Goal: Answer question/provide support: Share knowledge or assist other users

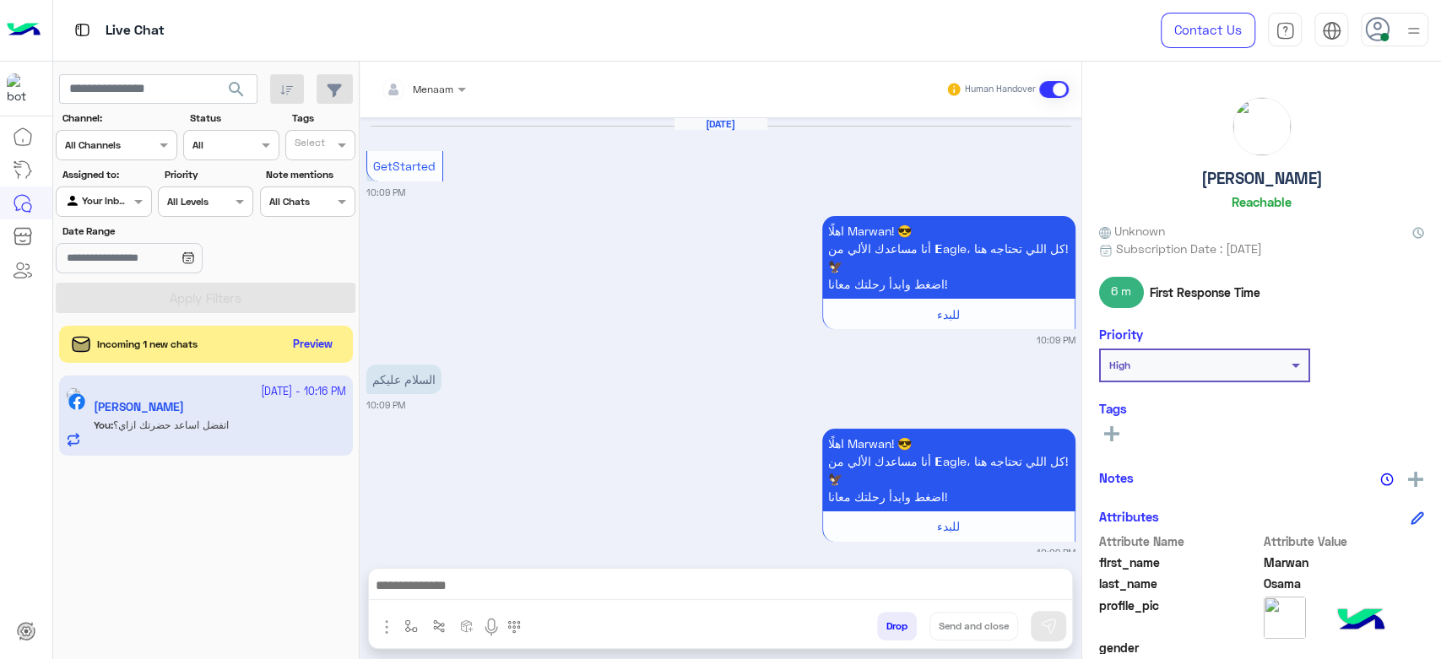
scroll to position [1486, 0]
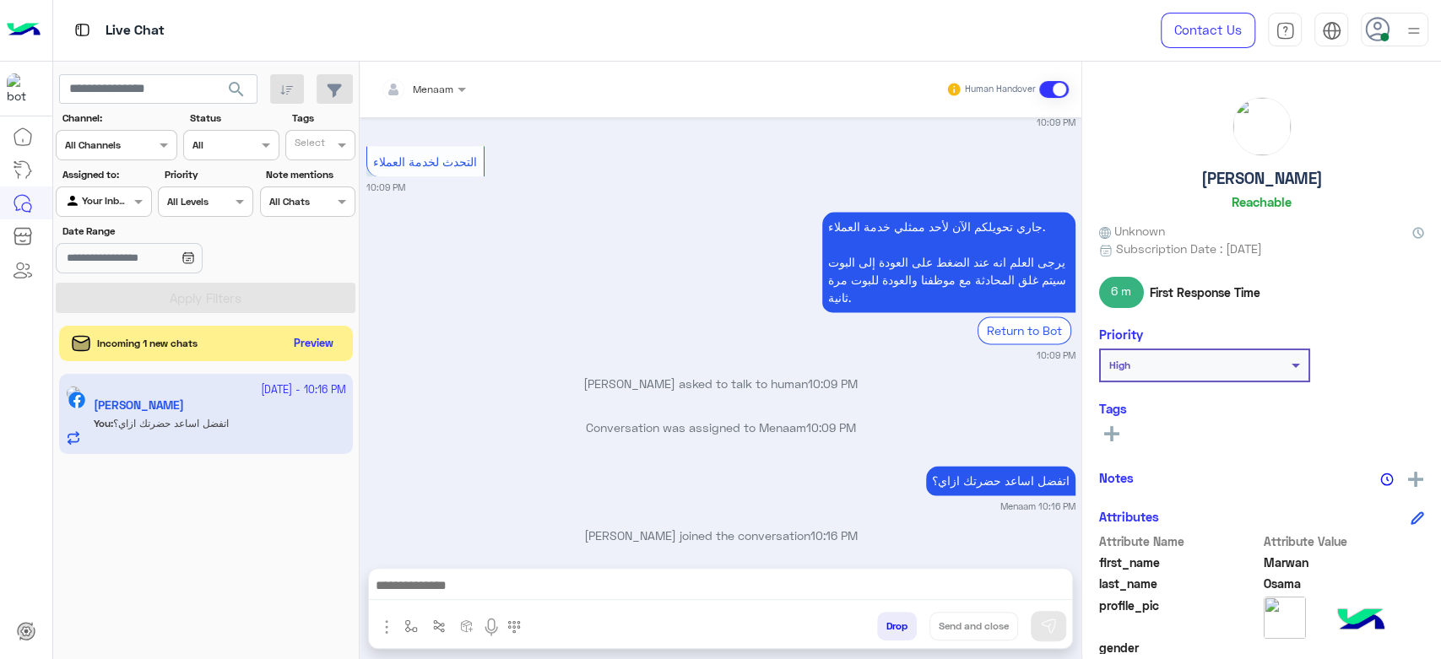
click at [312, 344] on button "Preview" at bounding box center [314, 344] width 52 height 23
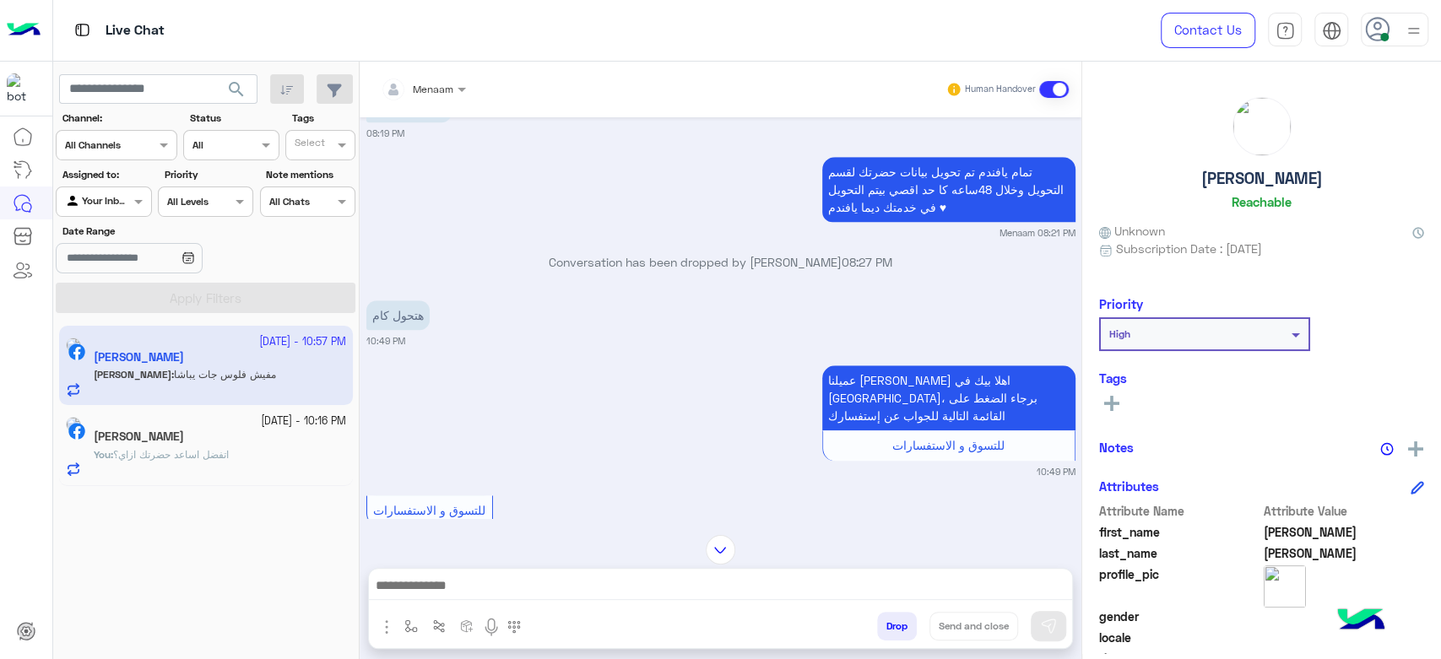
scroll to position [687, 0]
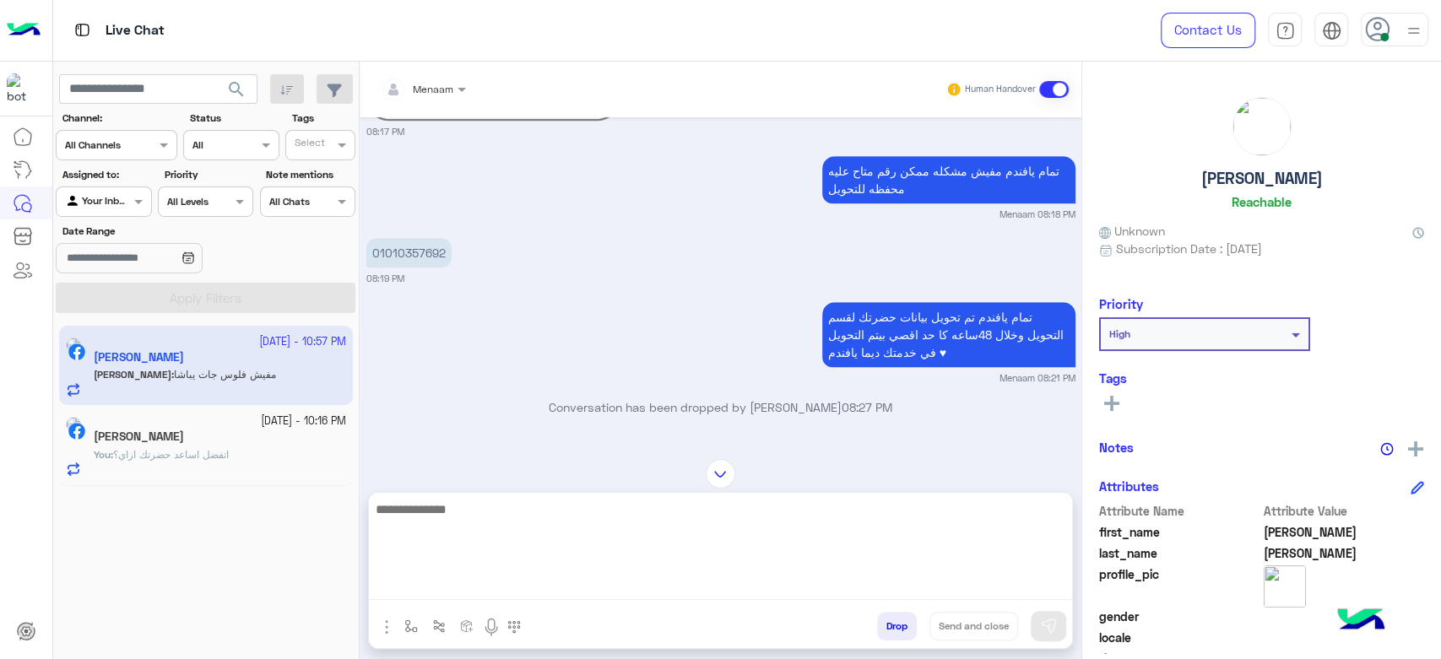
click at [437, 586] on textarea at bounding box center [720, 549] width 703 height 101
type textarea "**********"
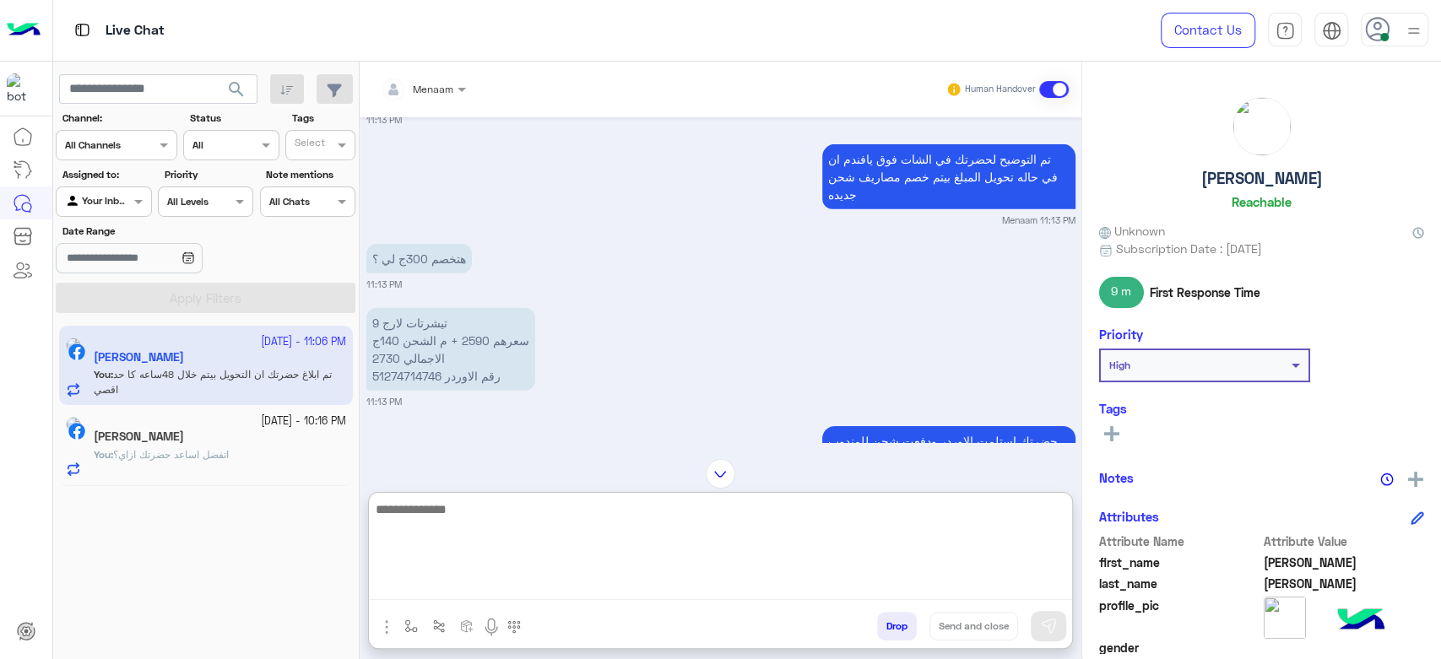
scroll to position [3470, 0]
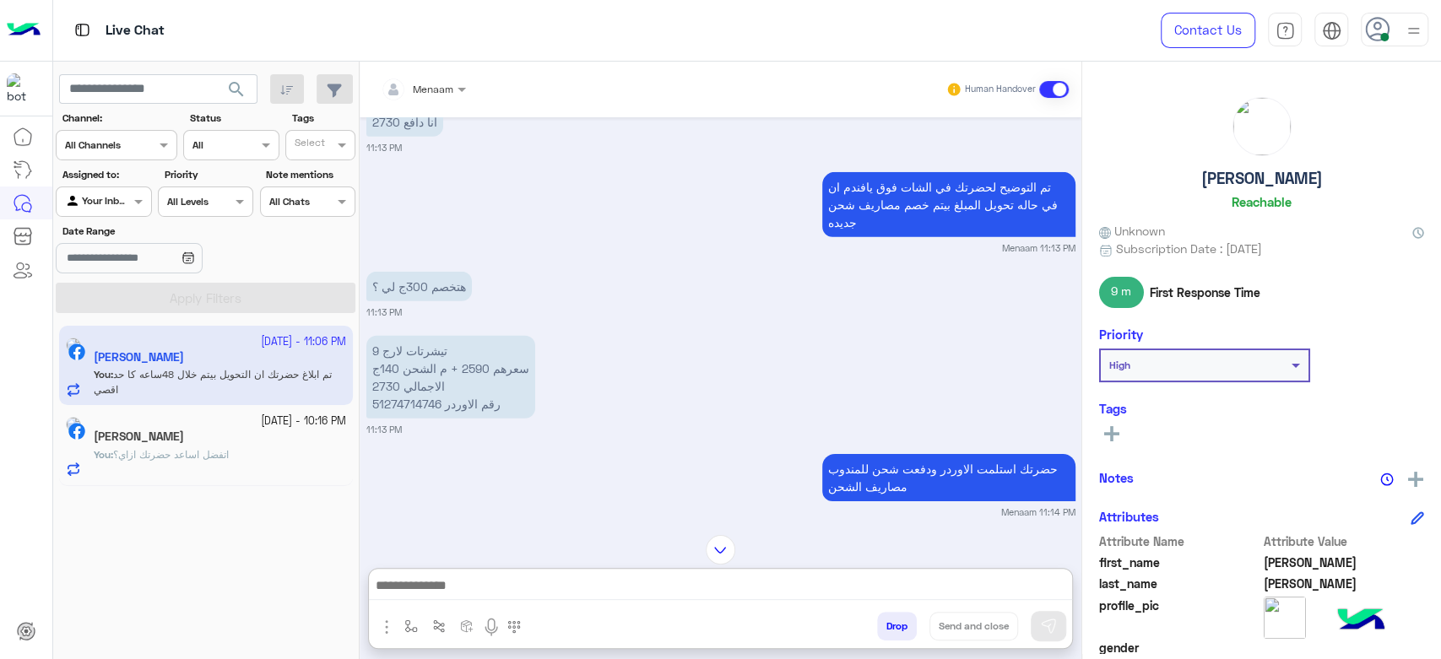
click at [404, 336] on p "9 تيشرتات لارج سعرهم 2590 + م الشحن 140ج الاجمالي 2730 رقم الاوردر 51274714746" at bounding box center [450, 377] width 169 height 83
copy p "51274714746"
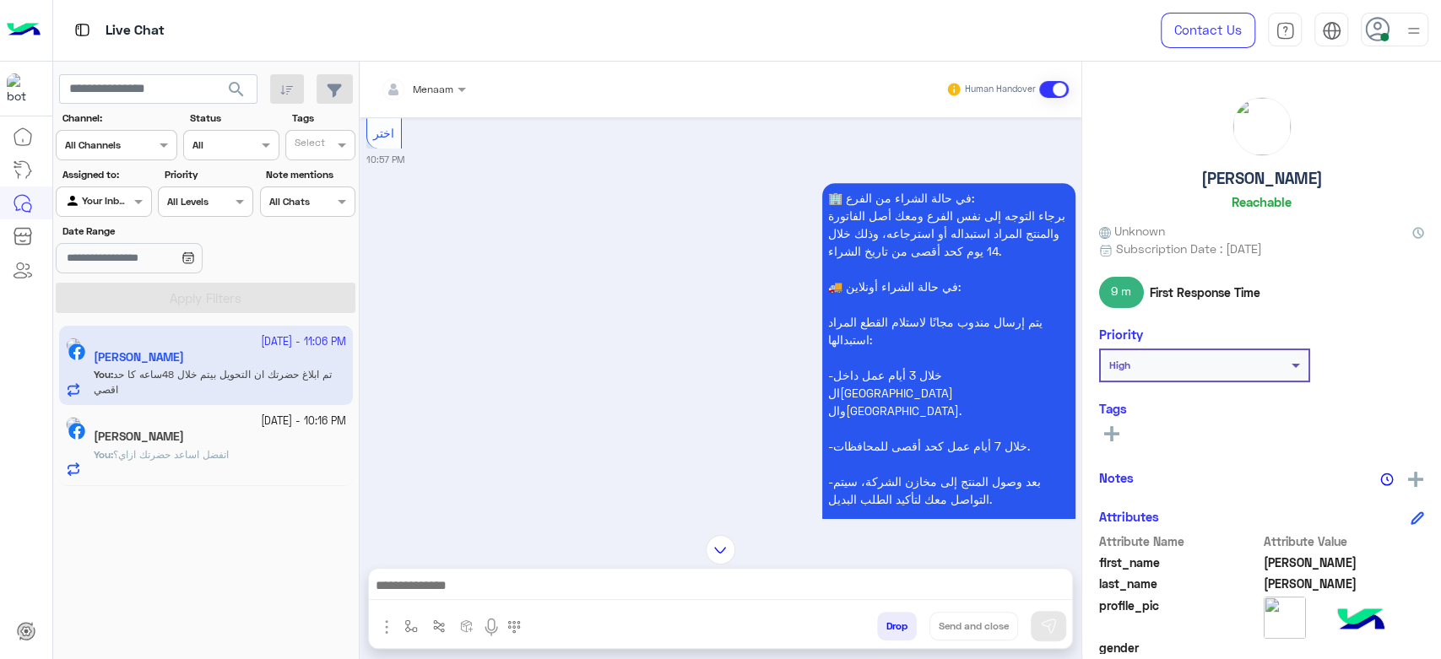
scroll to position [5552, 0]
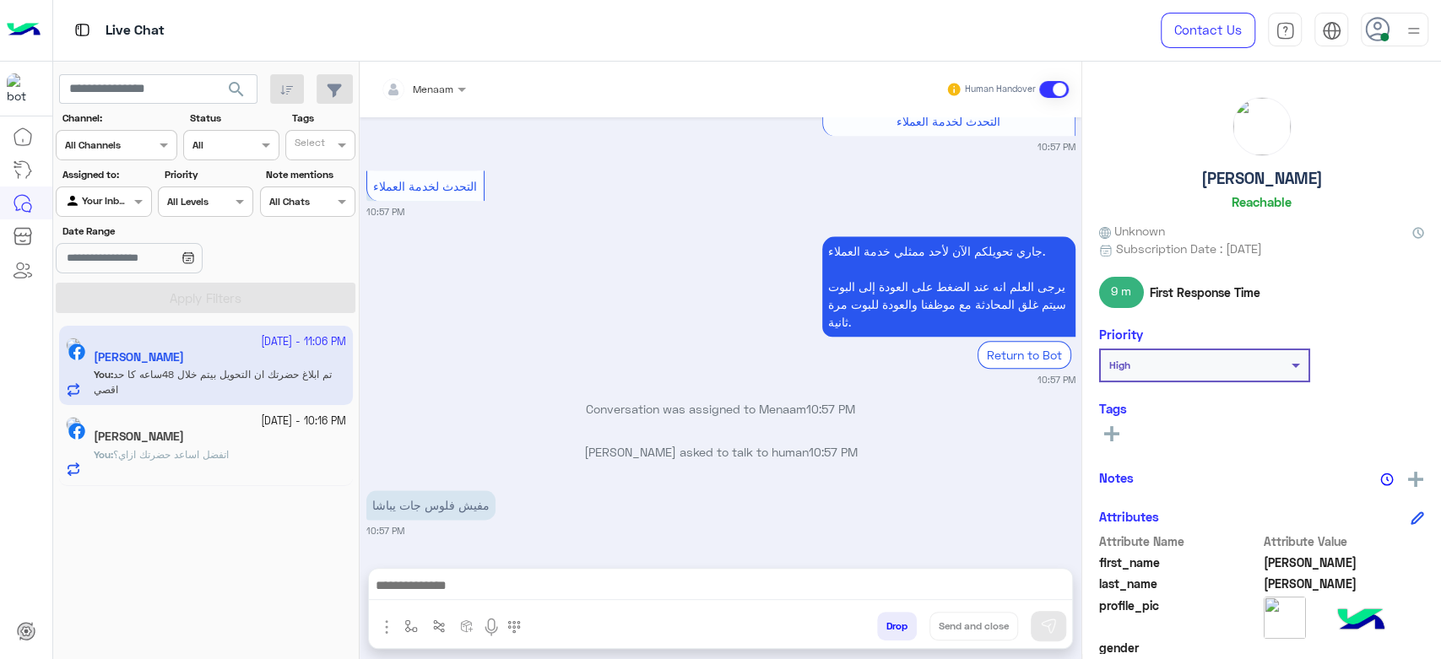
click at [229, 453] on span "اتفضل اساعد حضرتك ازاي؟" at bounding box center [171, 454] width 116 height 13
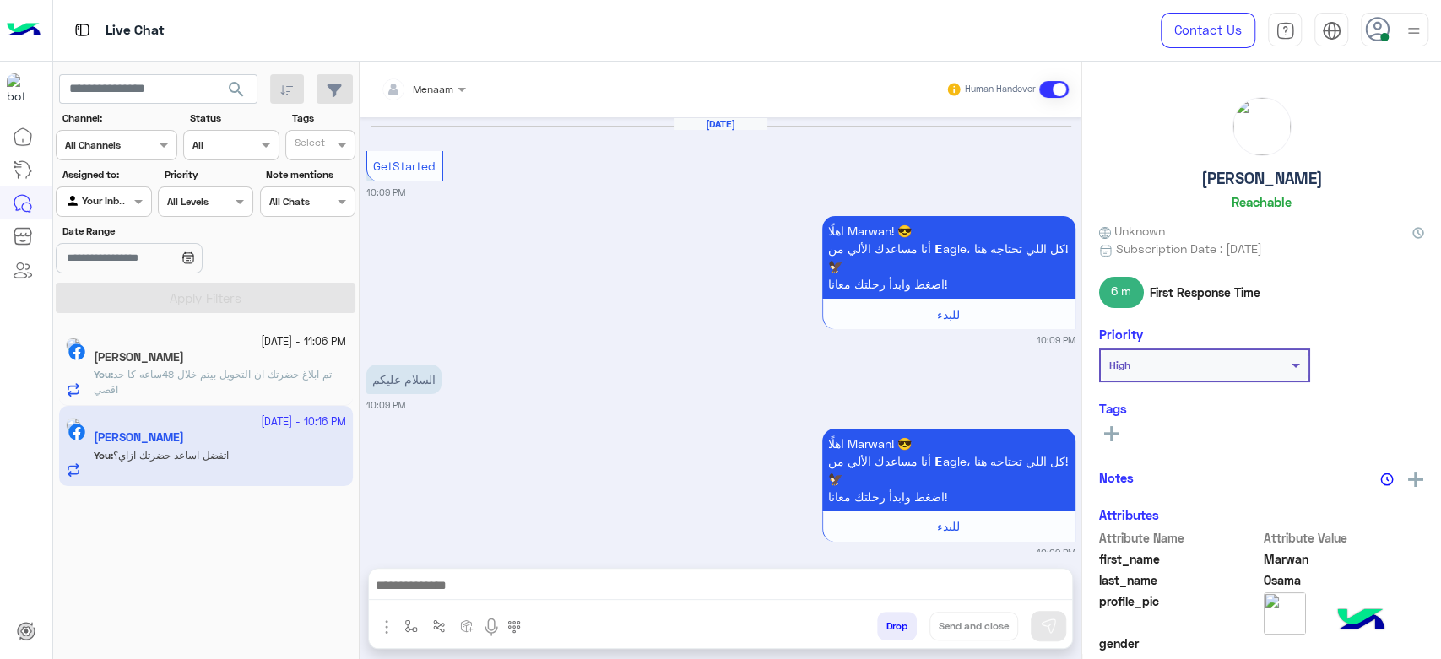
scroll to position [1486, 0]
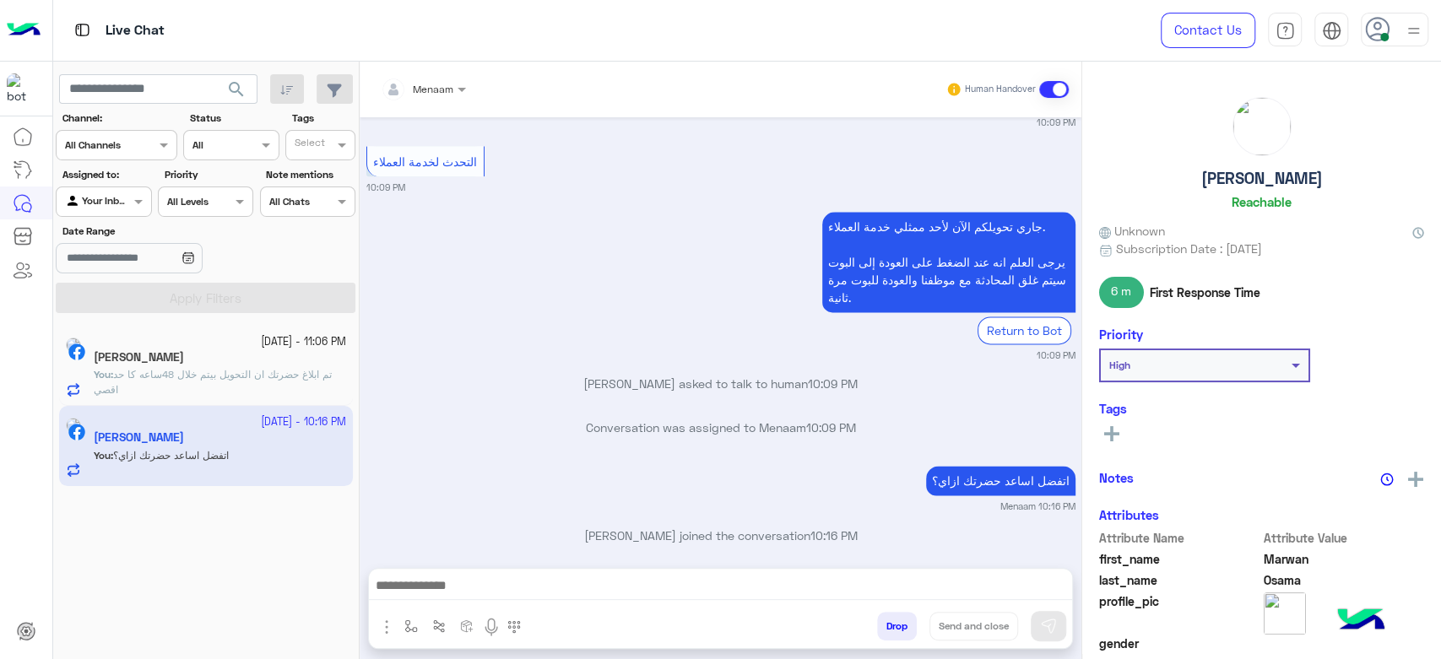
click at [196, 370] on span "تم ابلاغ حضرتك ان التحويل بيتم خلال 48ساعه كا حد اقصي" at bounding box center [213, 382] width 238 height 28
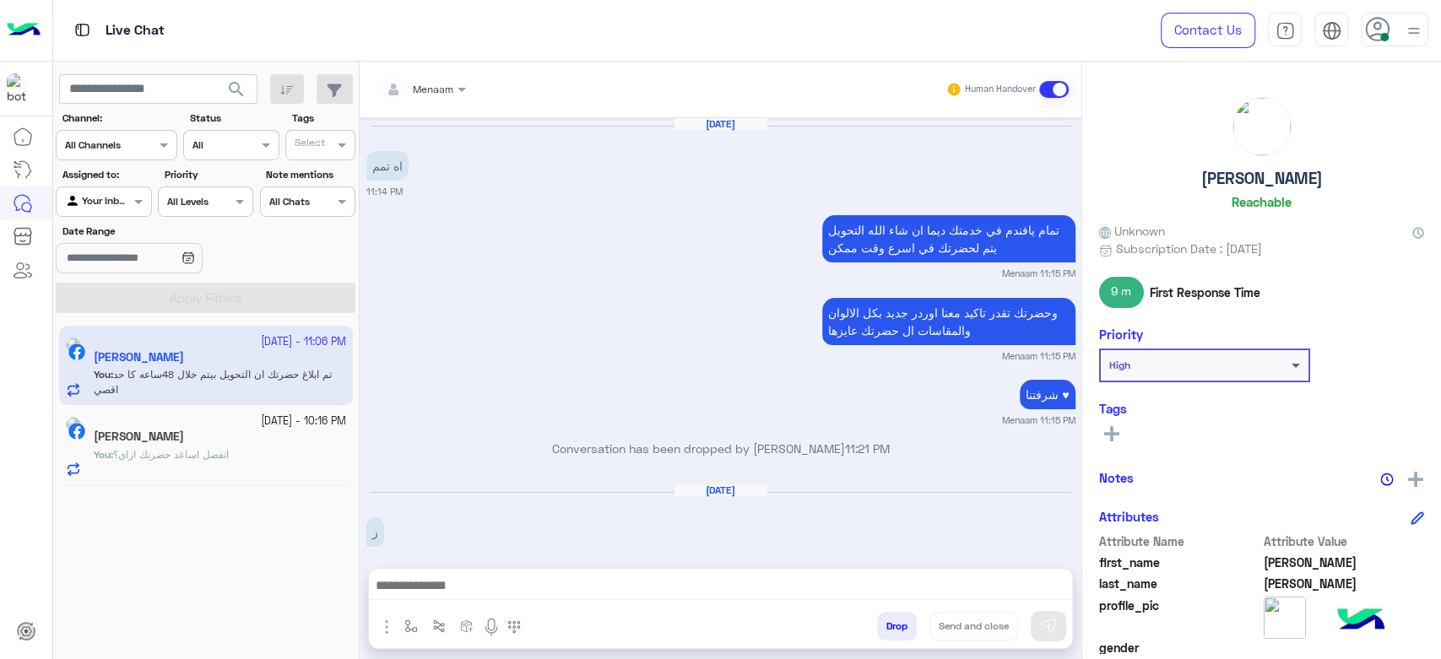
scroll to position [1685, 0]
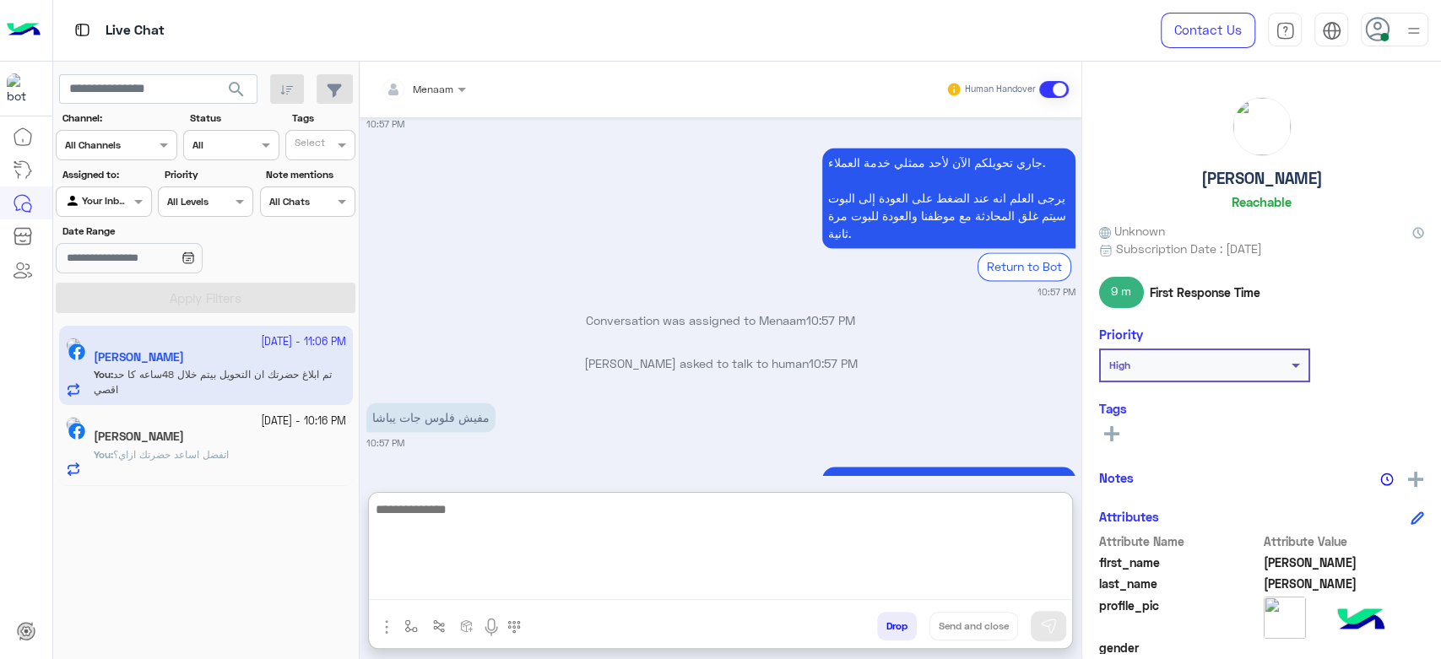
click at [462, 586] on textarea at bounding box center [720, 549] width 703 height 101
type textarea "*"
type textarea "**********"
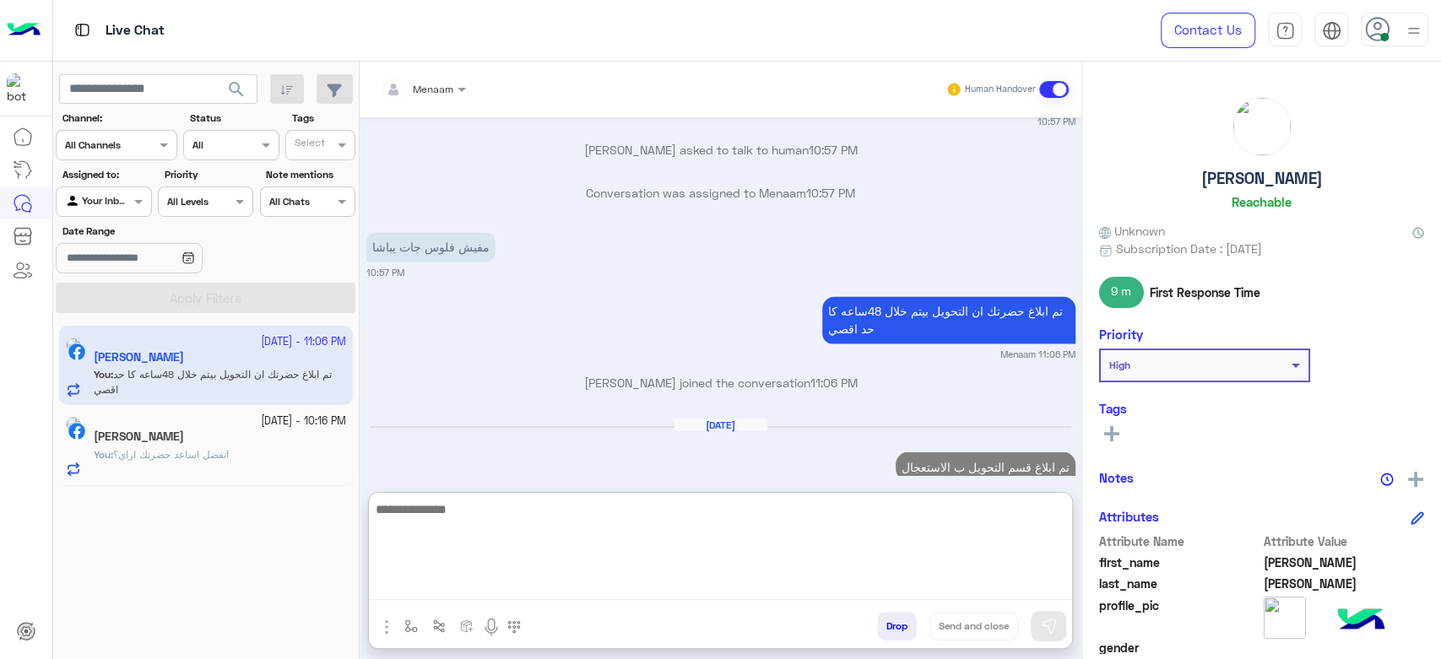
scroll to position [1825, 0]
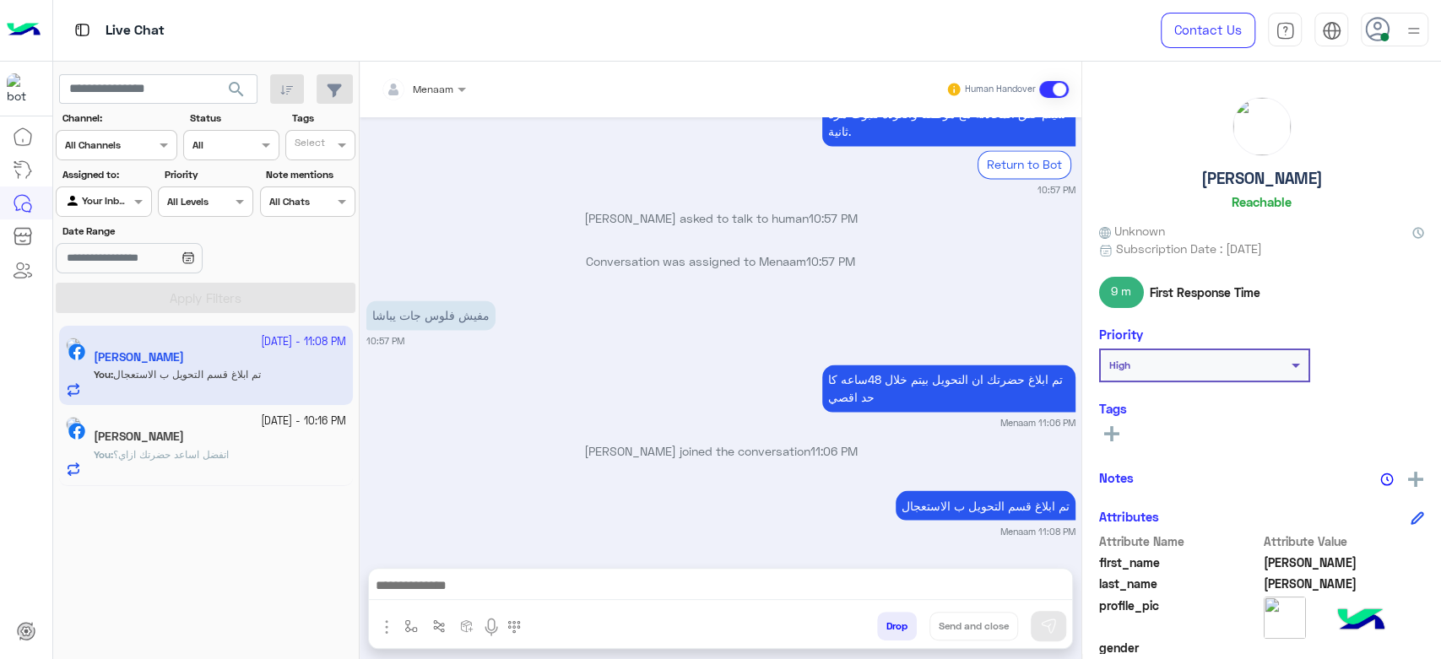
click at [186, 471] on div "You : اتفضل اساعد حضرتك ازاي؟" at bounding box center [220, 462] width 252 height 30
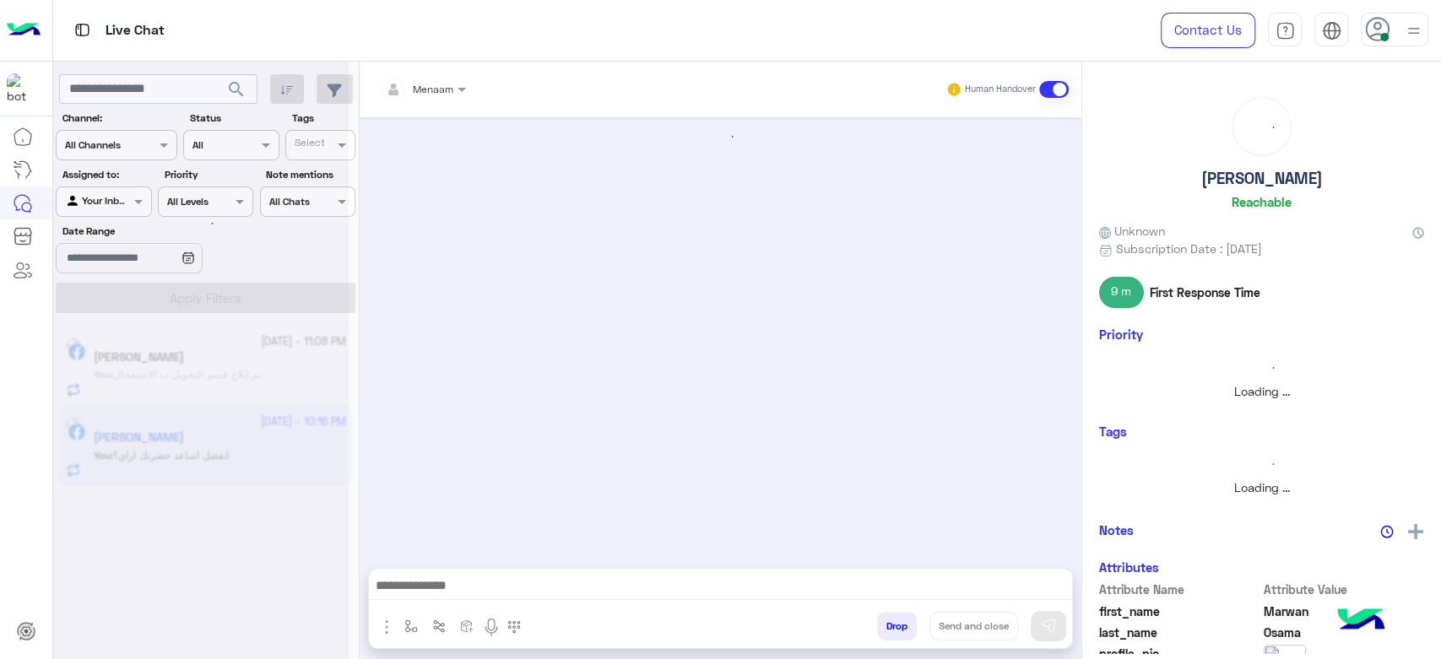
click at [195, 446] on div at bounding box center [201, 336] width 296 height 659
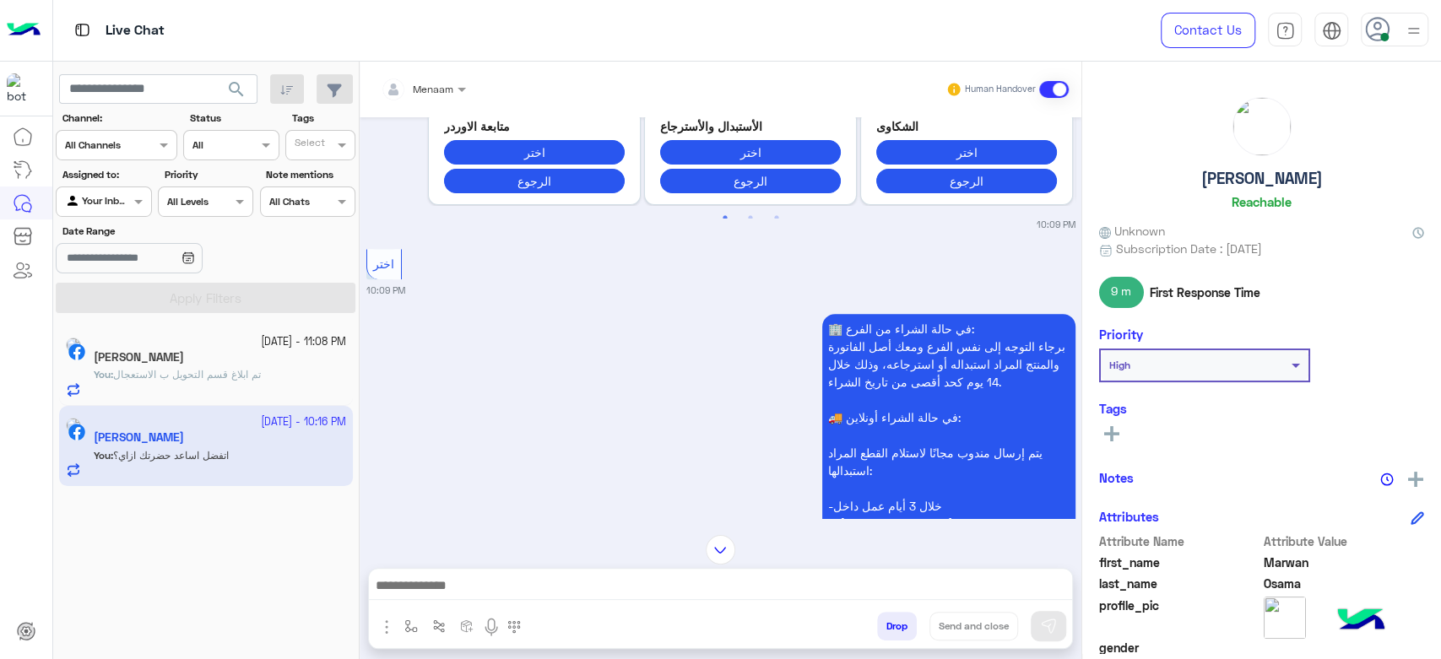
scroll to position [1486, 0]
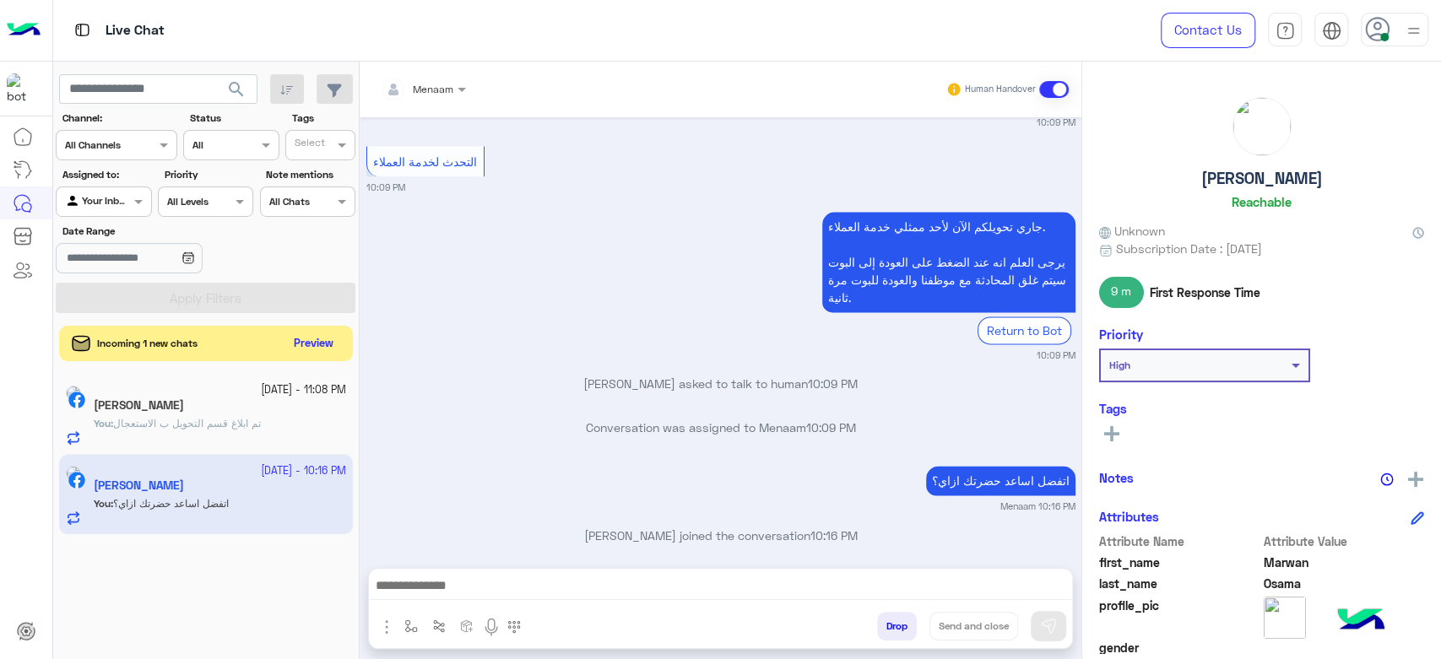
click at [306, 355] on button "Preview" at bounding box center [314, 344] width 52 height 23
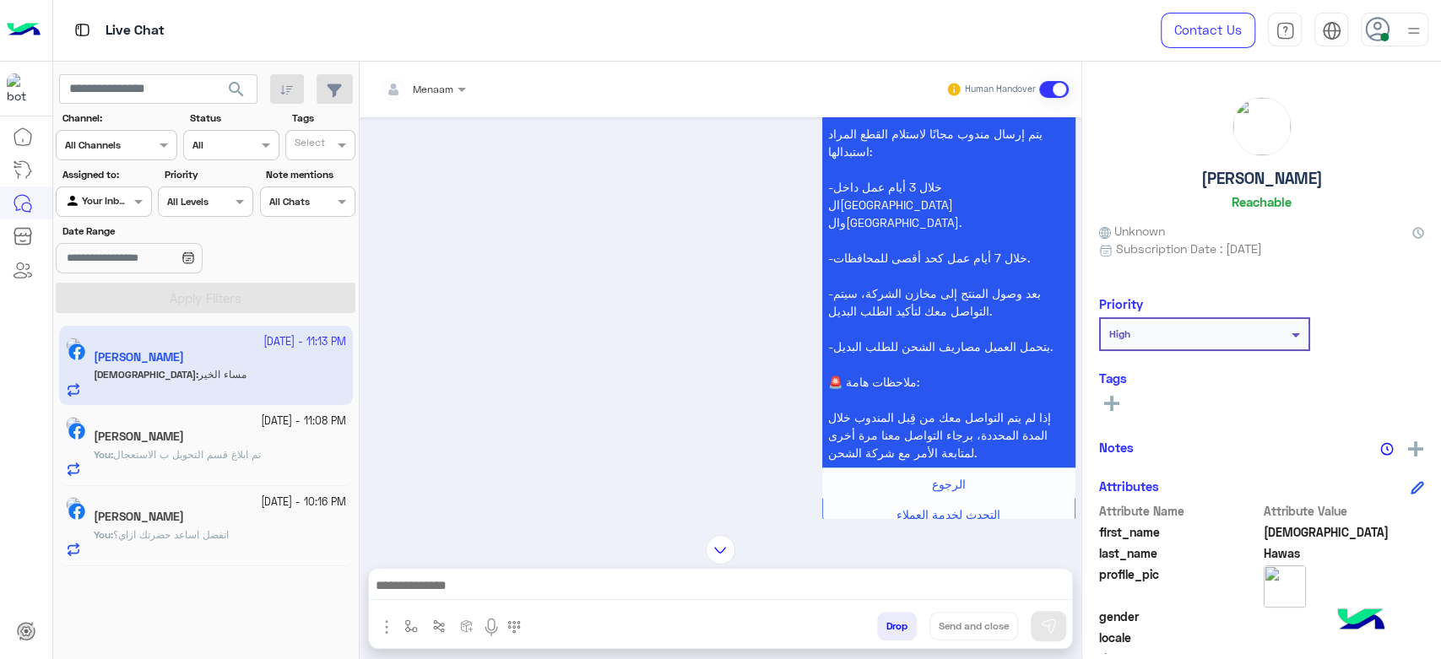
scroll to position [1871, 0]
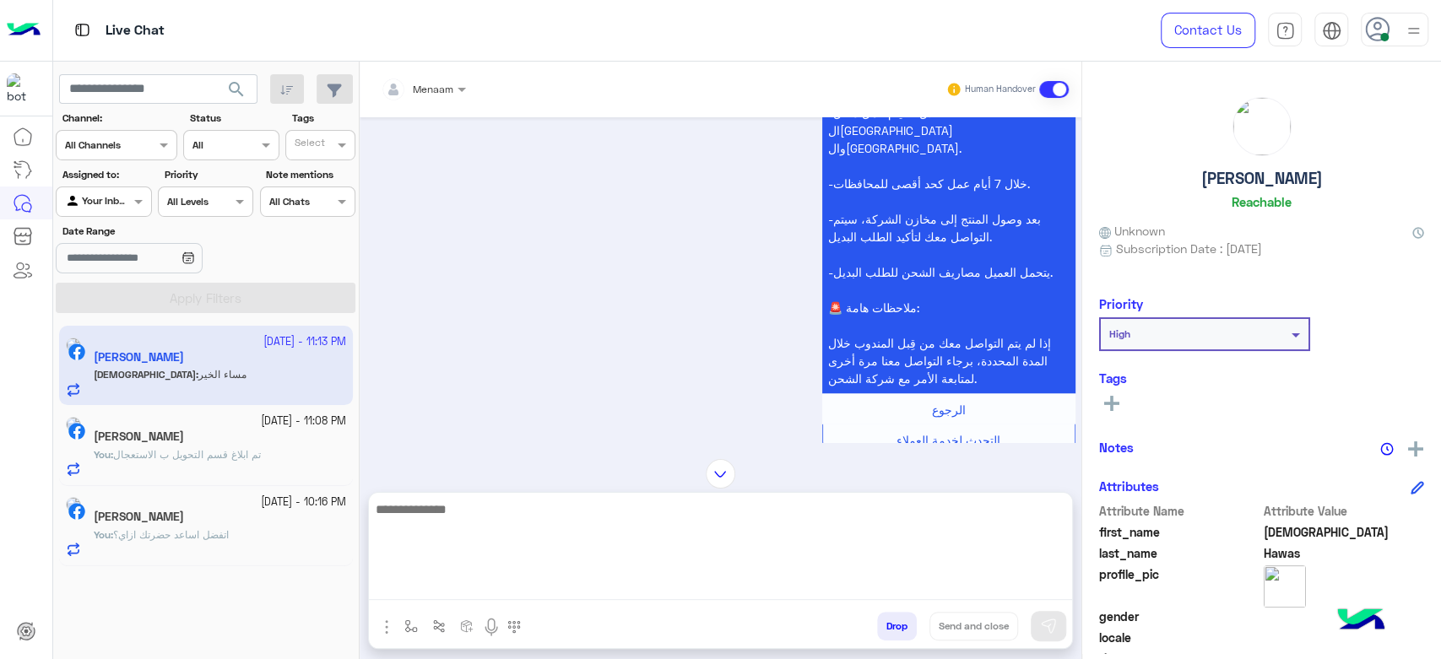
click at [473, 582] on textarea at bounding box center [720, 549] width 703 height 101
type textarea "*"
type textarea "**********"
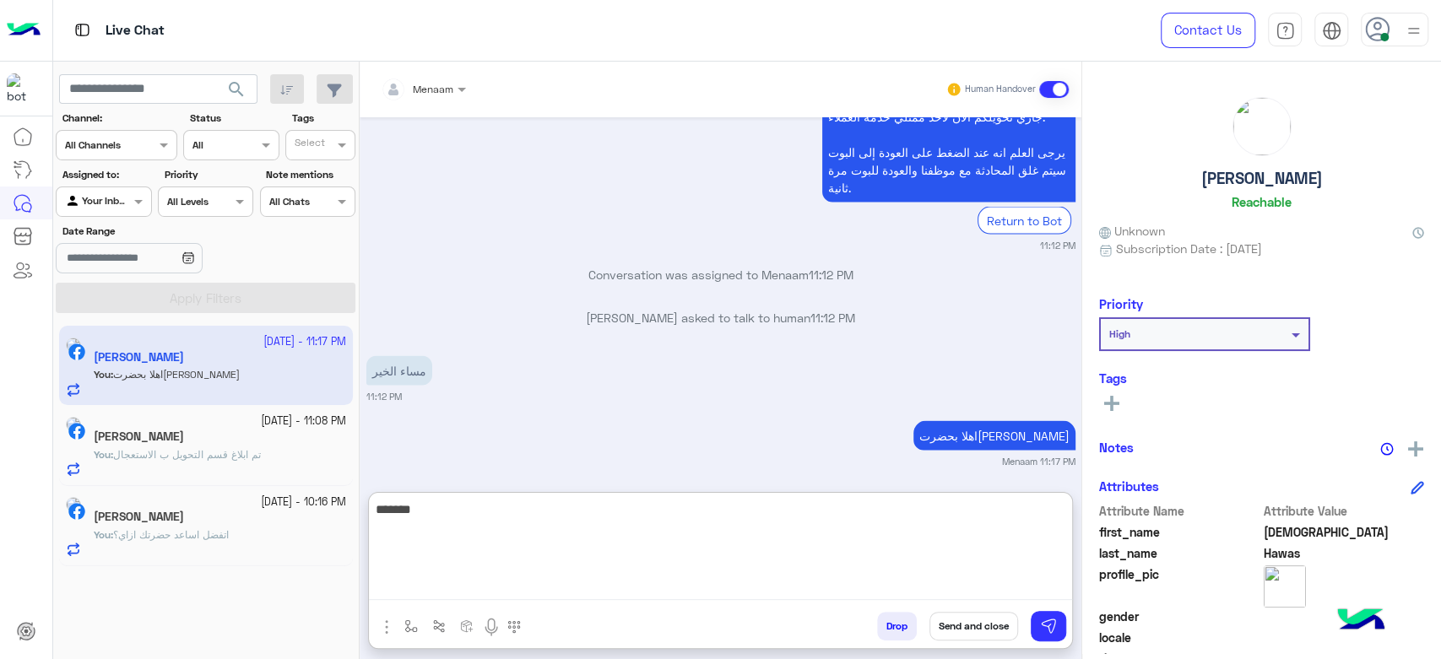
scroll to position [2337, 0]
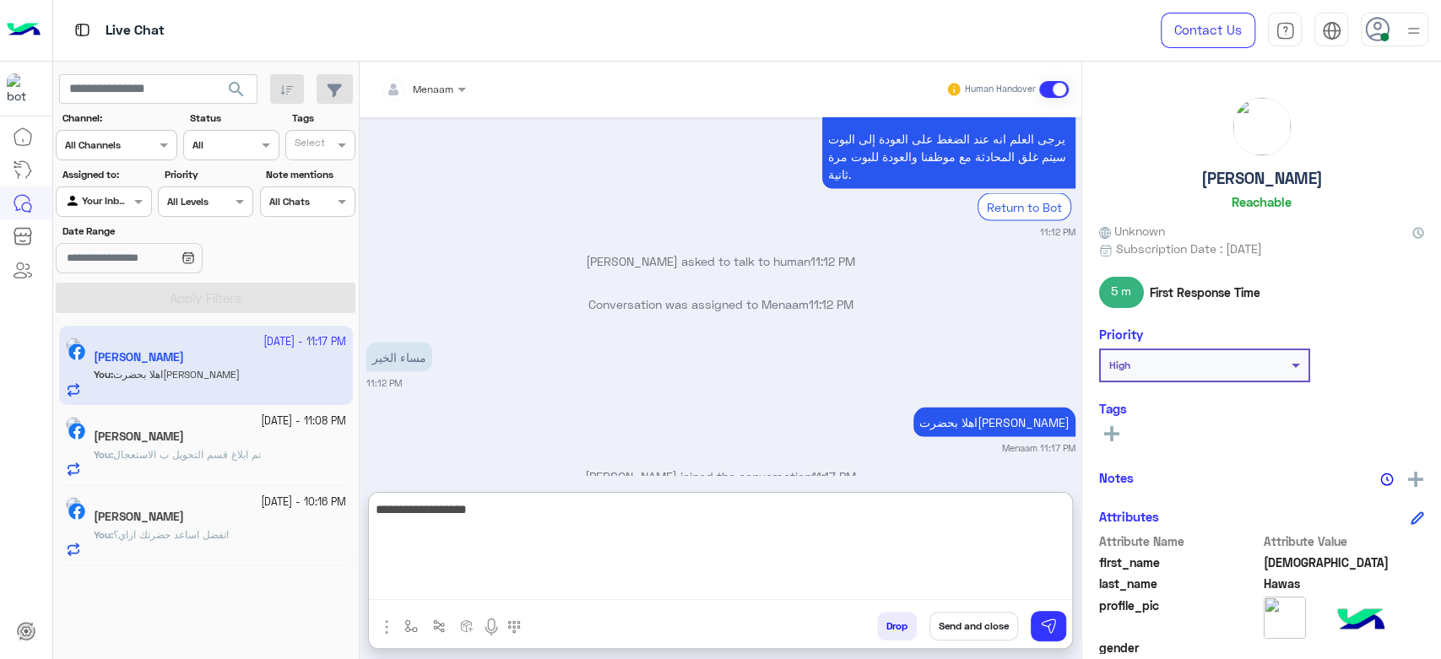
type textarea "**********"
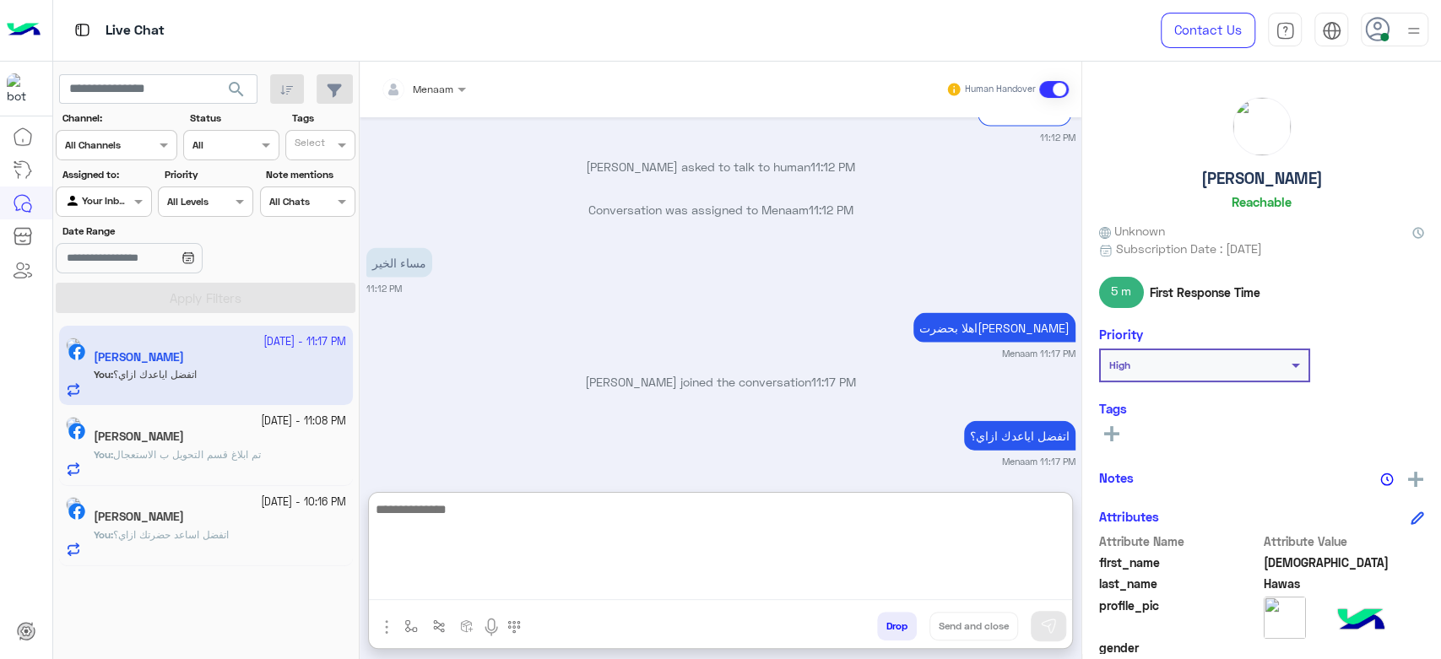
scroll to position [2401, 0]
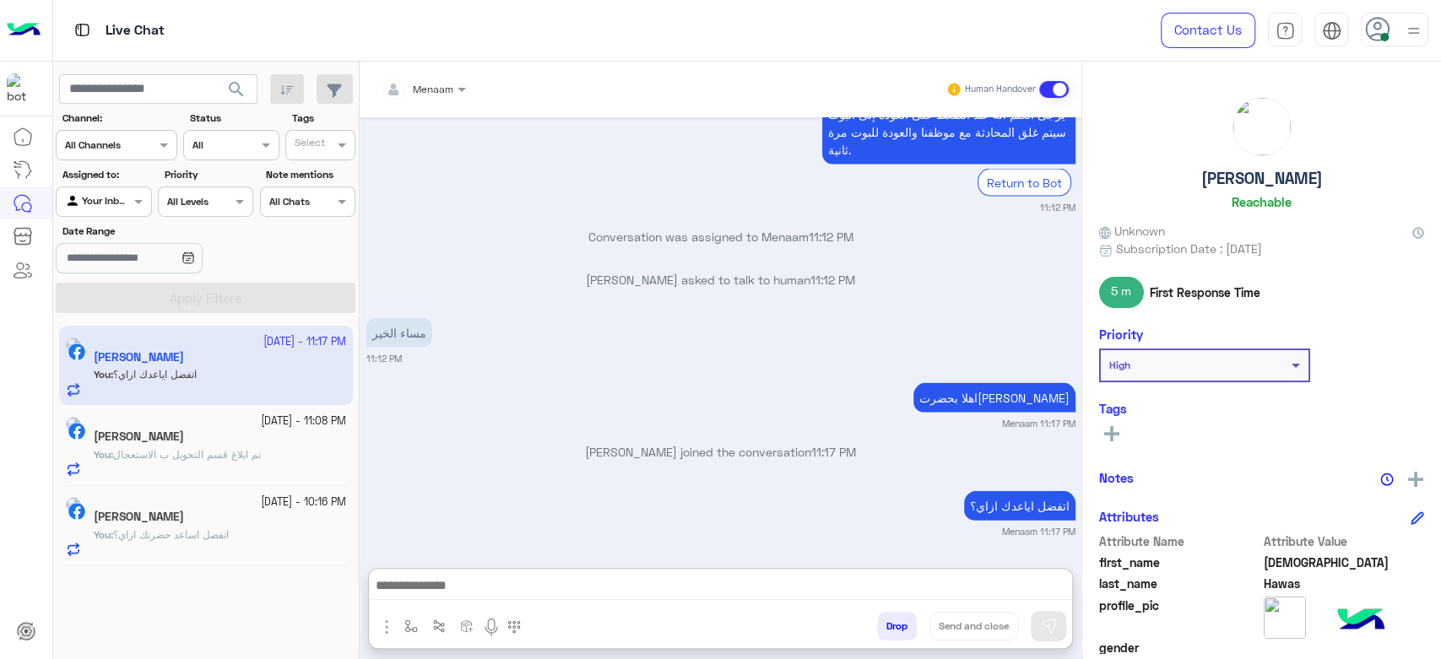
click at [277, 426] on small "[DATE] - 11:08 PM" at bounding box center [303, 422] width 85 height 16
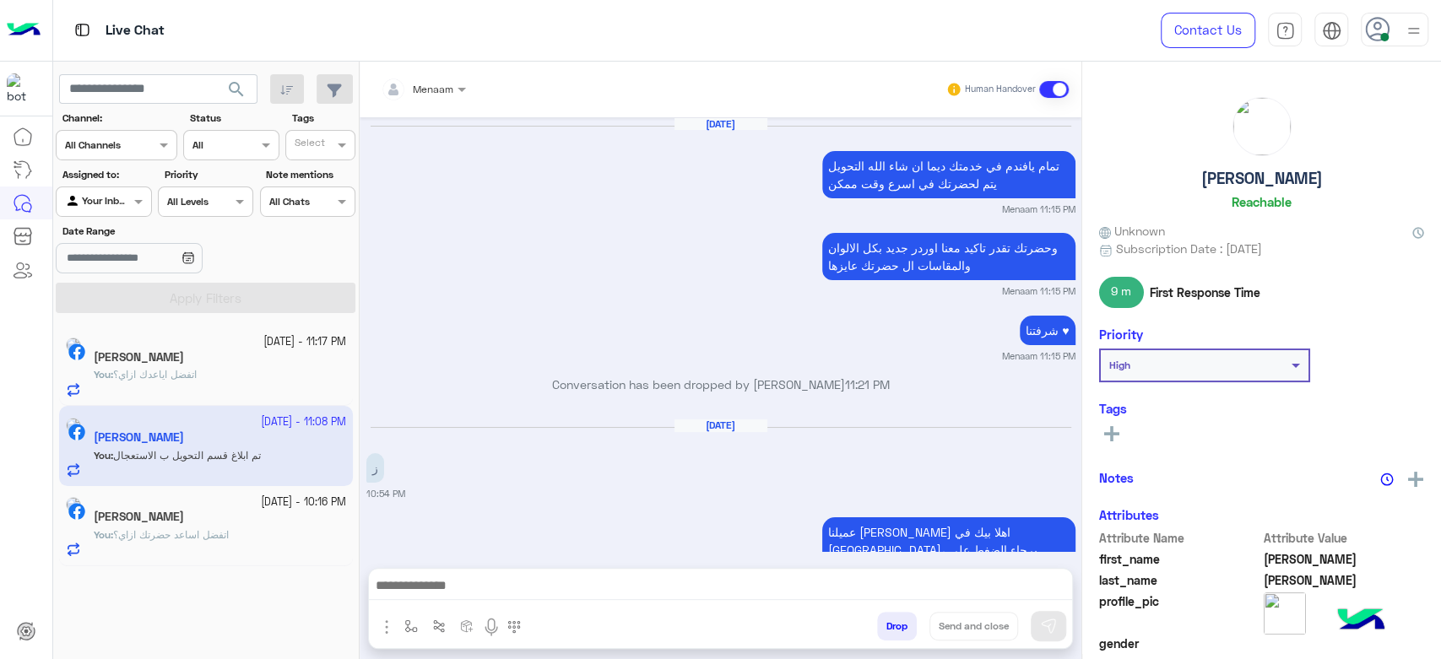
scroll to position [1685, 0]
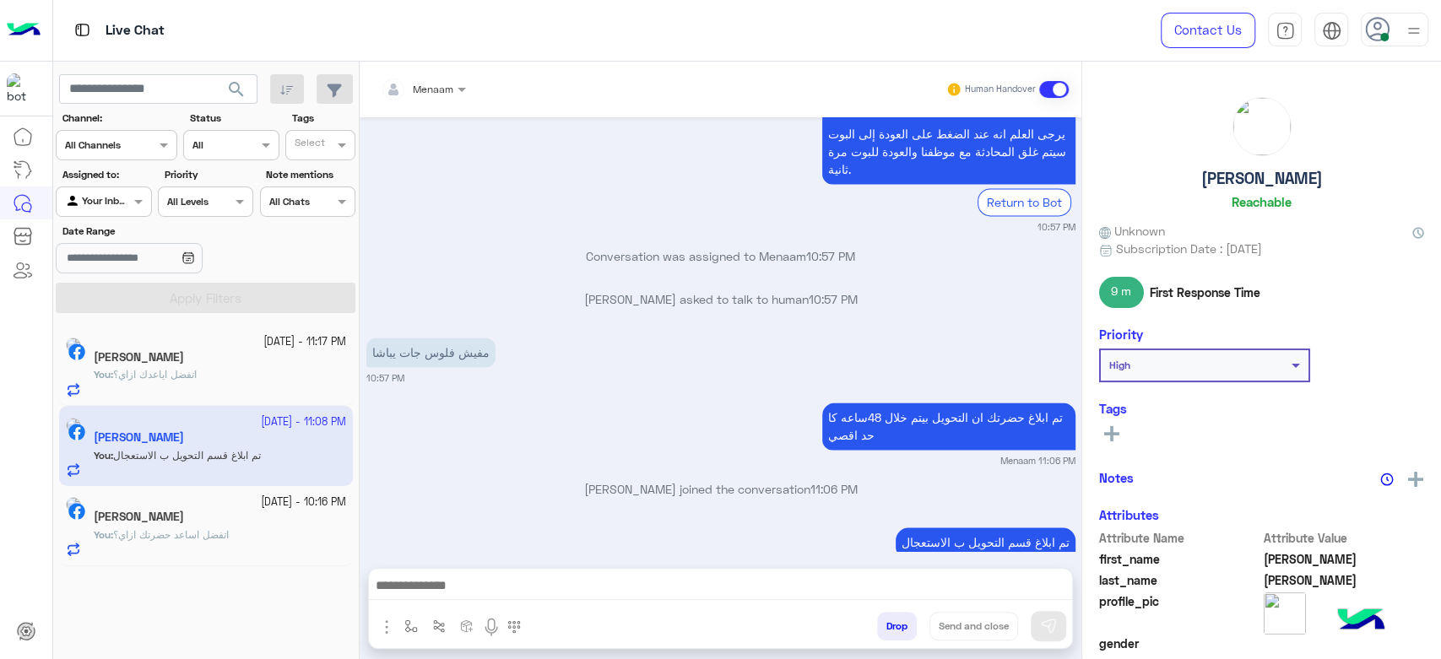
click at [213, 518] on div "[PERSON_NAME]" at bounding box center [220, 519] width 252 height 18
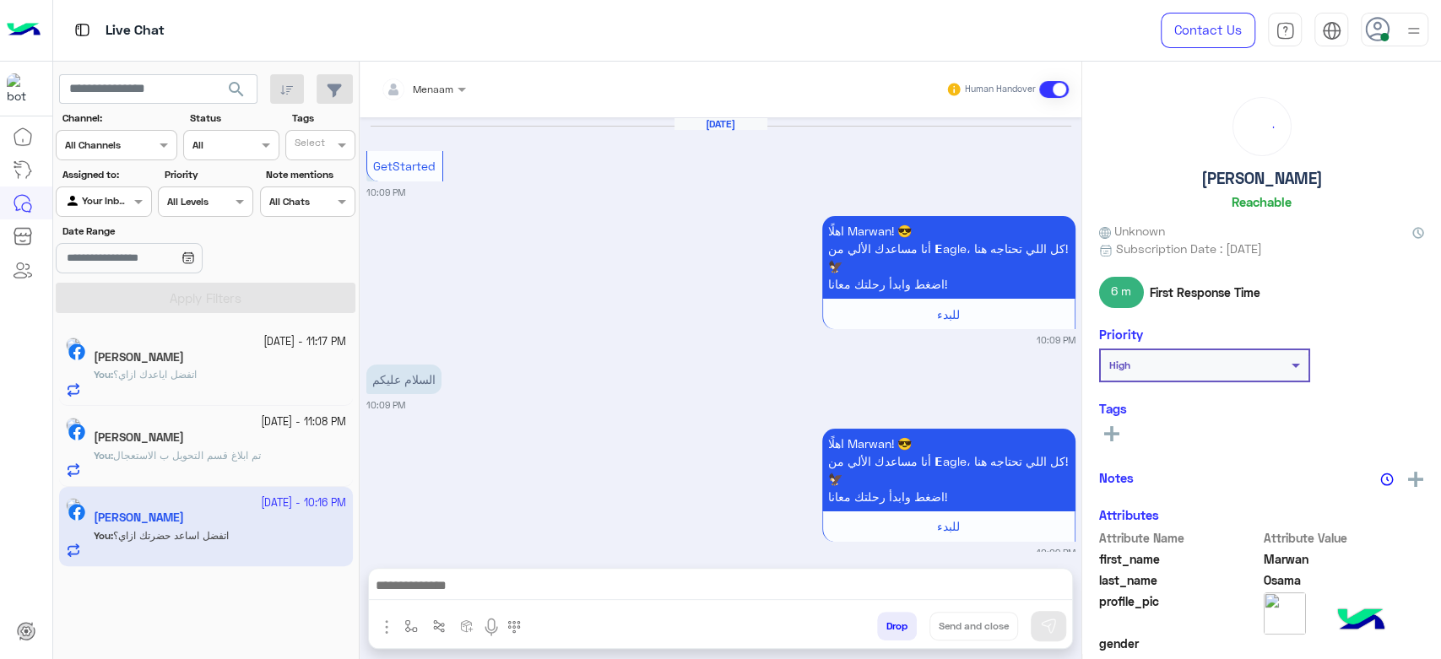
scroll to position [1486, 0]
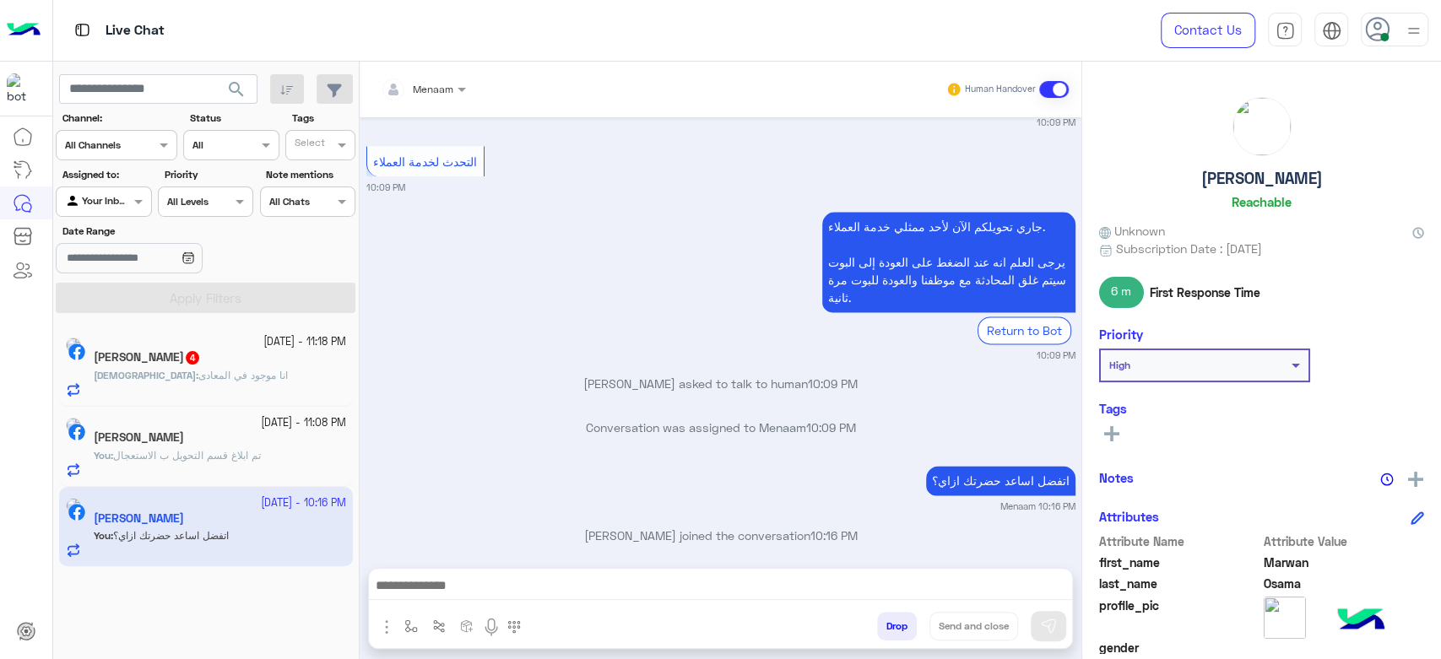
click at [184, 443] on h5 "[PERSON_NAME]" at bounding box center [139, 438] width 90 height 14
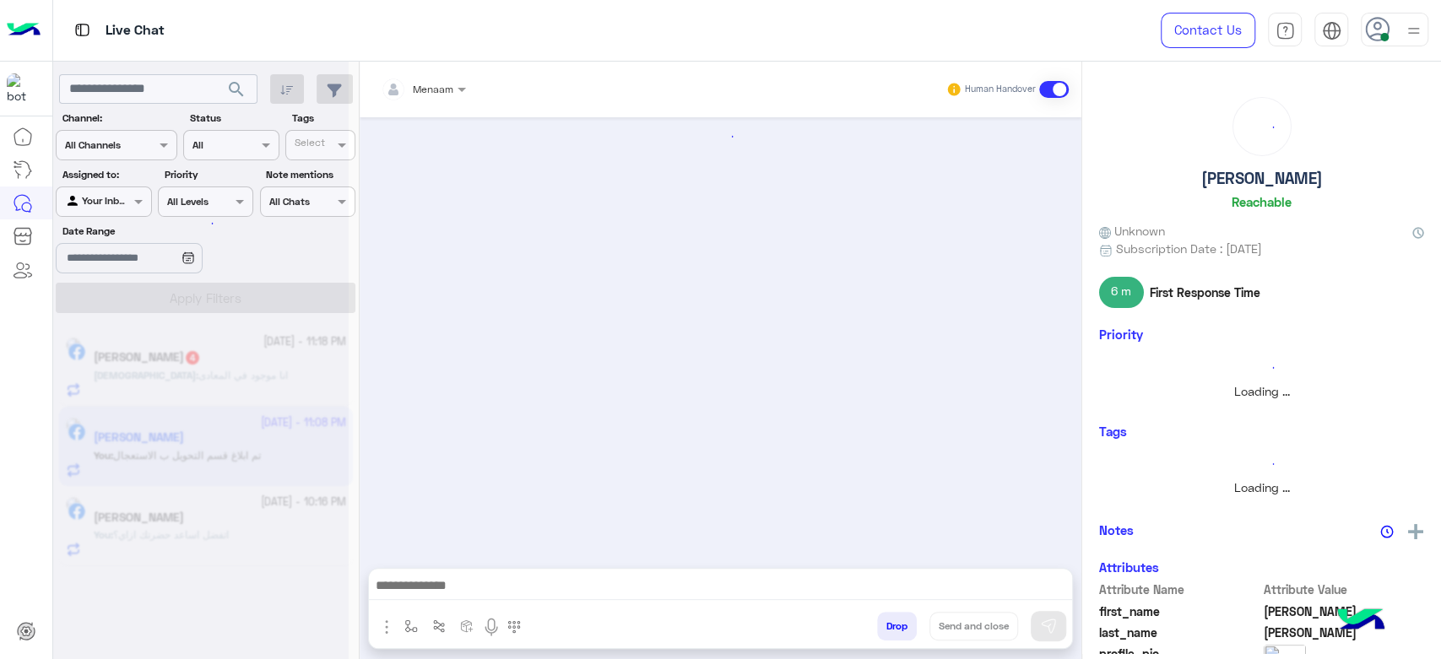
click at [239, 370] on div at bounding box center [201, 336] width 296 height 659
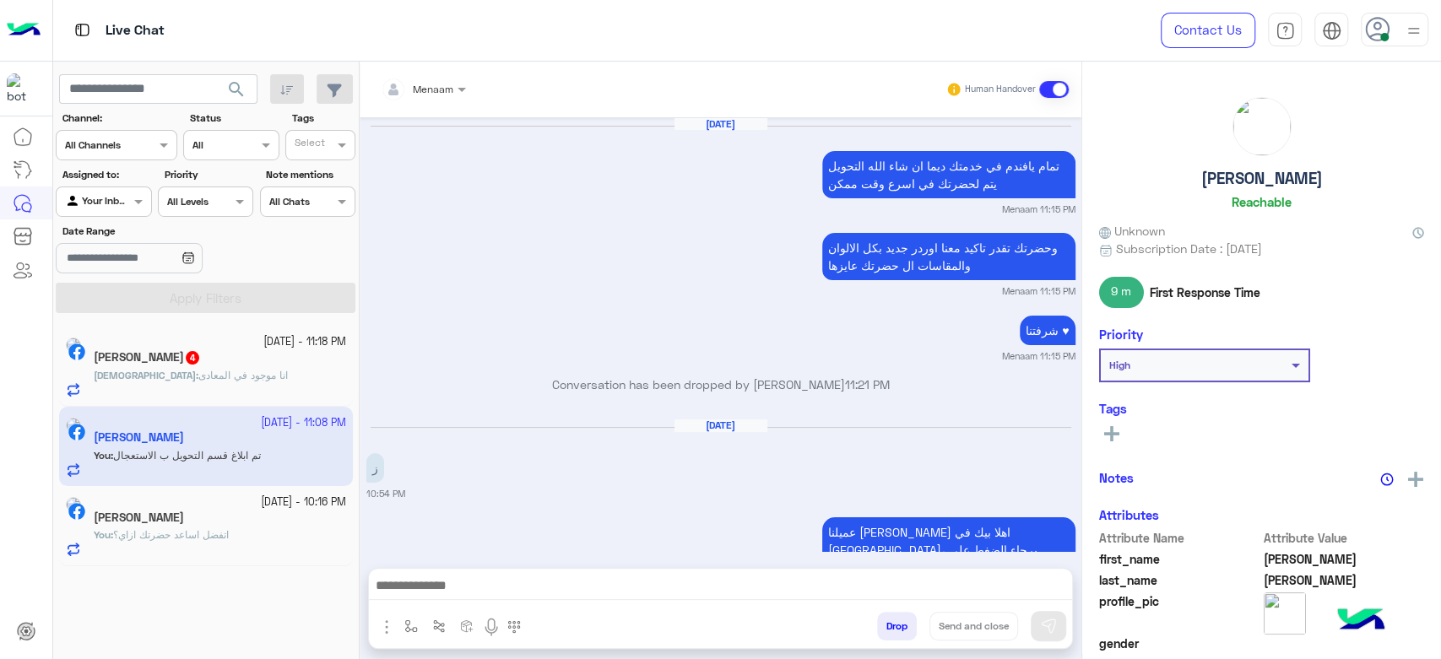
scroll to position [1685, 0]
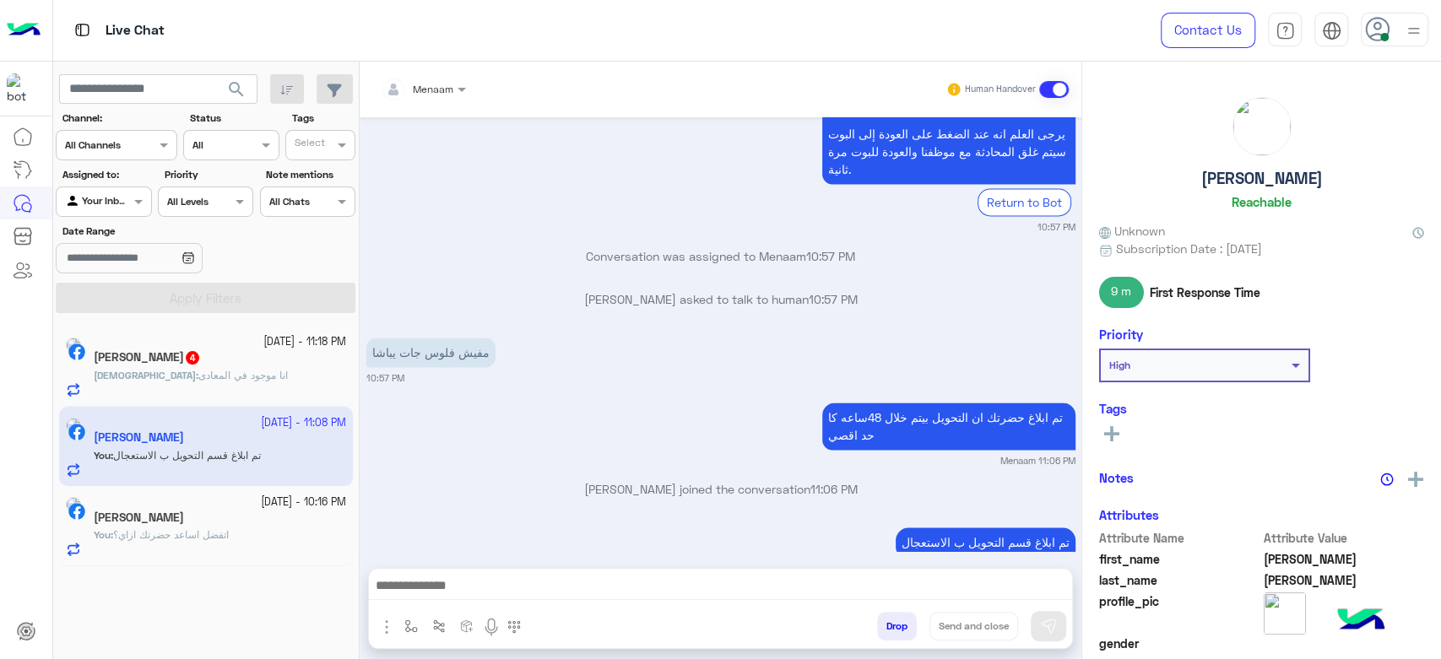
click at [253, 377] on span "انا موجود في المعادى" at bounding box center [242, 375] width 89 height 13
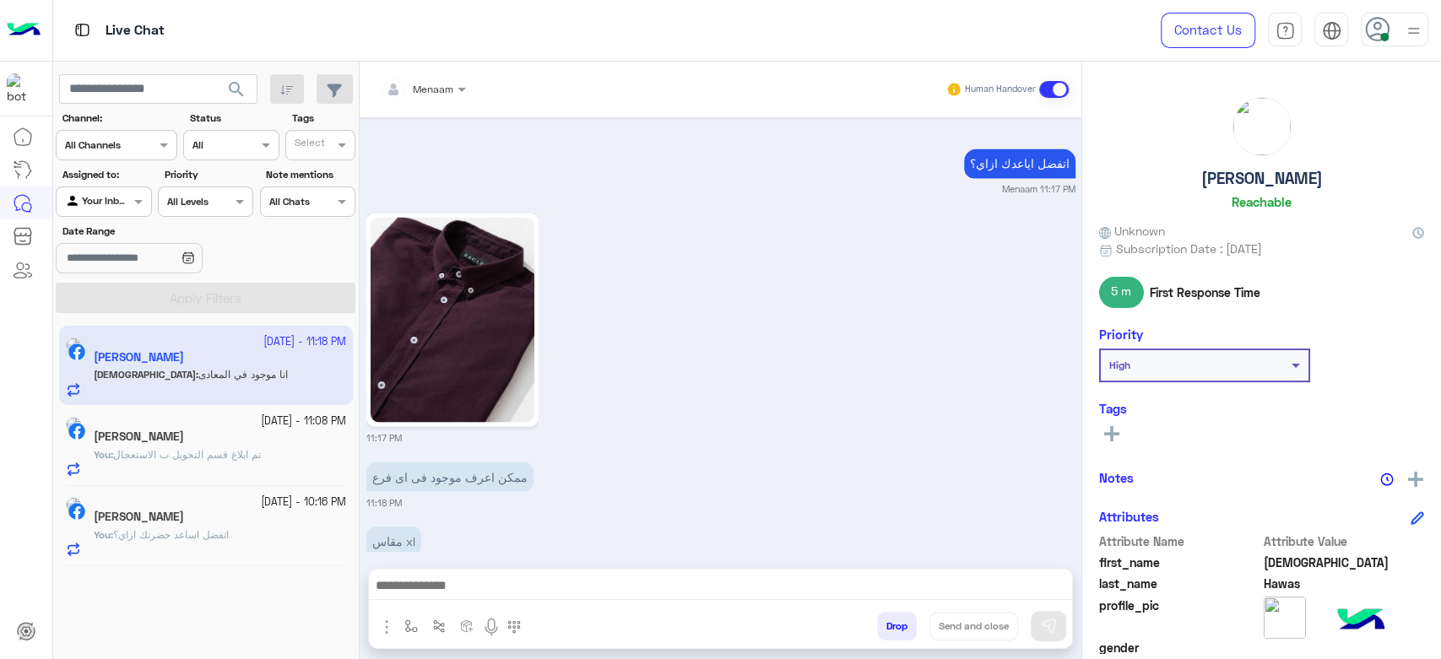
scroll to position [1981, 0]
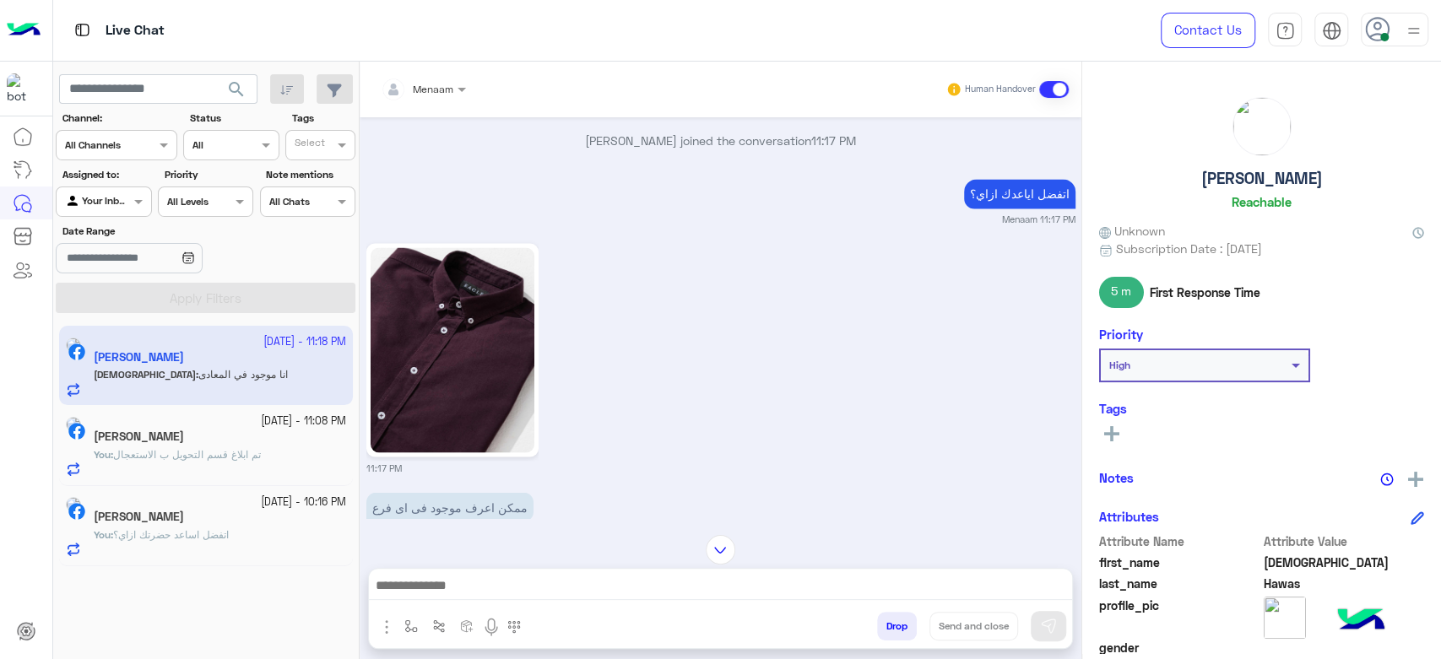
click at [481, 375] on img at bounding box center [453, 349] width 164 height 205
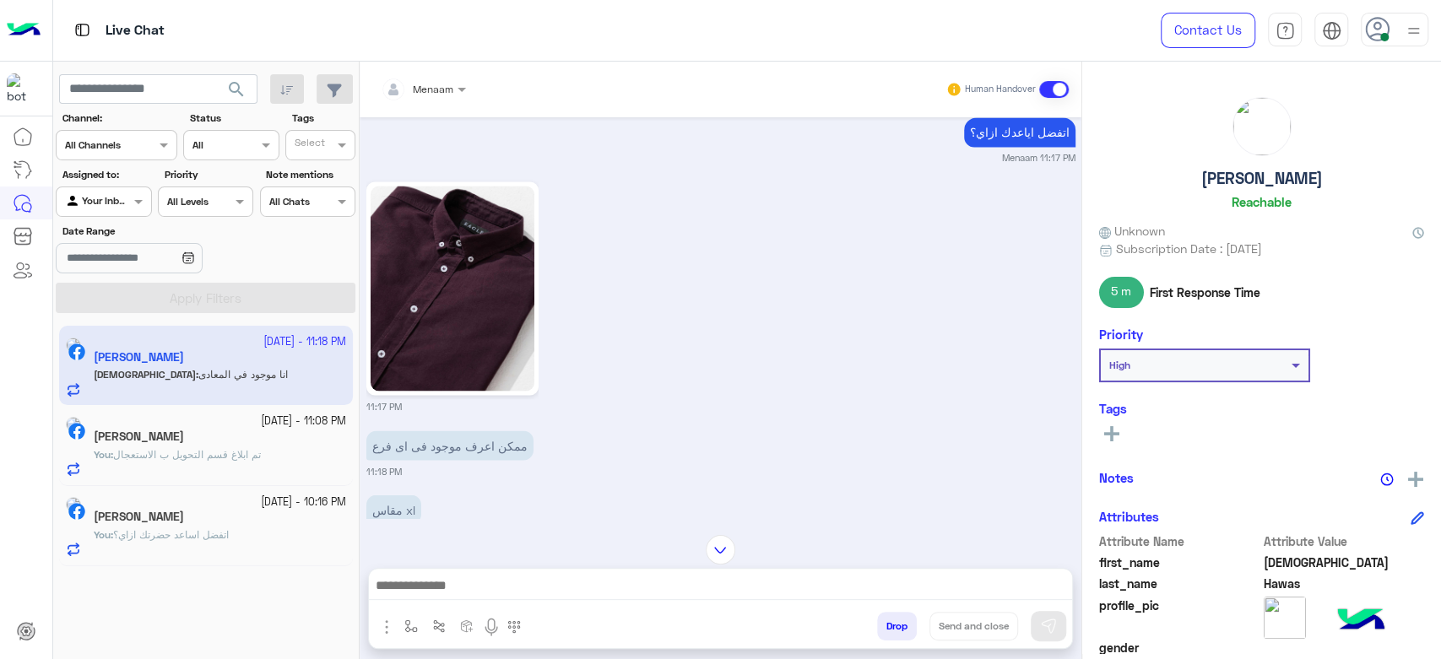
scroll to position [2075, 0]
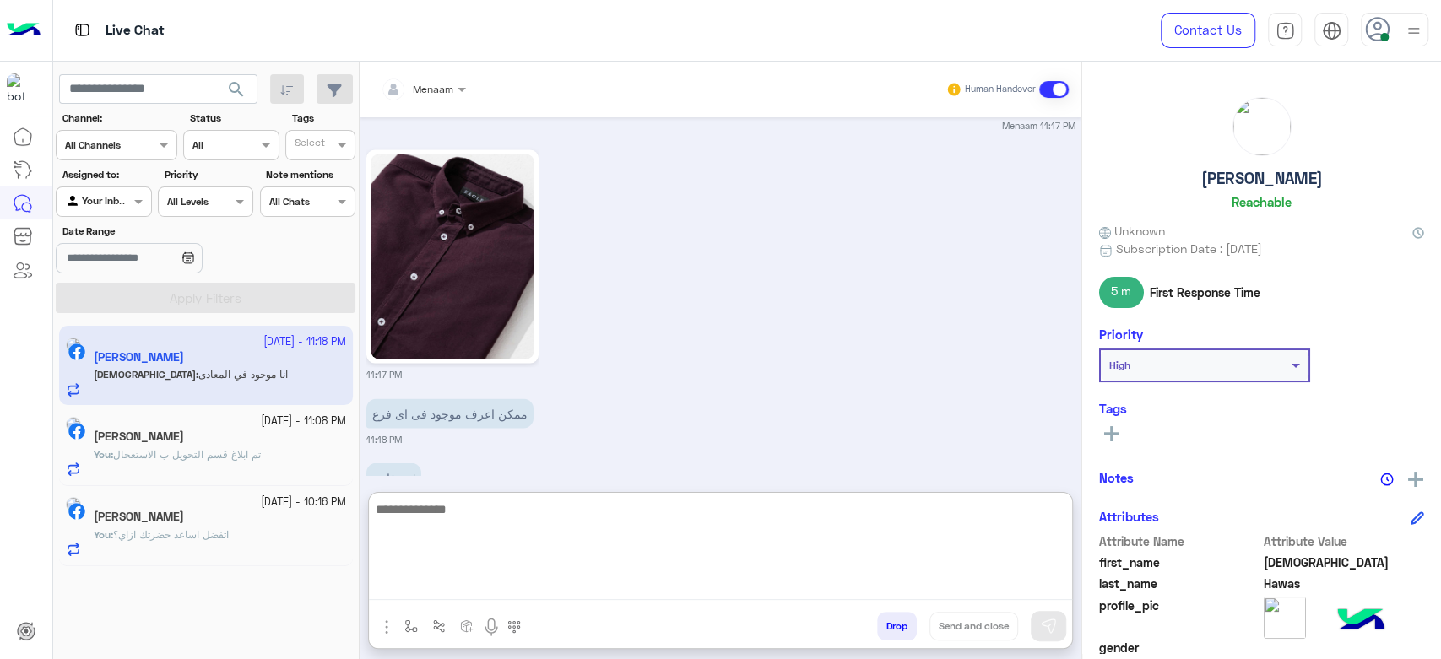
click at [469, 590] on textarea at bounding box center [720, 549] width 703 height 101
type textarea "**********"
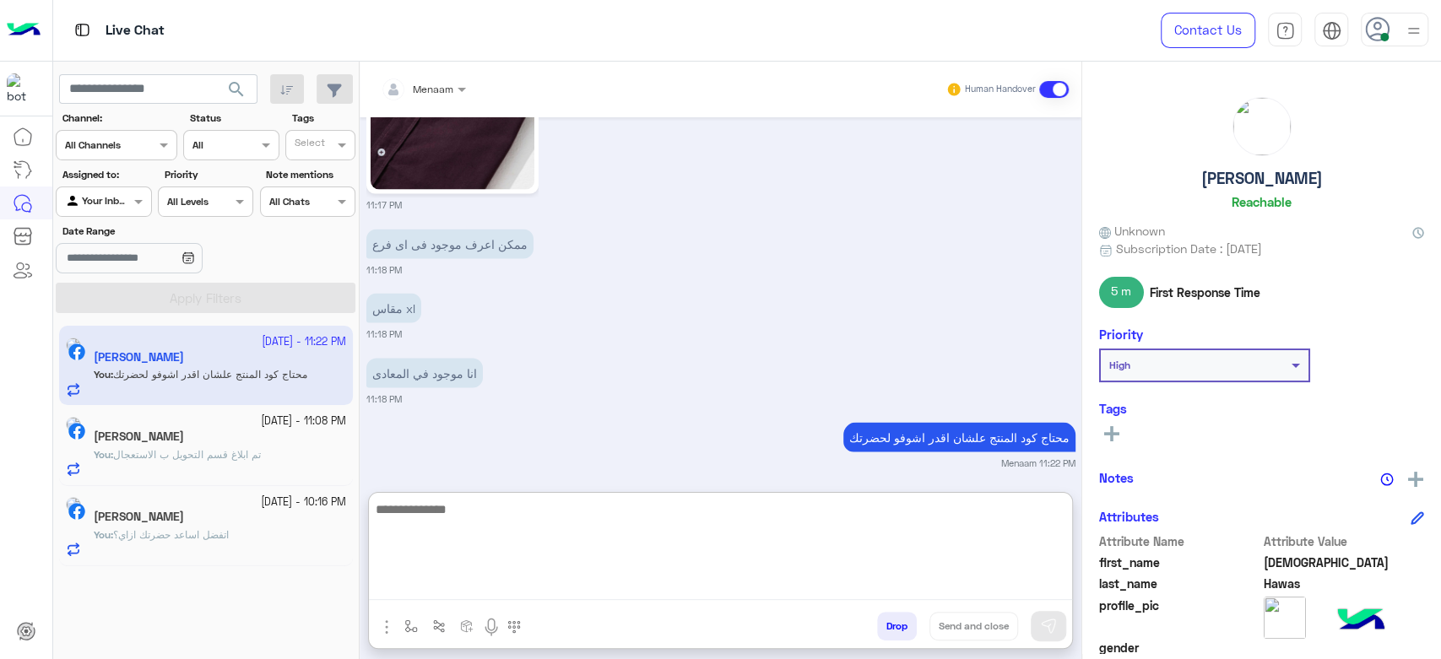
scroll to position [2216, 0]
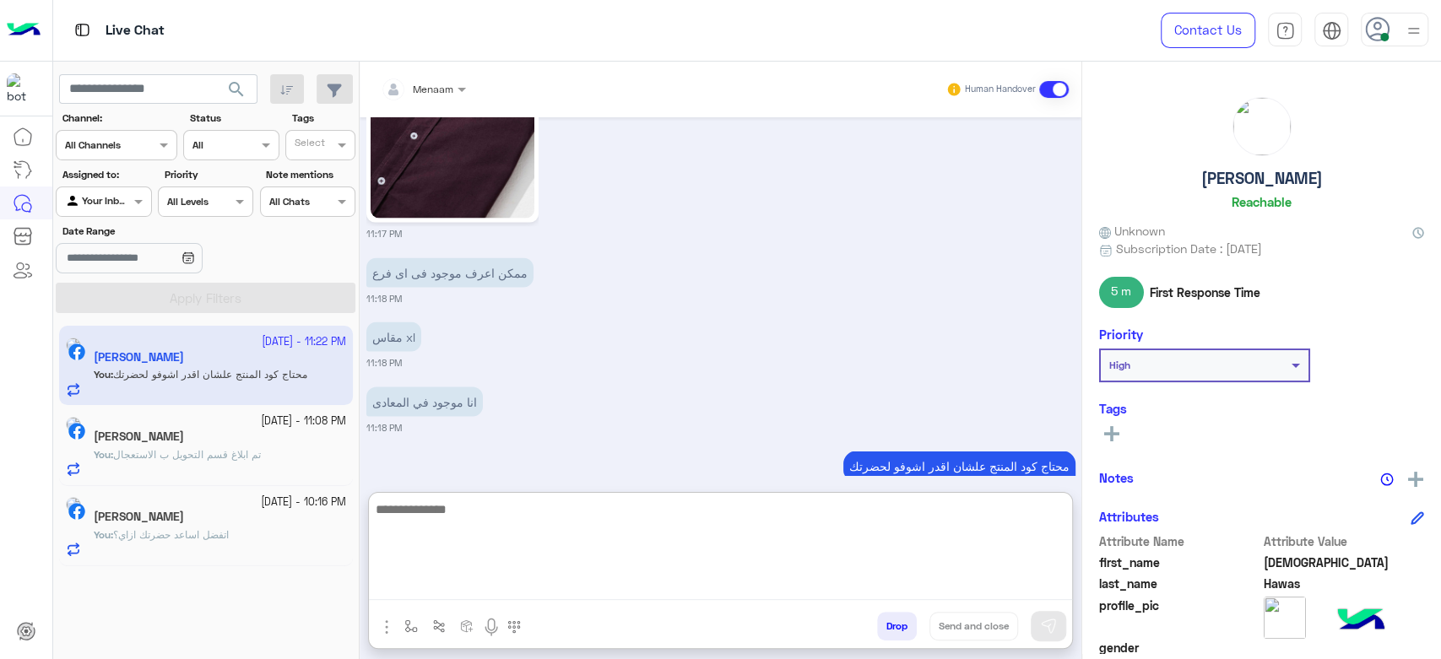
click at [442, 520] on textarea at bounding box center [720, 549] width 703 height 101
type textarea "**********"
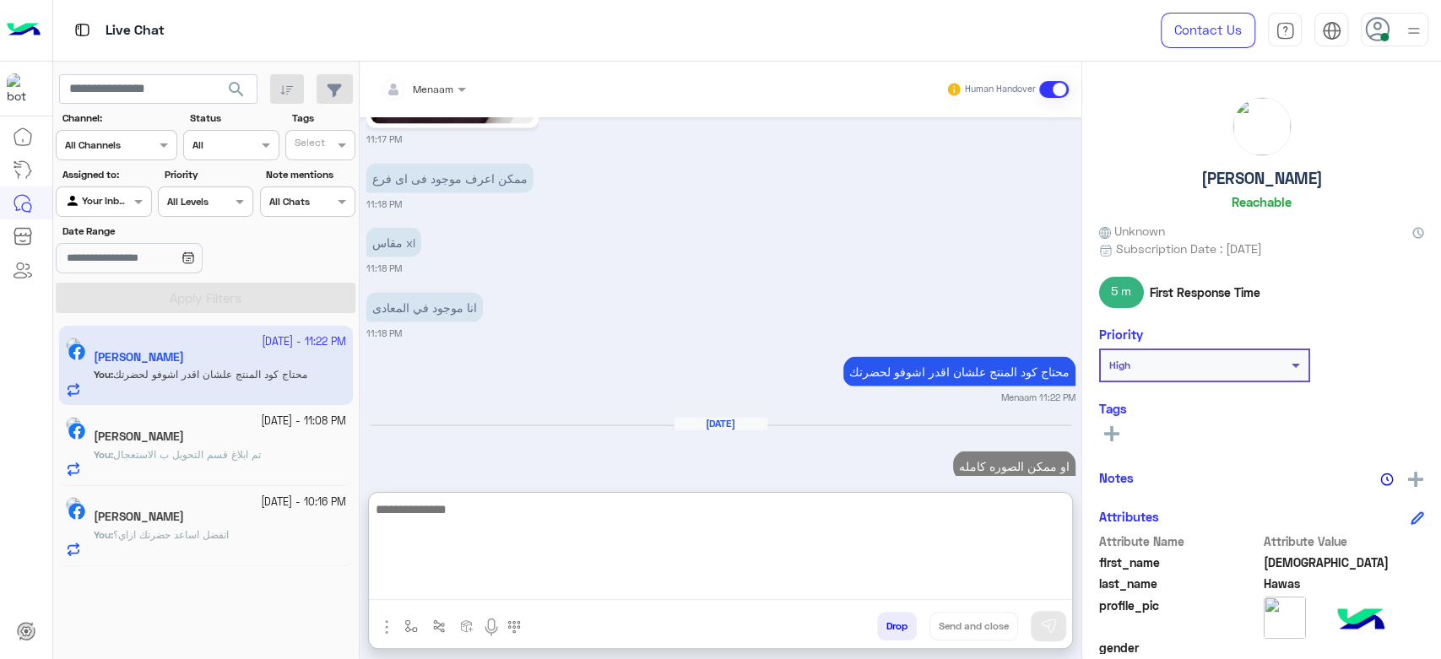
scroll to position [2280, 0]
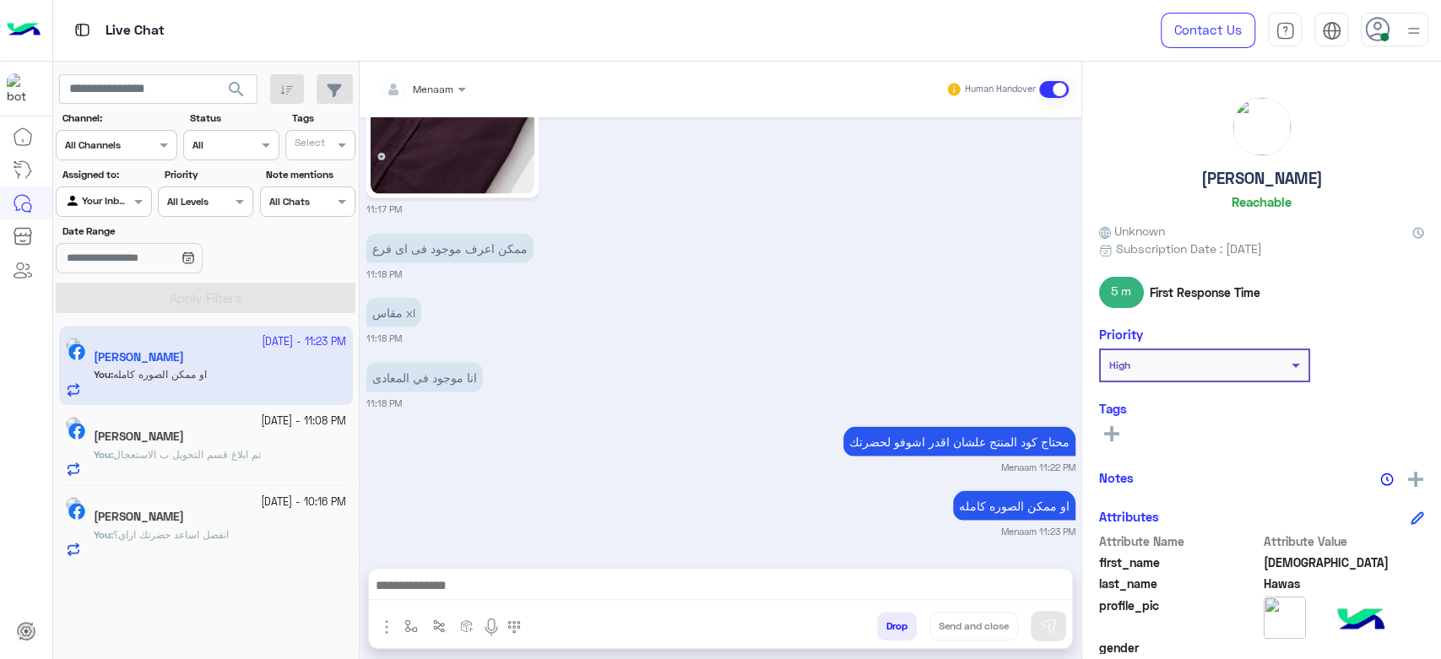
click at [221, 433] on div "[PERSON_NAME]" at bounding box center [220, 439] width 252 height 18
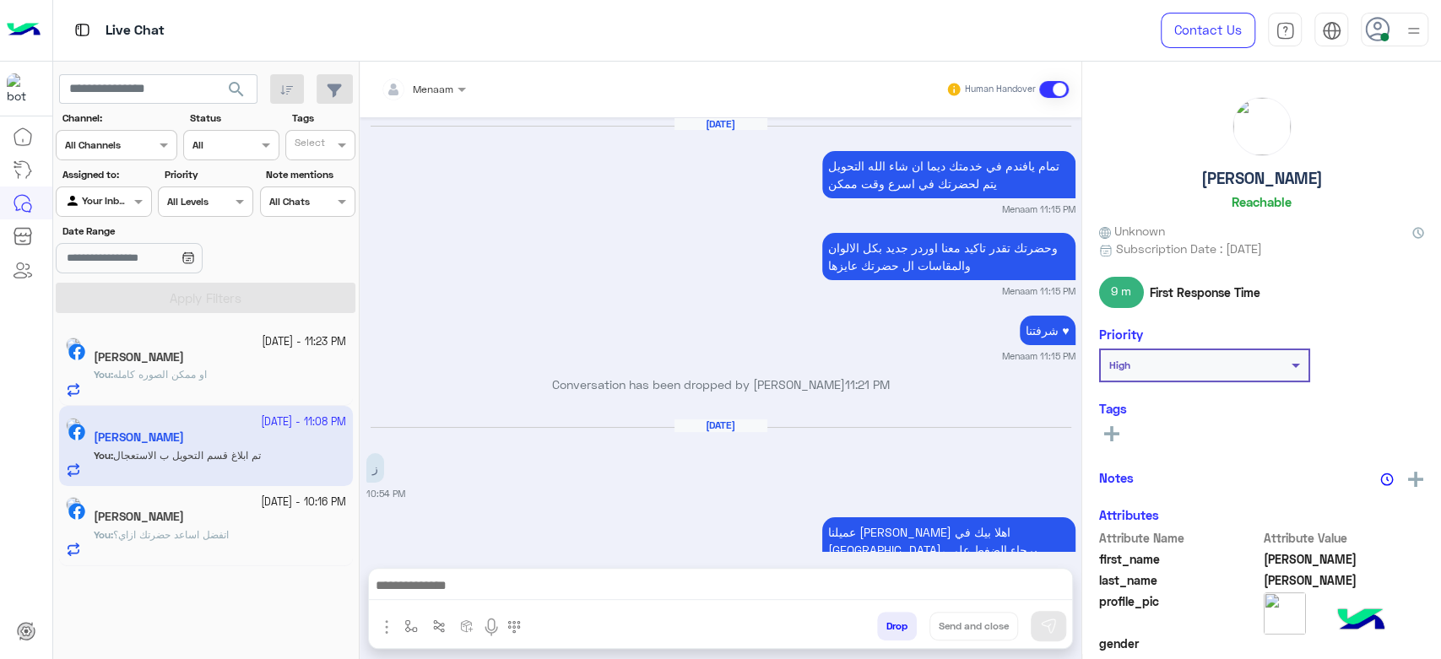
scroll to position [1685, 0]
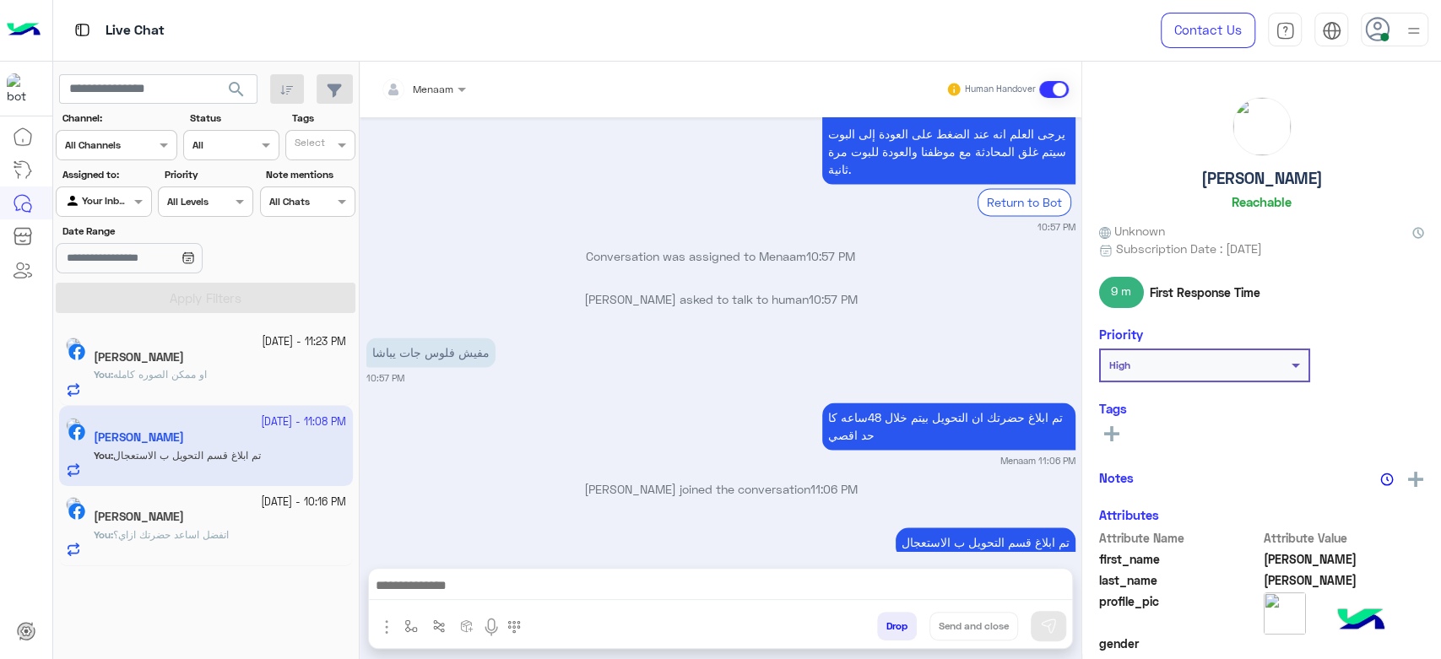
click at [221, 530] on span "اتفضل اساعد حضرتك ازاي؟" at bounding box center [171, 535] width 116 height 13
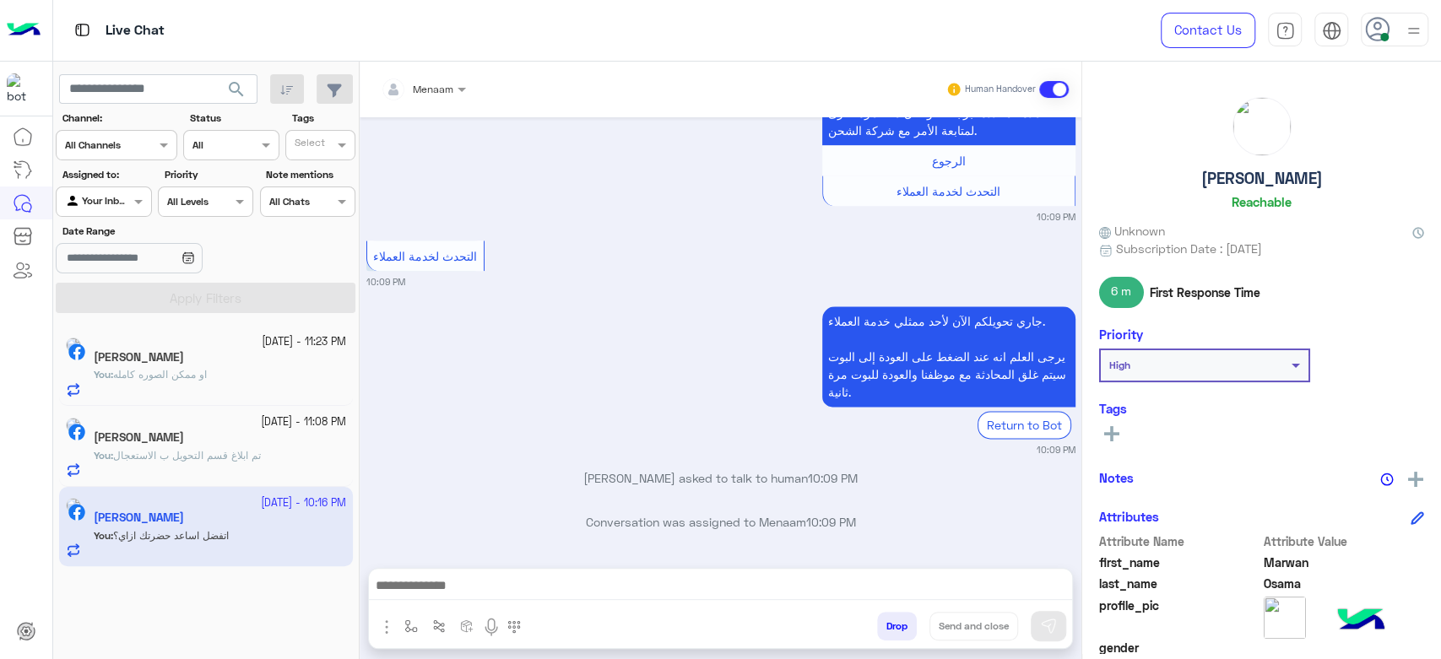
scroll to position [1486, 0]
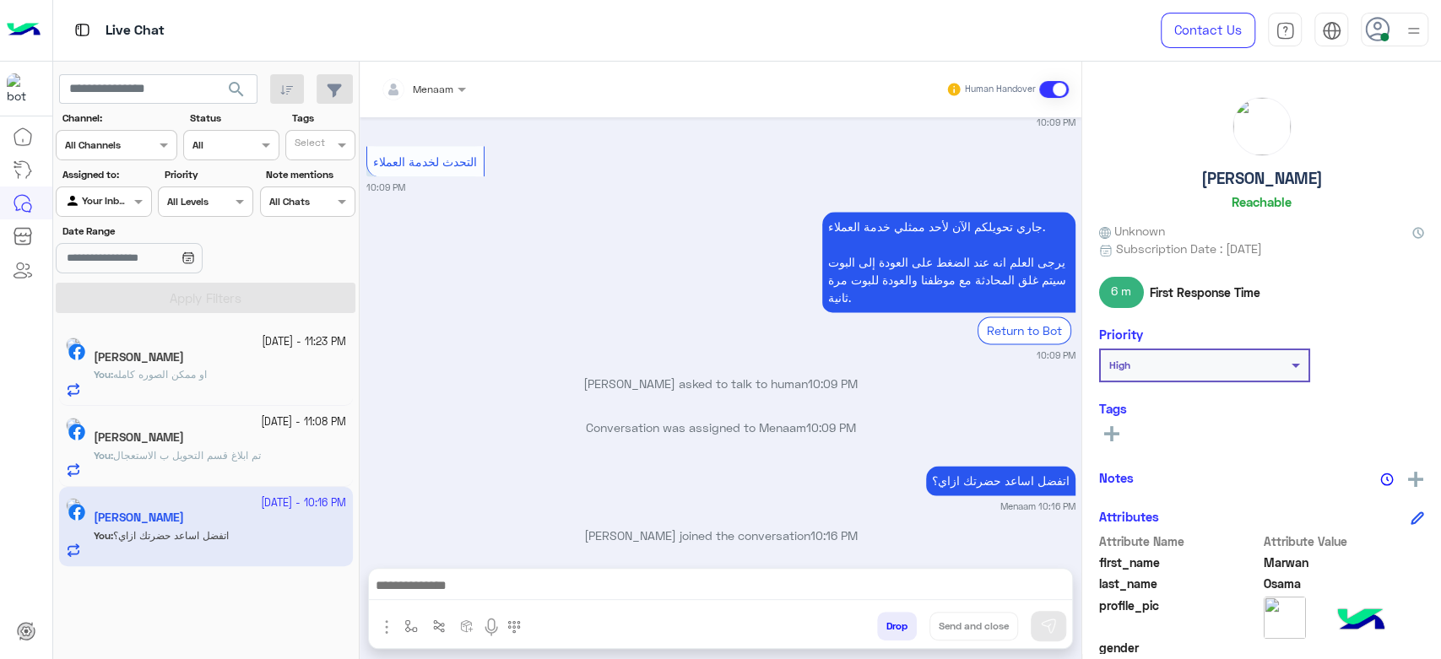
click at [254, 381] on div "You : او ممكن الصوره كامله" at bounding box center [220, 382] width 252 height 30
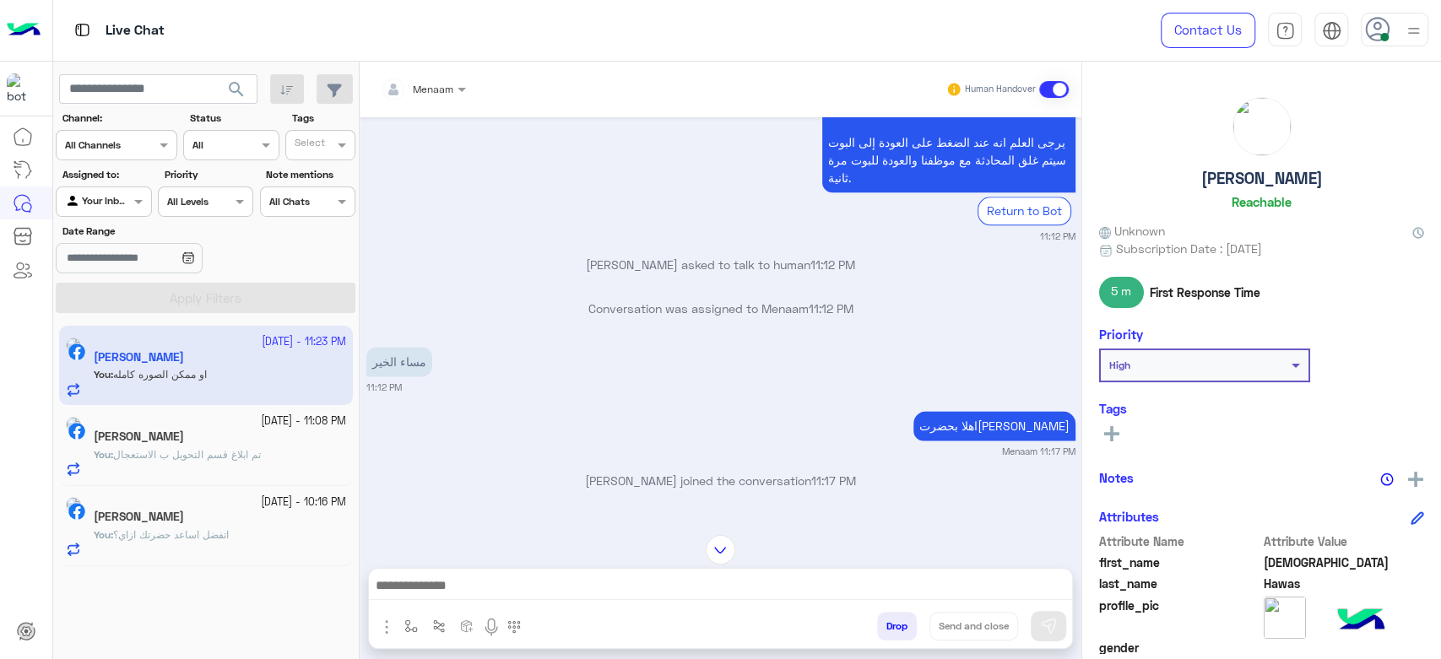
scroll to position [947, 0]
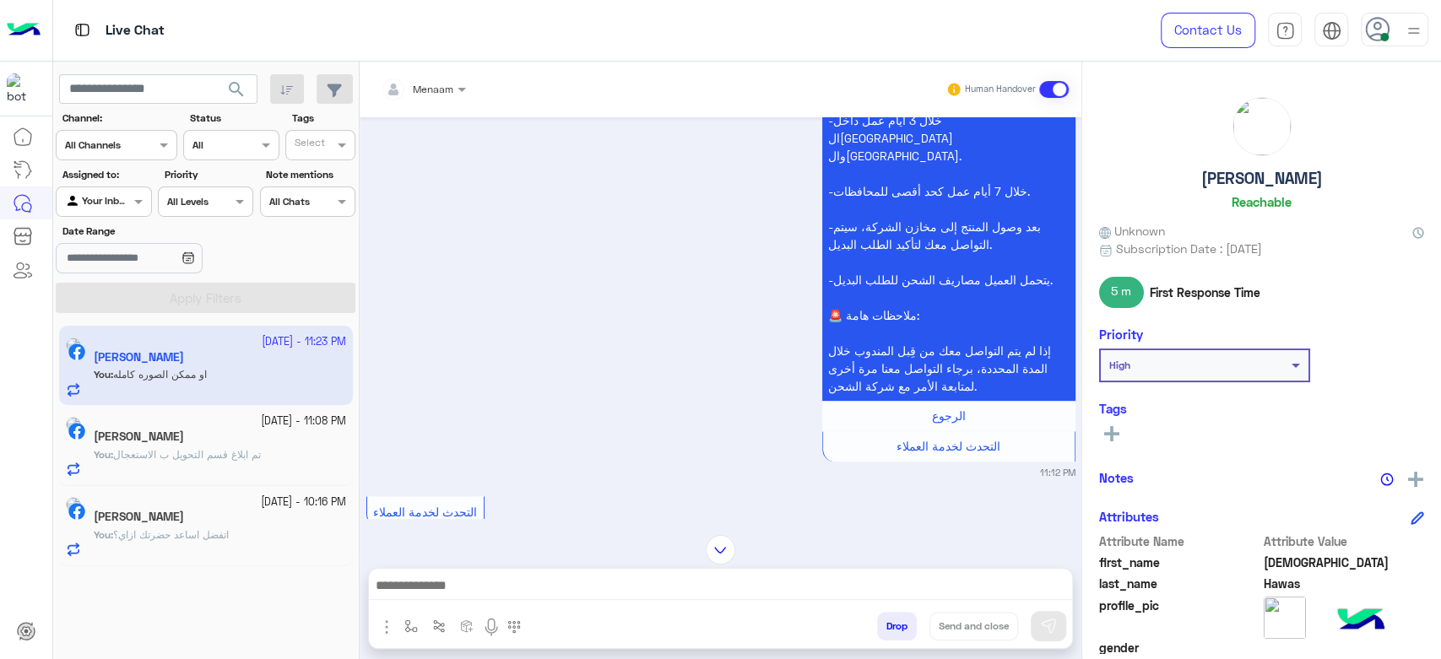
click at [1197, 190] on div "[PERSON_NAME] Reachable" at bounding box center [1261, 156] width 325 height 119
click at [1209, 178] on h5 "[PERSON_NAME]" at bounding box center [1262, 178] width 122 height 19
copy h5 "[PERSON_NAME]"
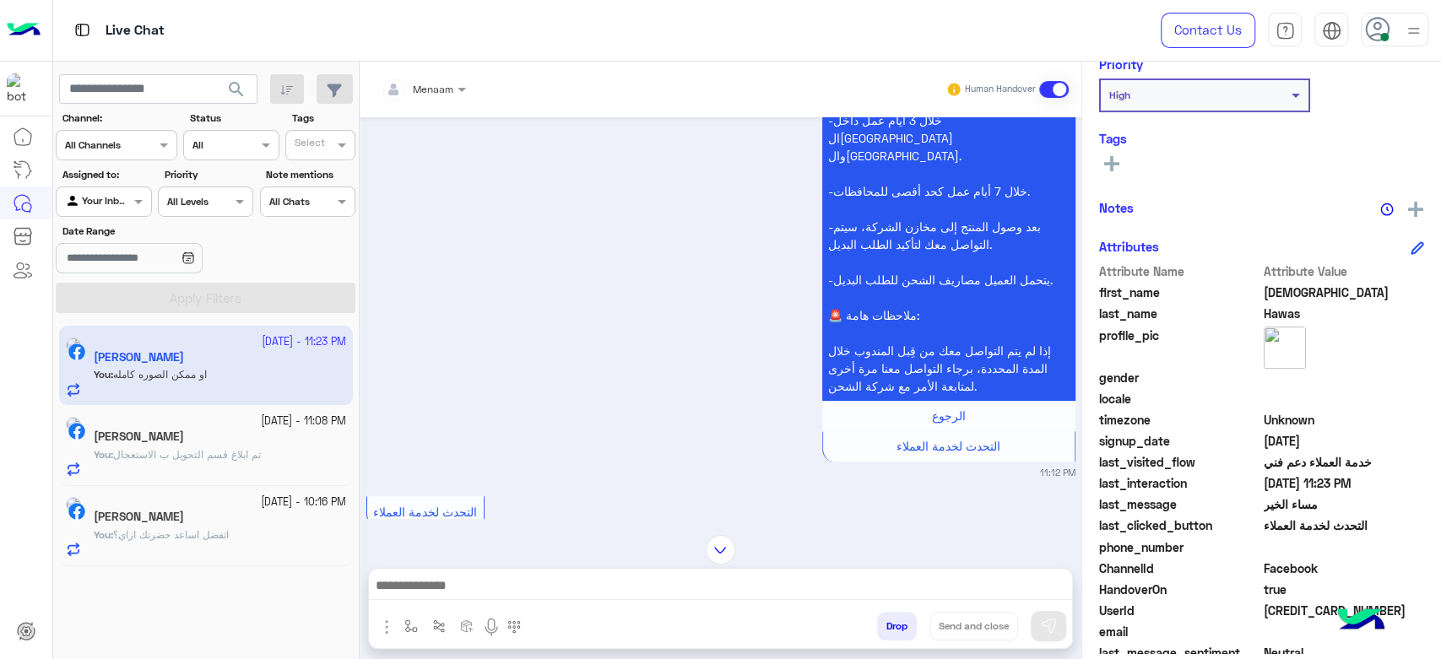
scroll to position [319, 0]
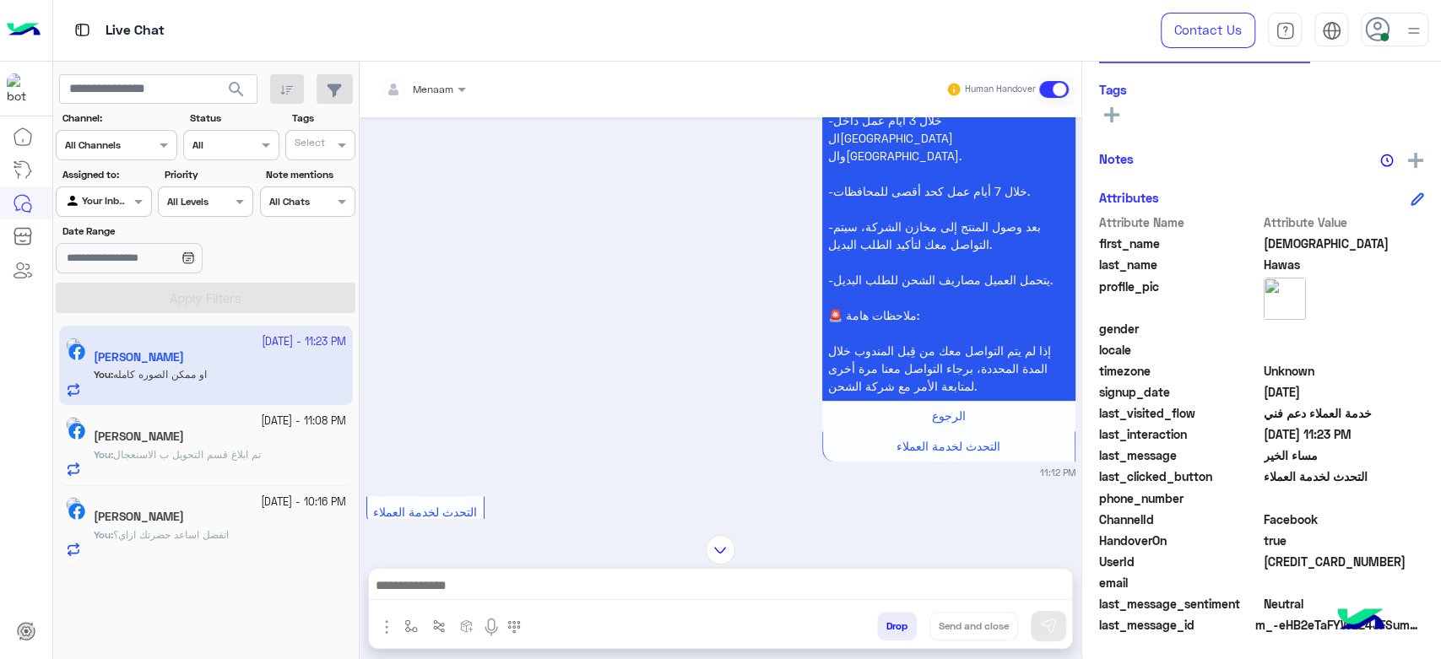
click at [1288, 561] on span "[CREDIT_CARD_NUMBER]" at bounding box center [1344, 562] width 161 height 18
copy span "[CREDIT_CARD_NUMBER]"
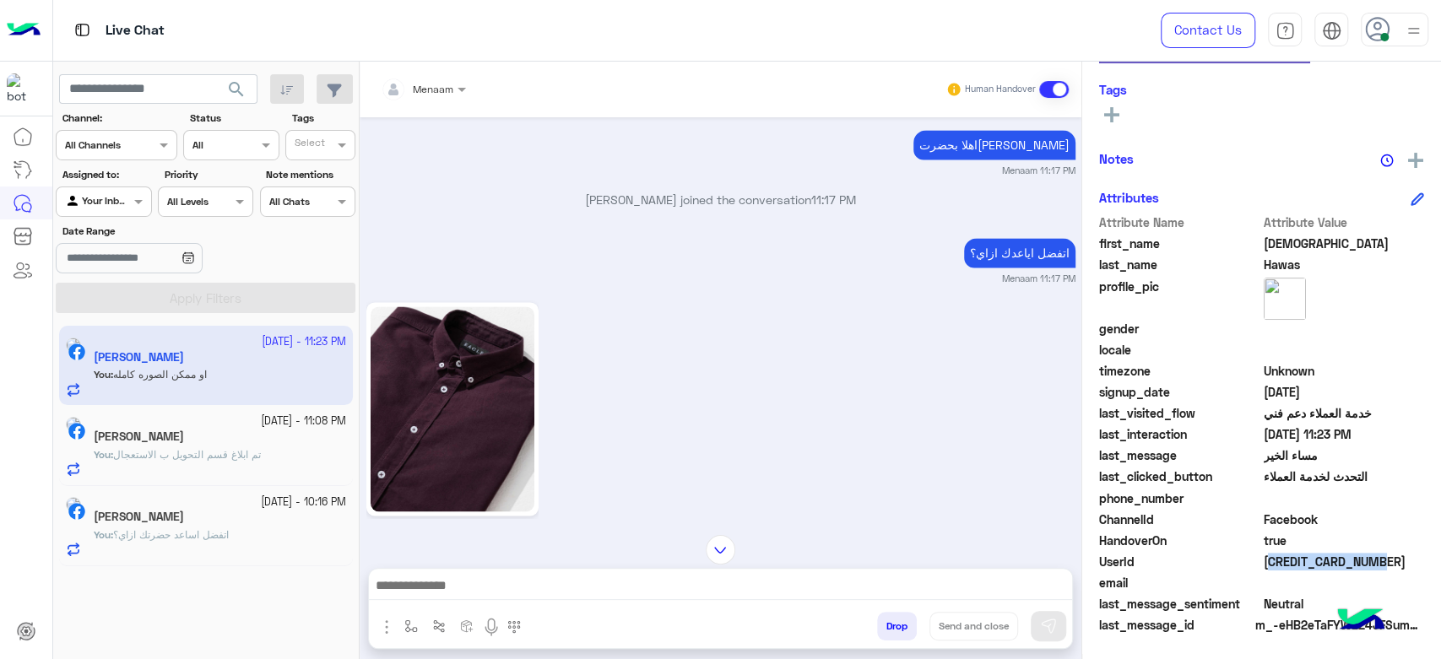
scroll to position [1979, 0]
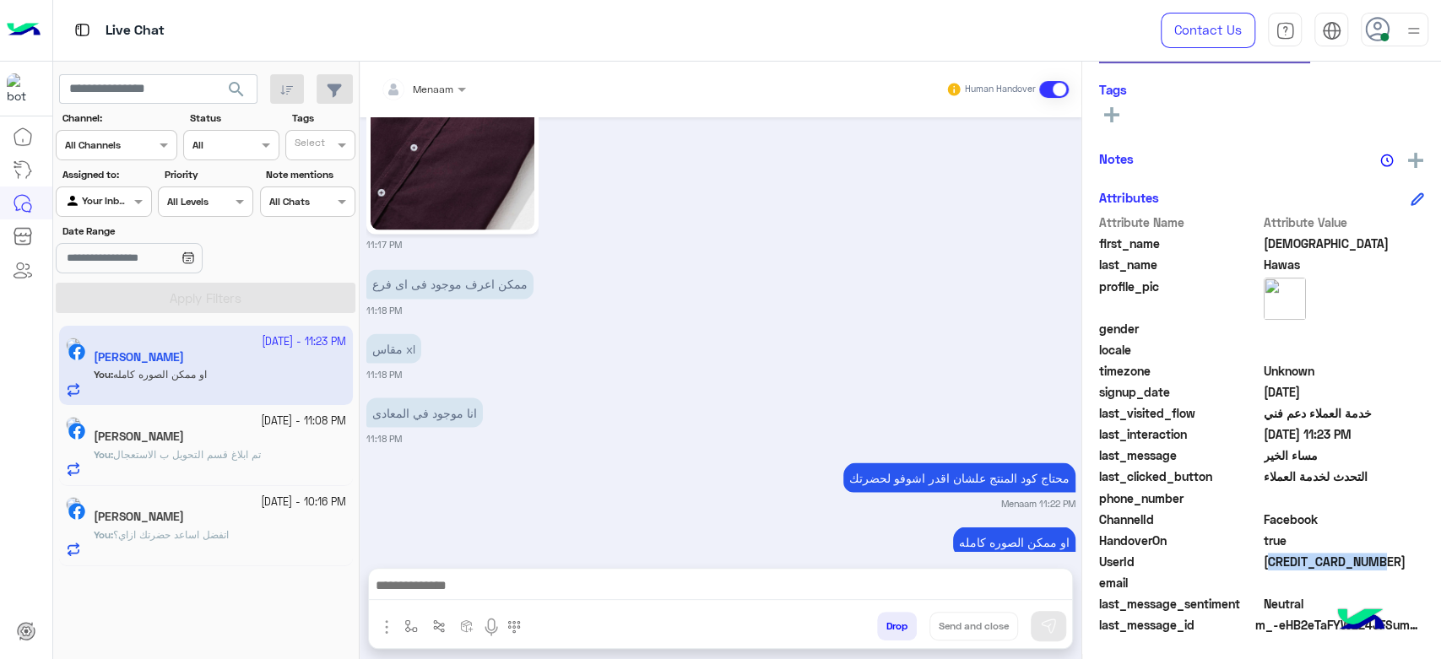
click at [900, 623] on button "Drop" at bounding box center [897, 626] width 40 height 29
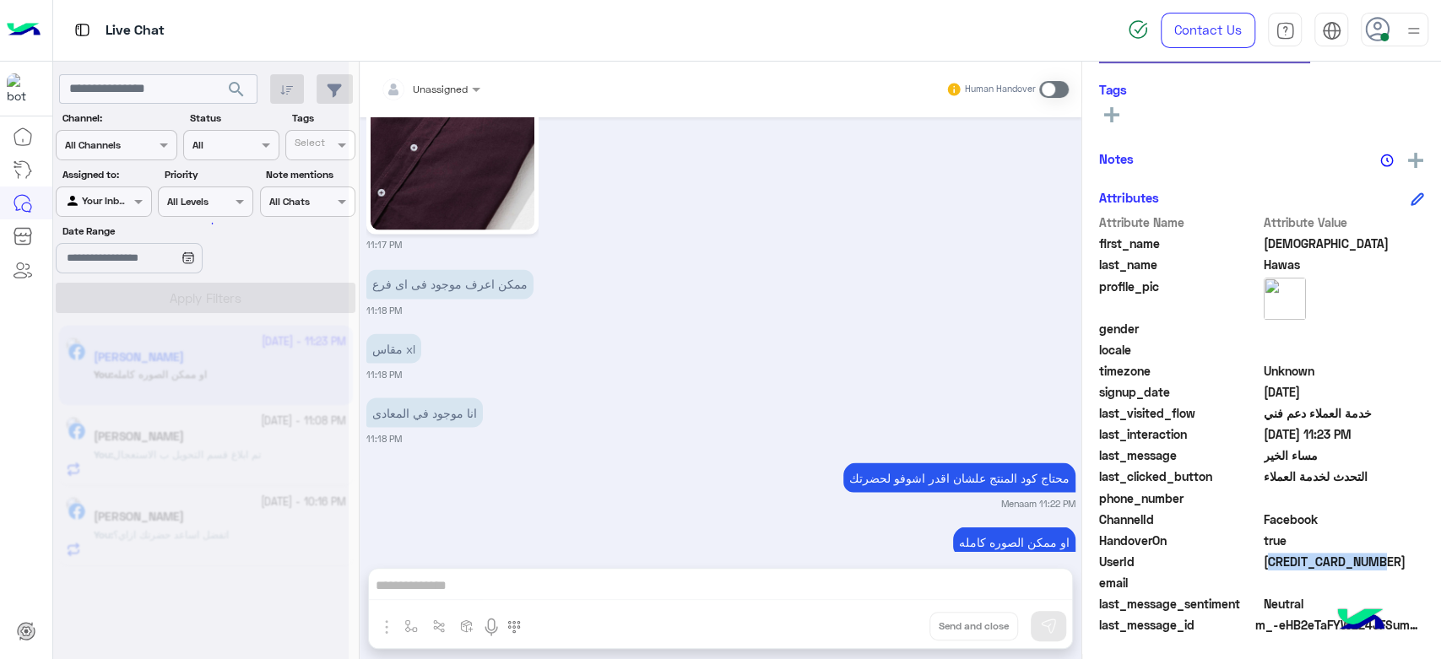
scroll to position [2022, 0]
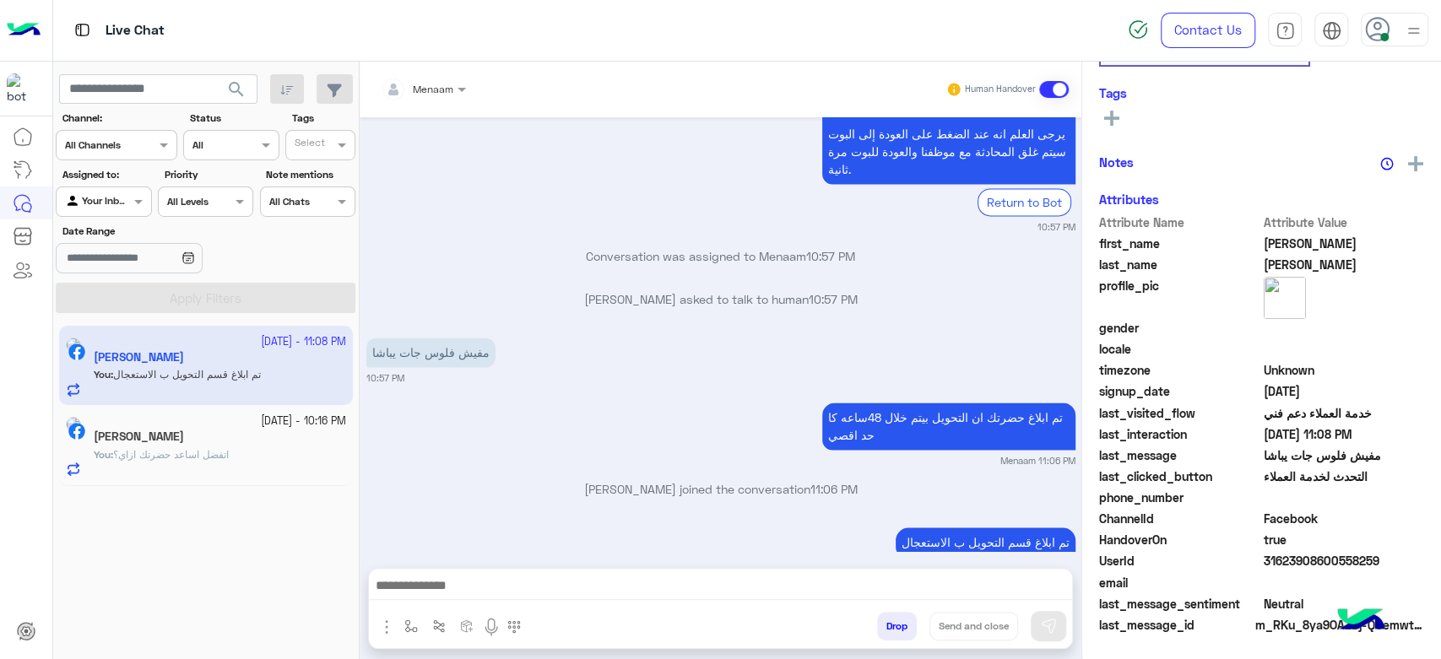
scroll to position [319, 0]
click at [885, 624] on button "Drop" at bounding box center [897, 626] width 40 height 29
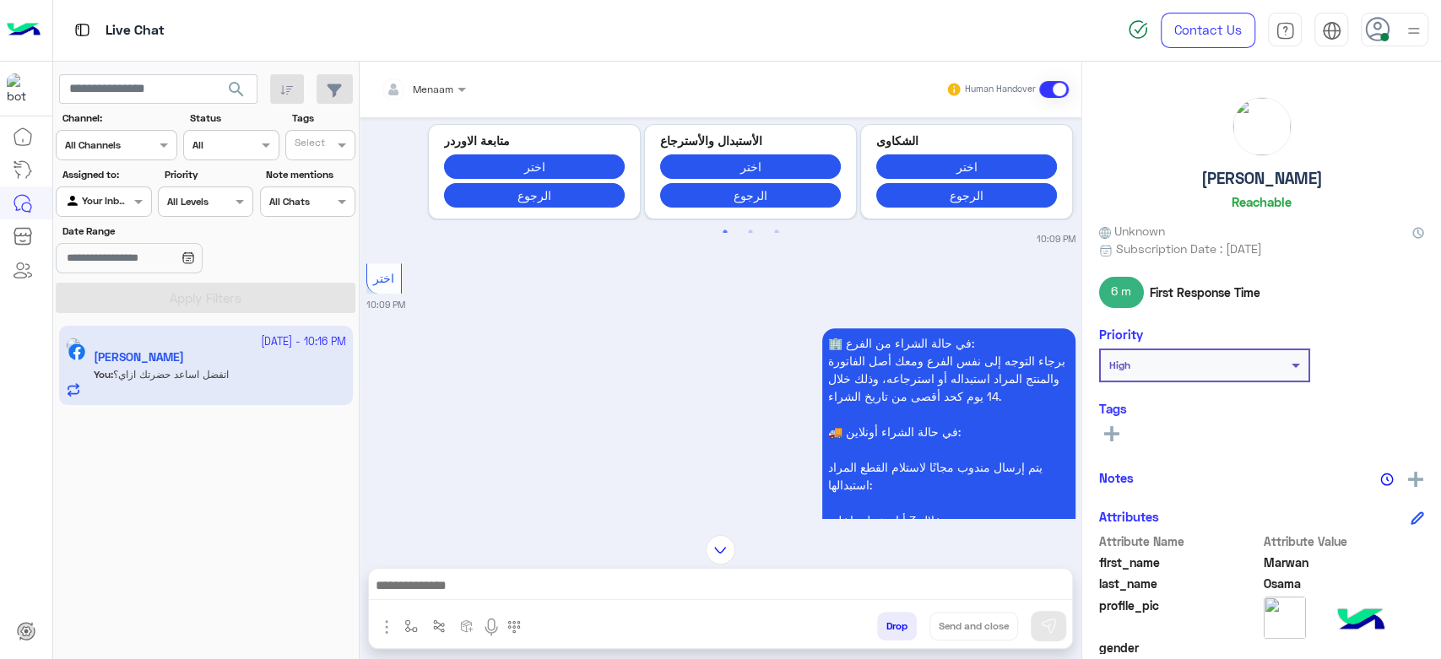
click at [1245, 178] on h5 "[PERSON_NAME]" at bounding box center [1262, 178] width 122 height 19
copy h5 "[PERSON_NAME]"
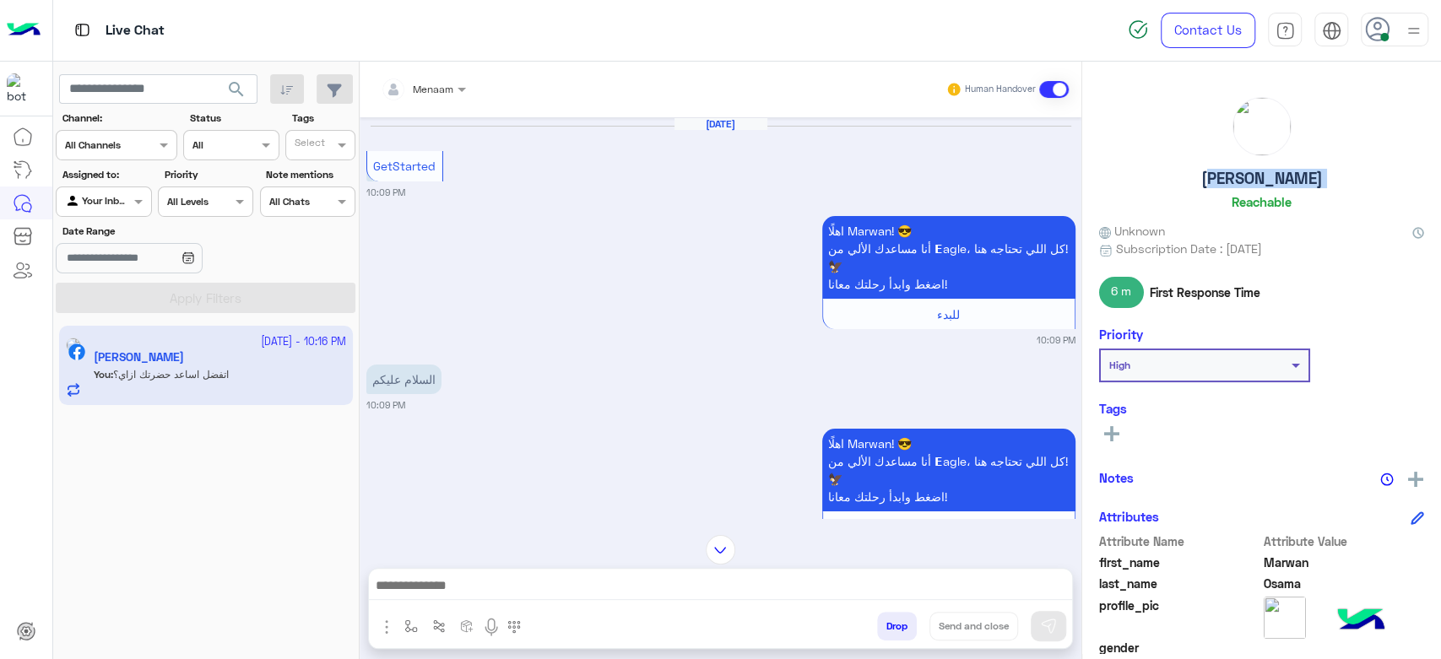
click at [440, 88] on div at bounding box center [423, 87] width 102 height 16
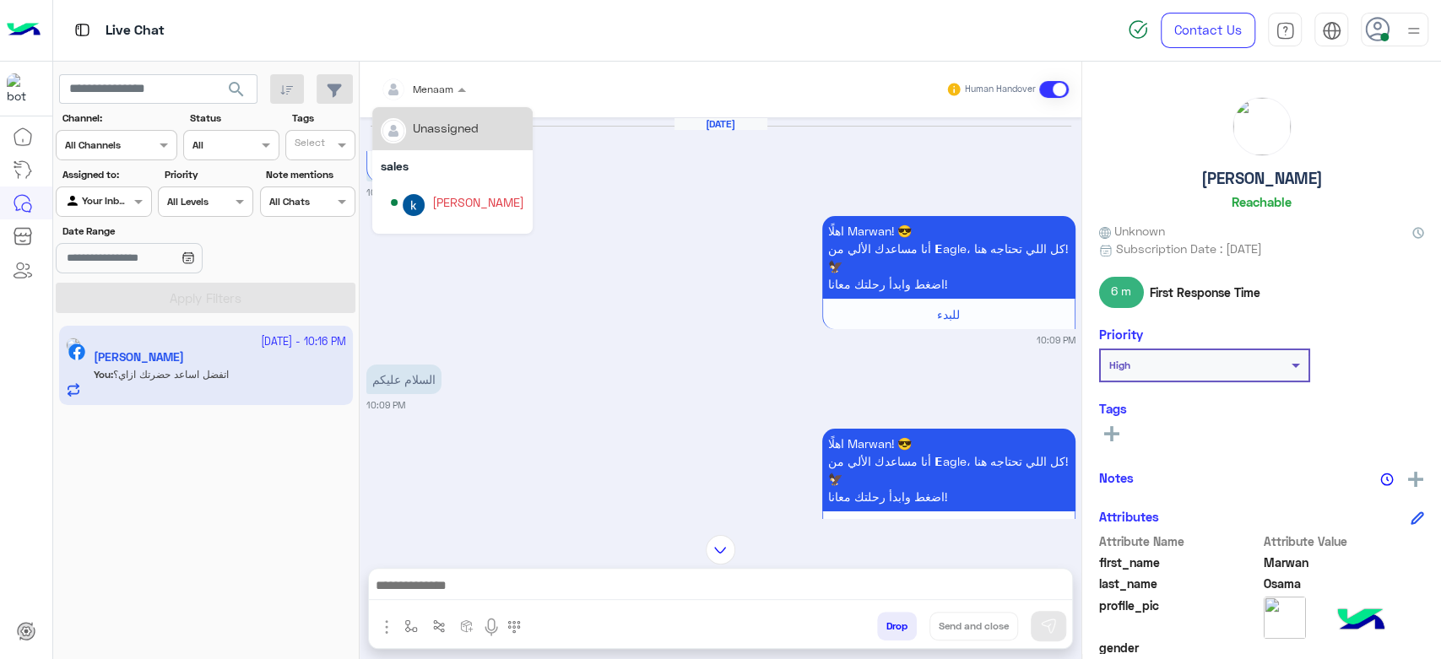
scroll to position [319, 0]
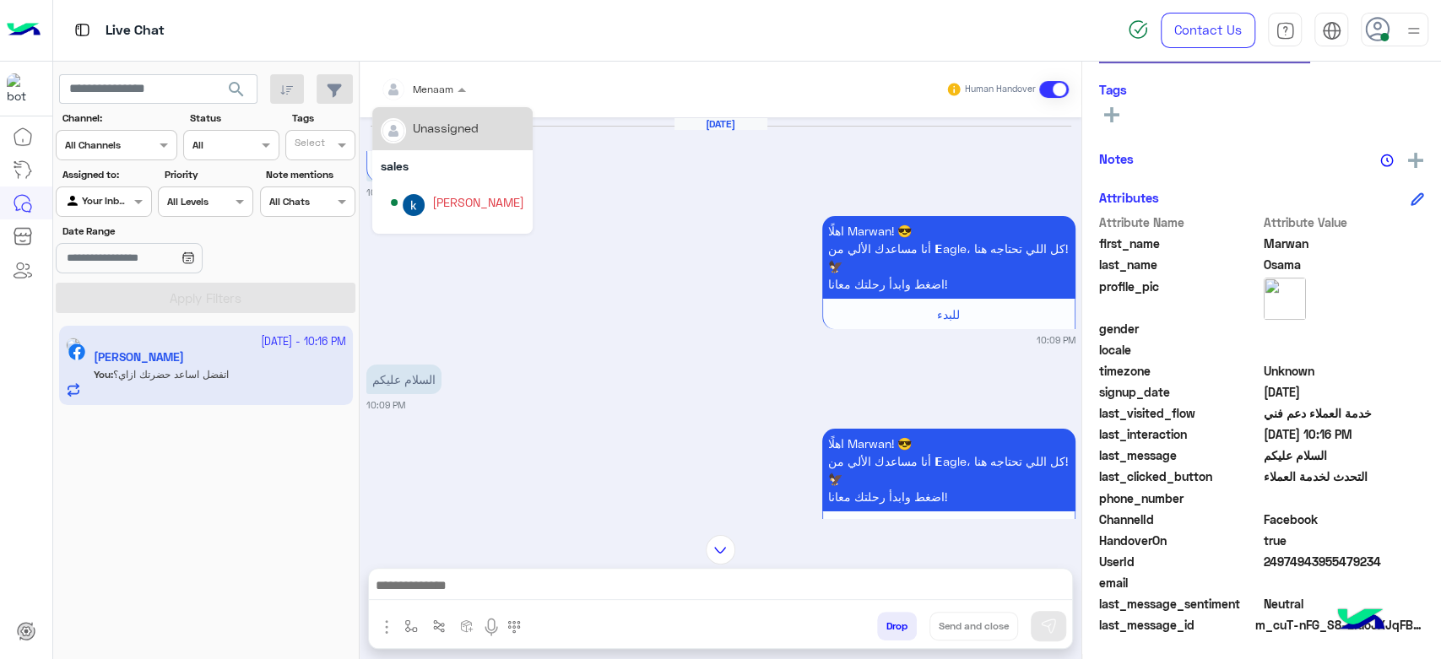
click at [1306, 564] on span "24974943955479234" at bounding box center [1344, 562] width 161 height 18
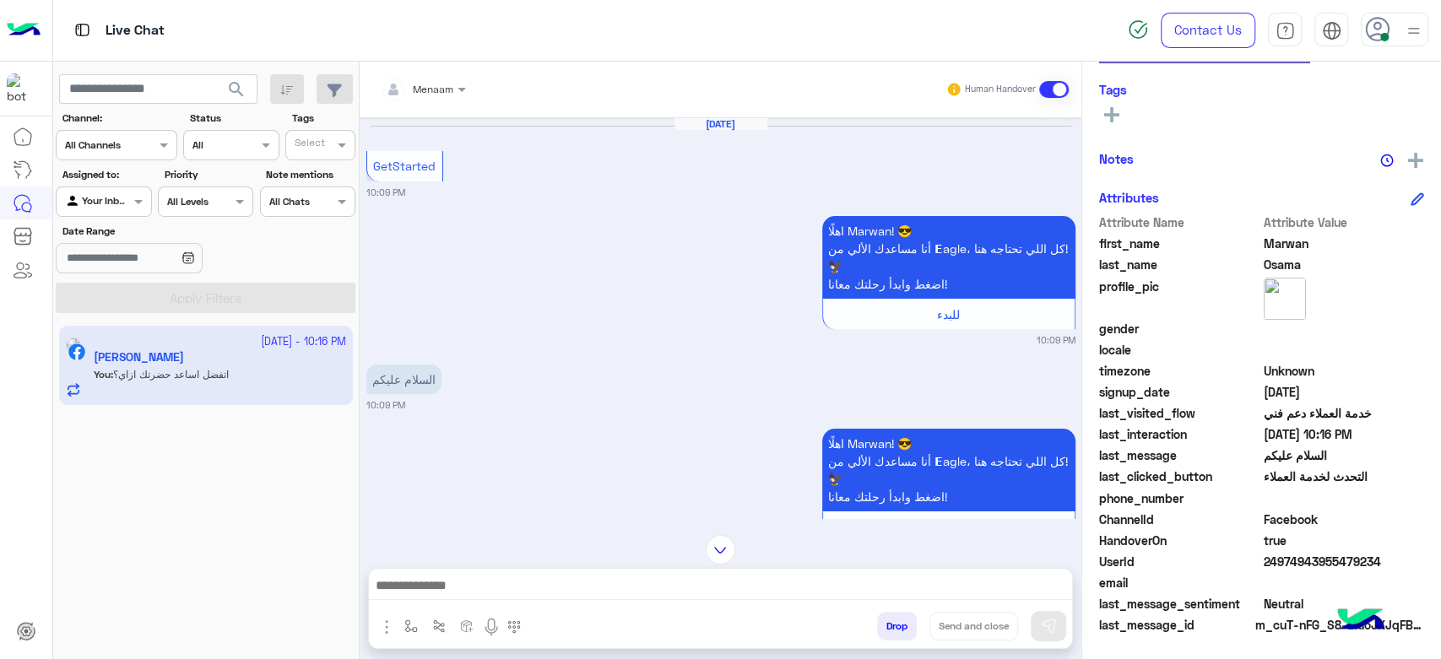
click at [1306, 564] on span "24974943955479234" at bounding box center [1344, 562] width 161 height 18
copy span "24974943955479234"
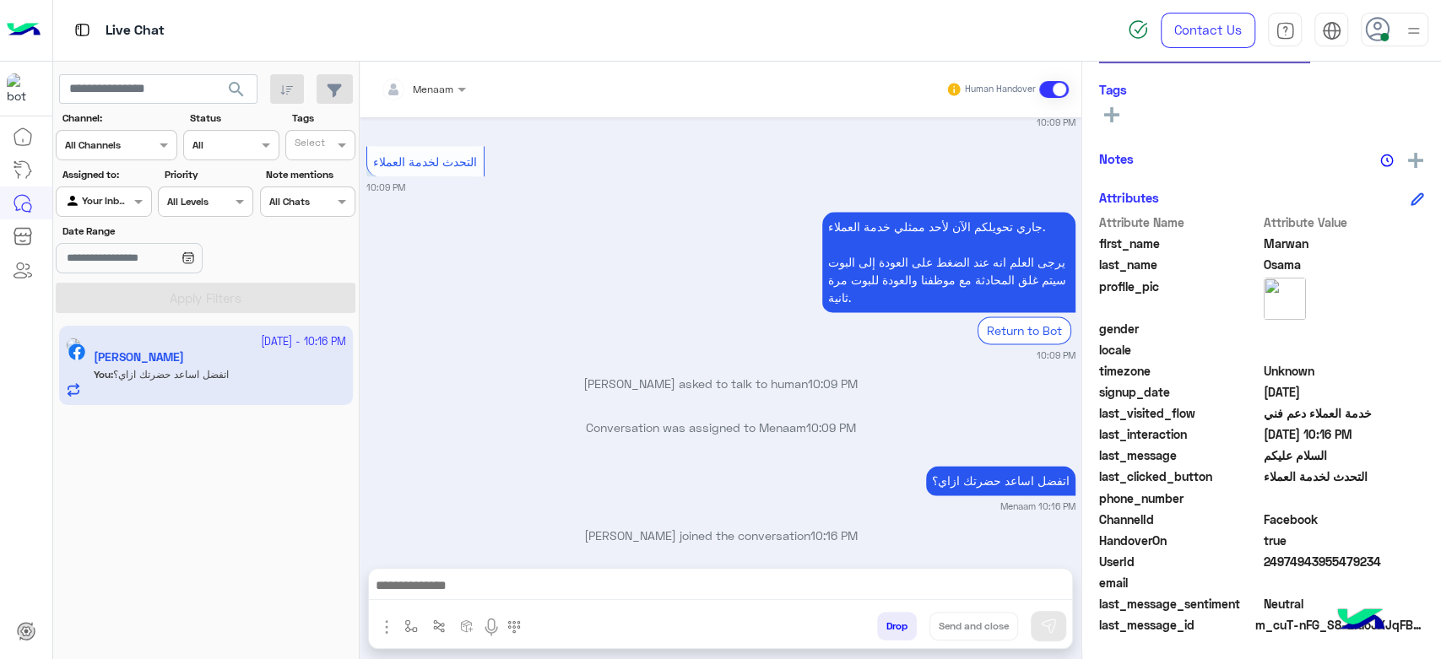
scroll to position [1466, 0]
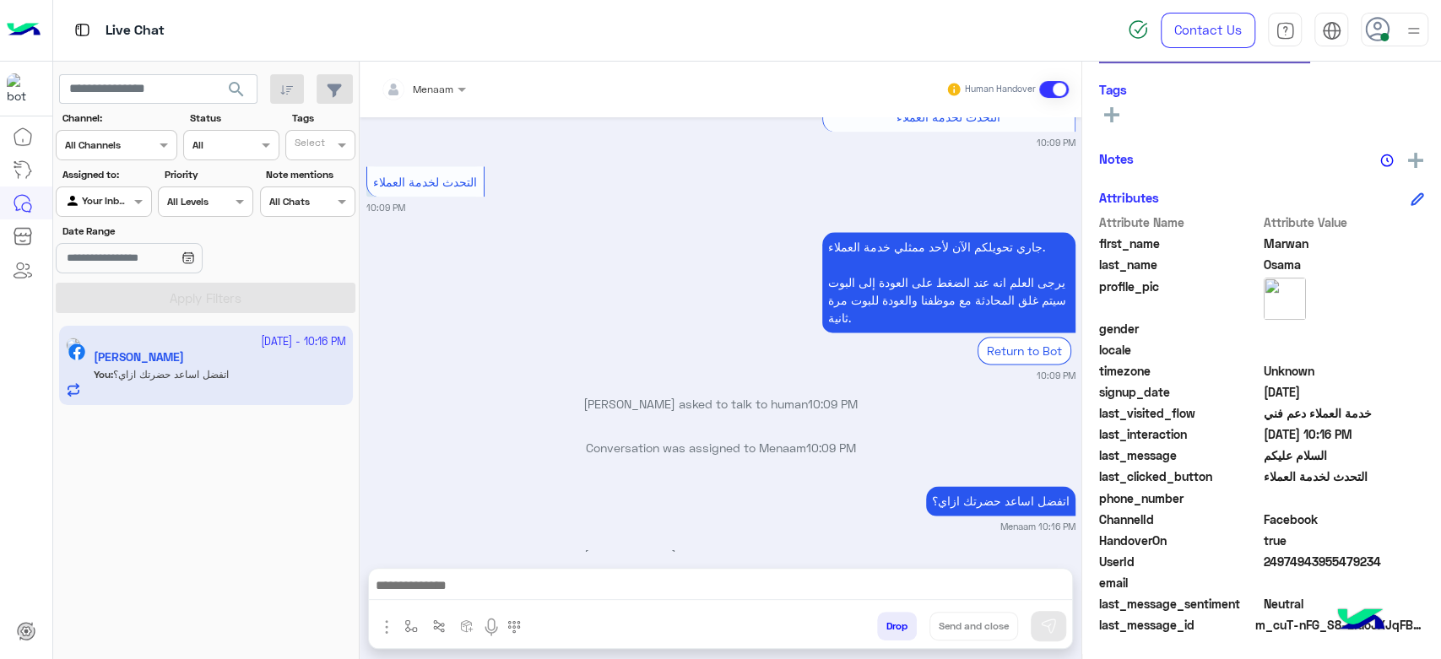
click at [898, 636] on button "Drop" at bounding box center [897, 626] width 40 height 29
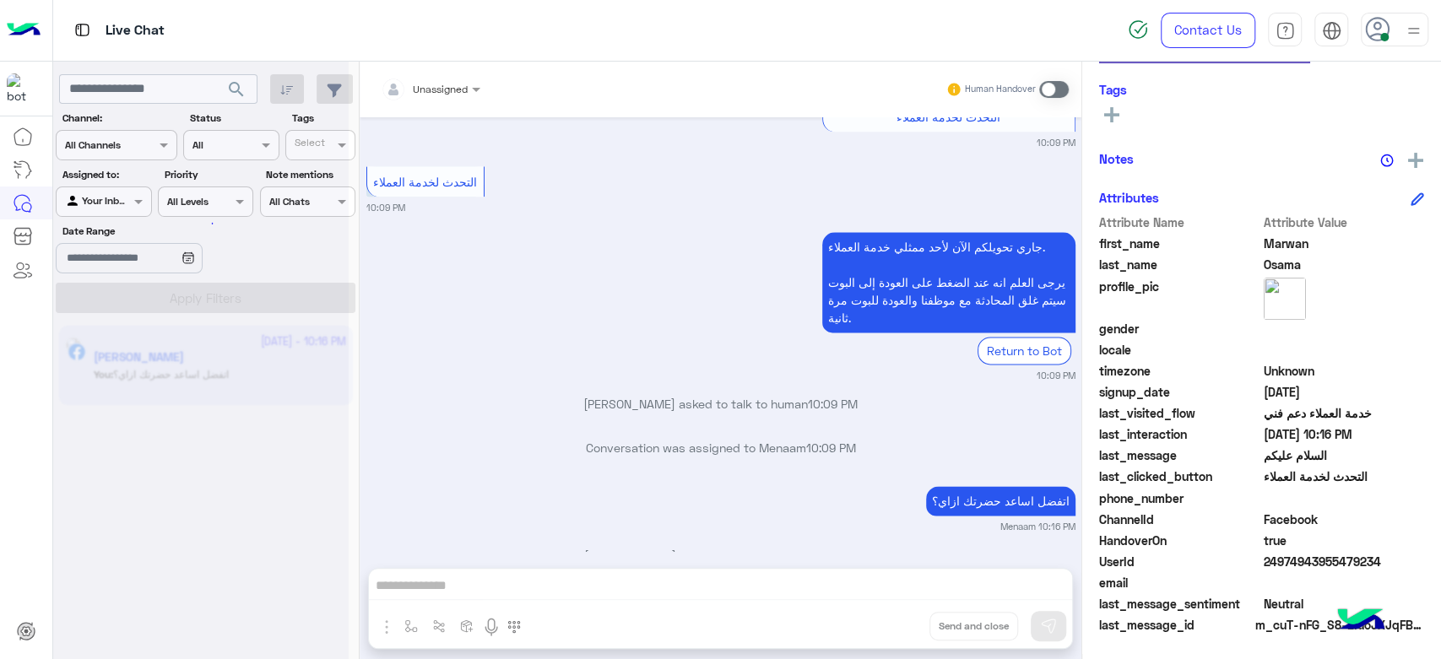
scroll to position [1529, 0]
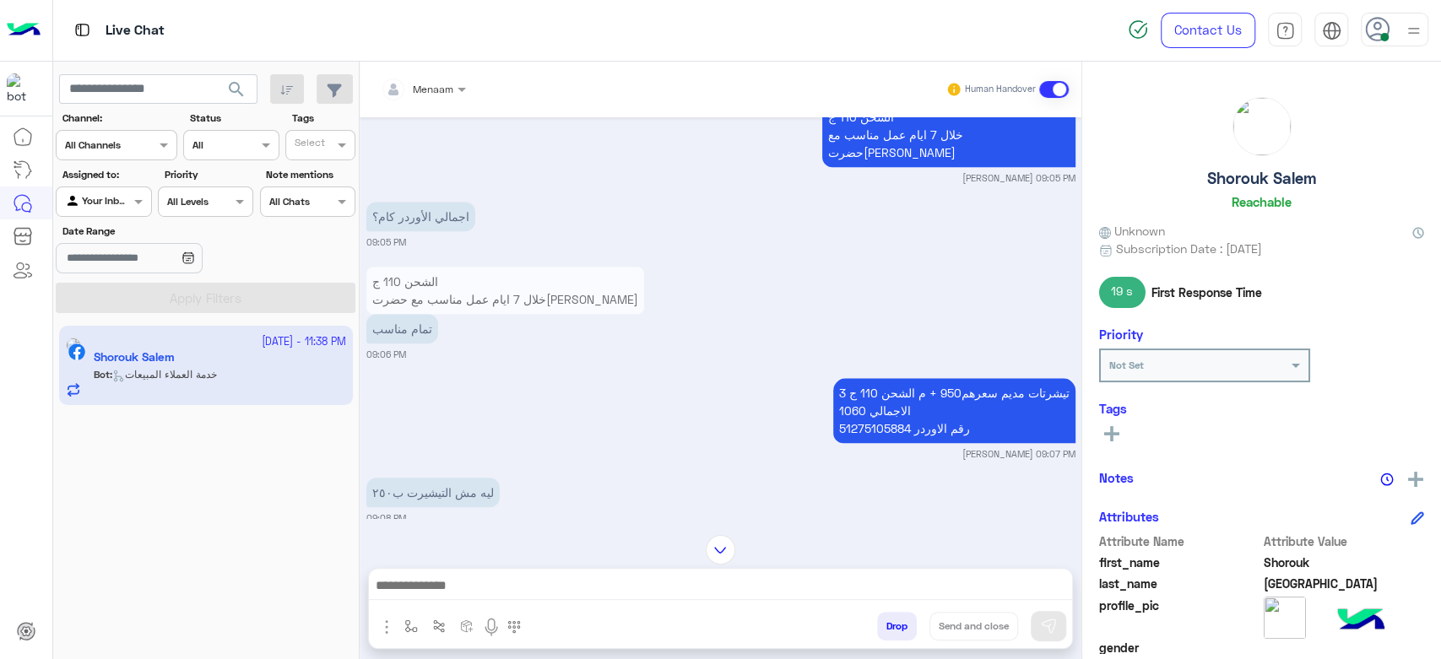
scroll to position [1127, 0]
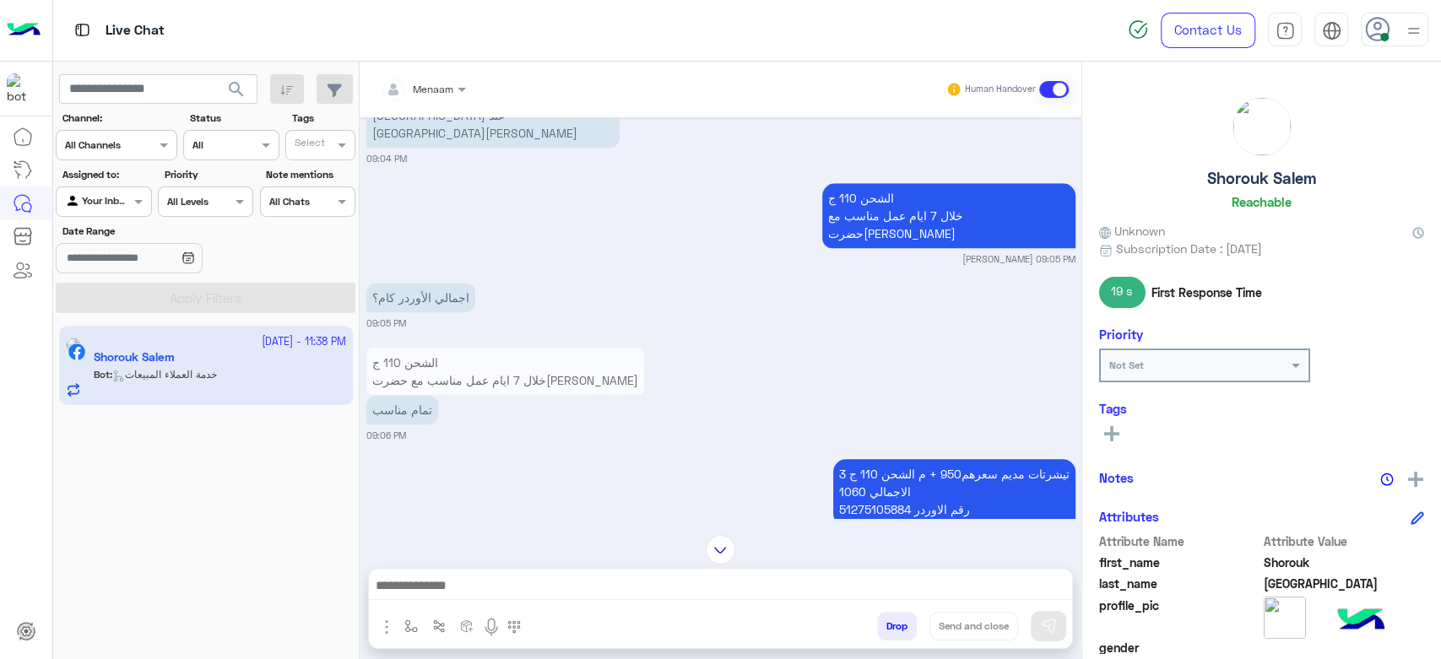
click at [871, 472] on p "3 تيشرتات مديم سعرهم950 + م الشحن 110 ج الاجمالي 1060 رقم الاوردر 51275105884" at bounding box center [954, 491] width 242 height 65
copy p "51275105884"
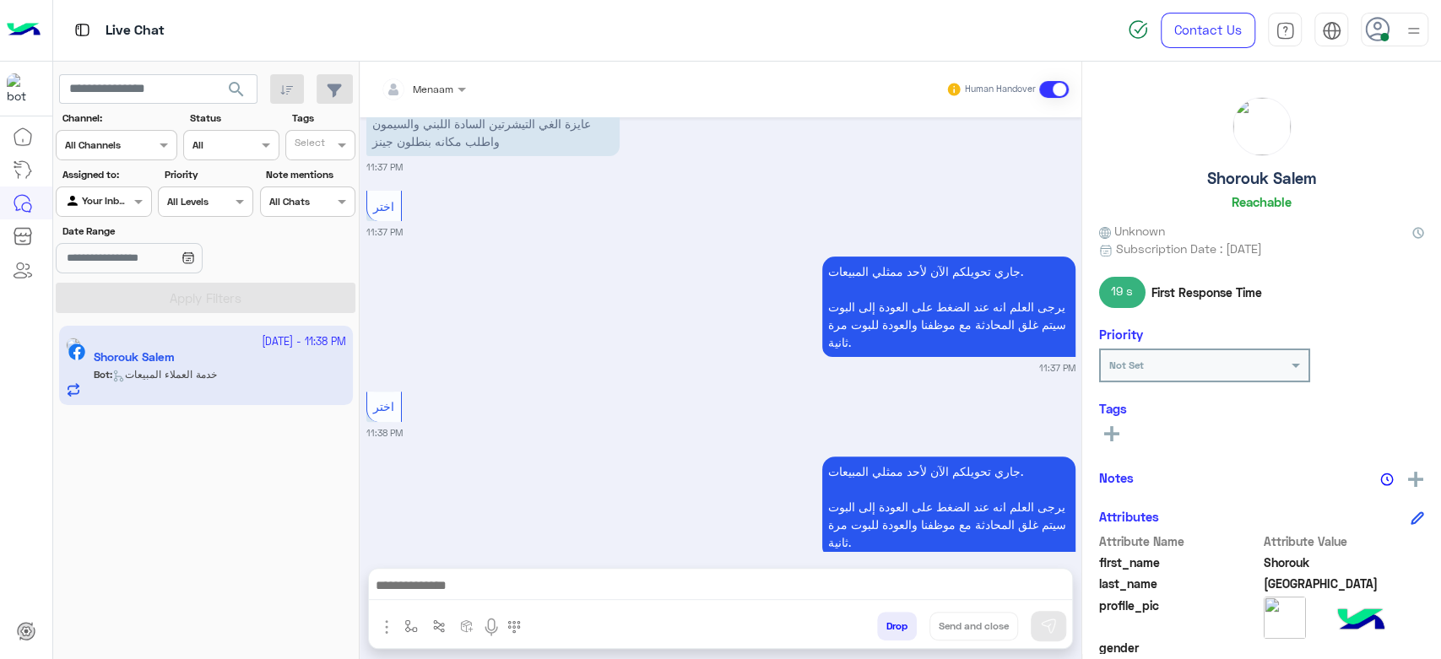
scroll to position [4597, 0]
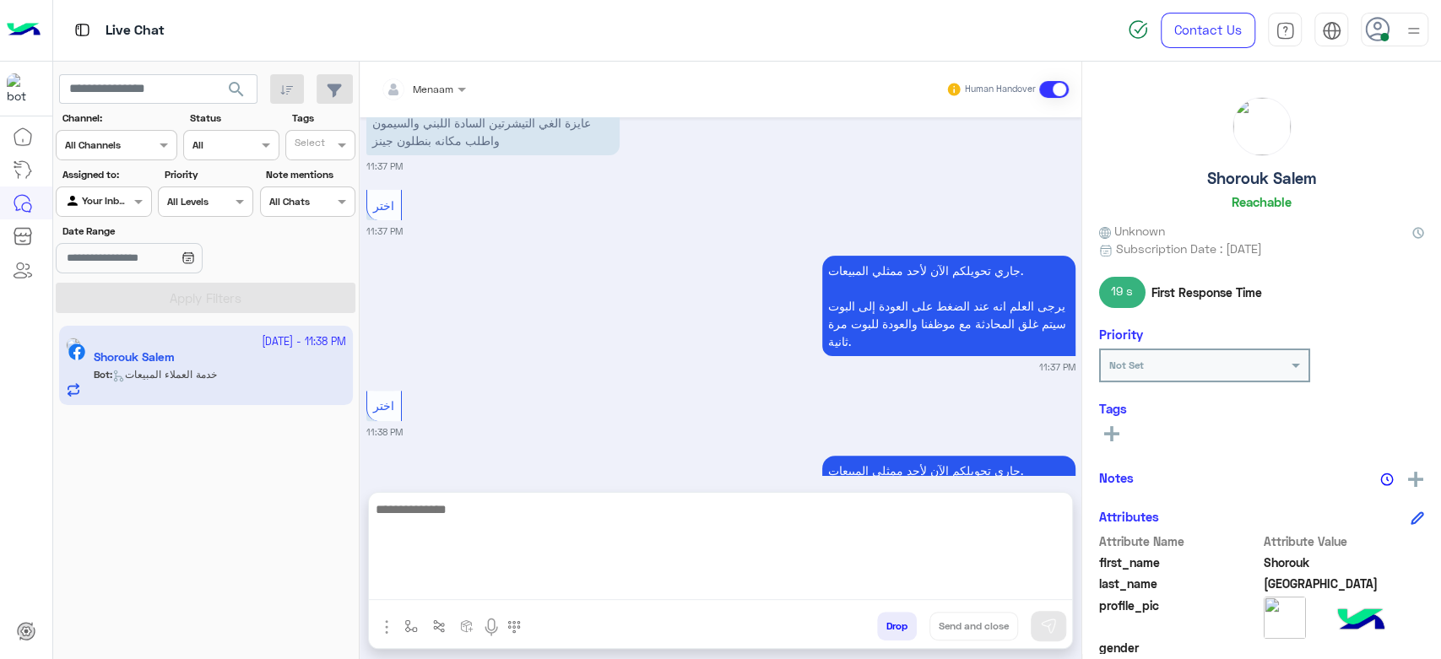
click at [501, 589] on textarea at bounding box center [720, 549] width 703 height 101
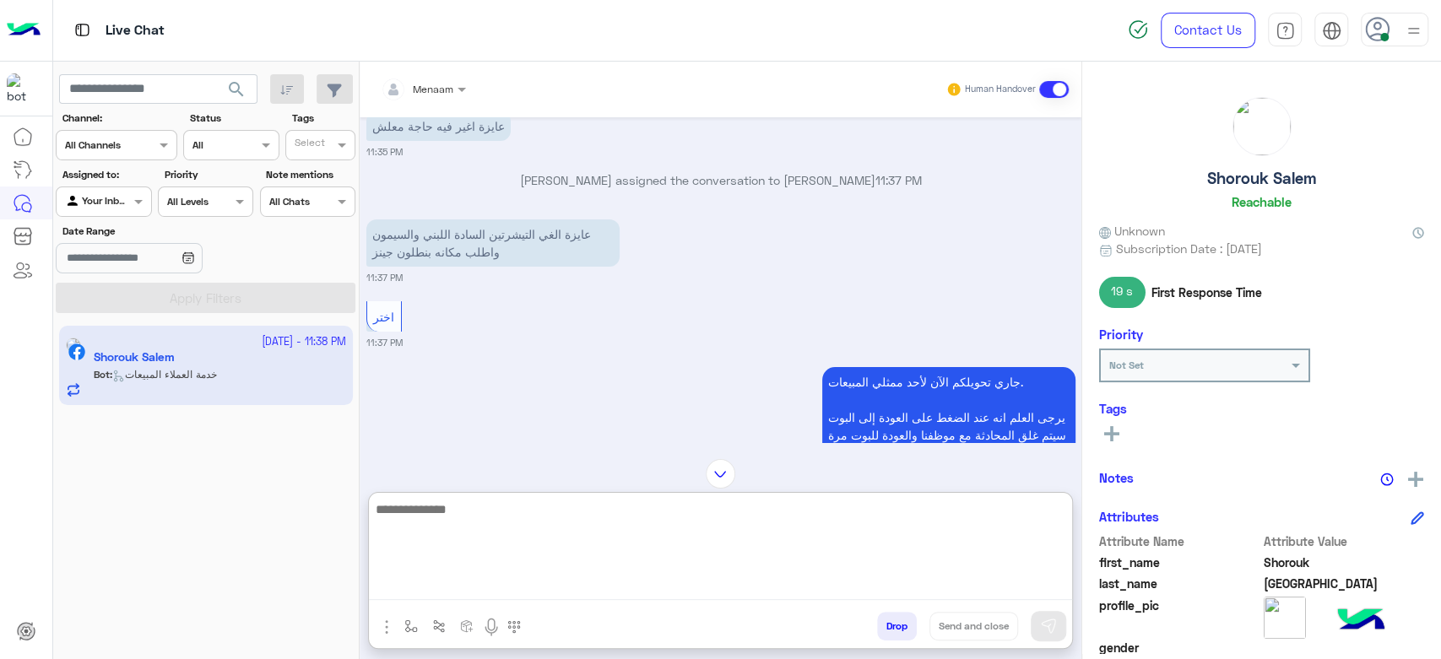
scroll to position [4673, 0]
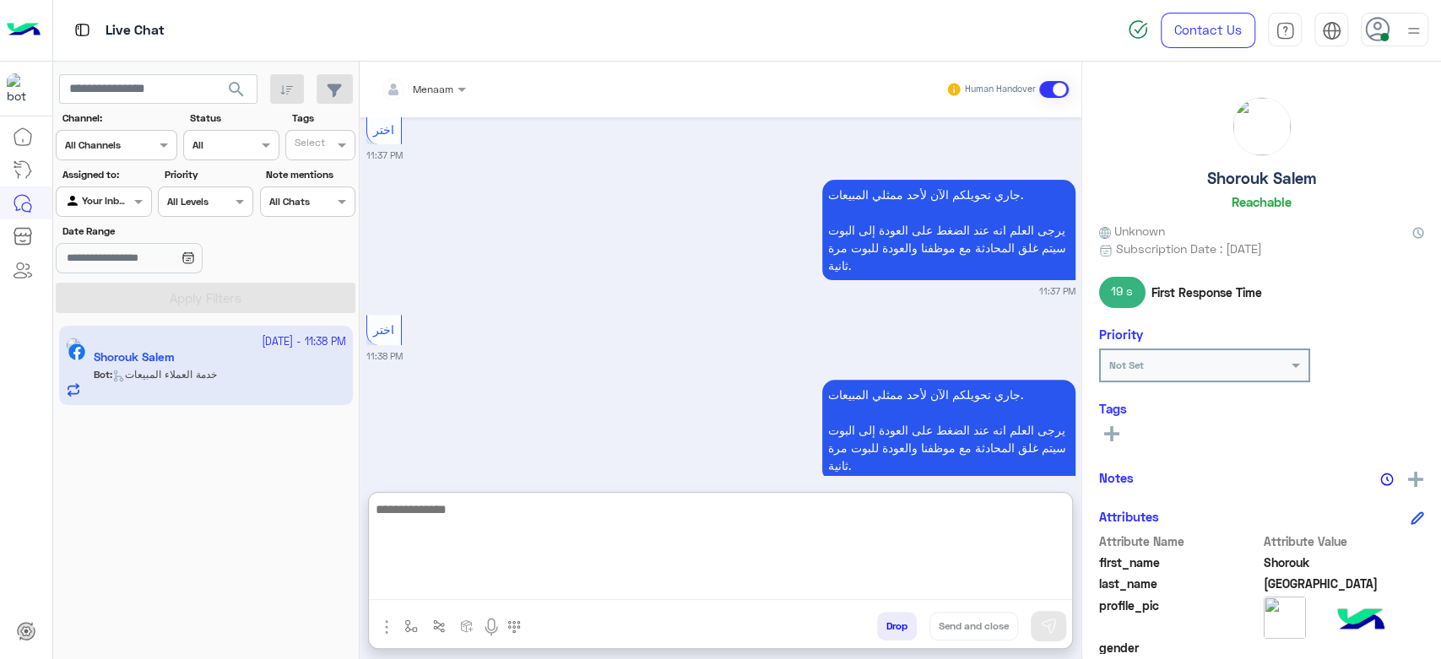
click at [464, 511] on textarea at bounding box center [720, 549] width 703 height 101
click at [544, 536] on textarea at bounding box center [720, 549] width 703 height 101
click at [527, 525] on textarea at bounding box center [720, 549] width 703 height 101
type textarea "*"
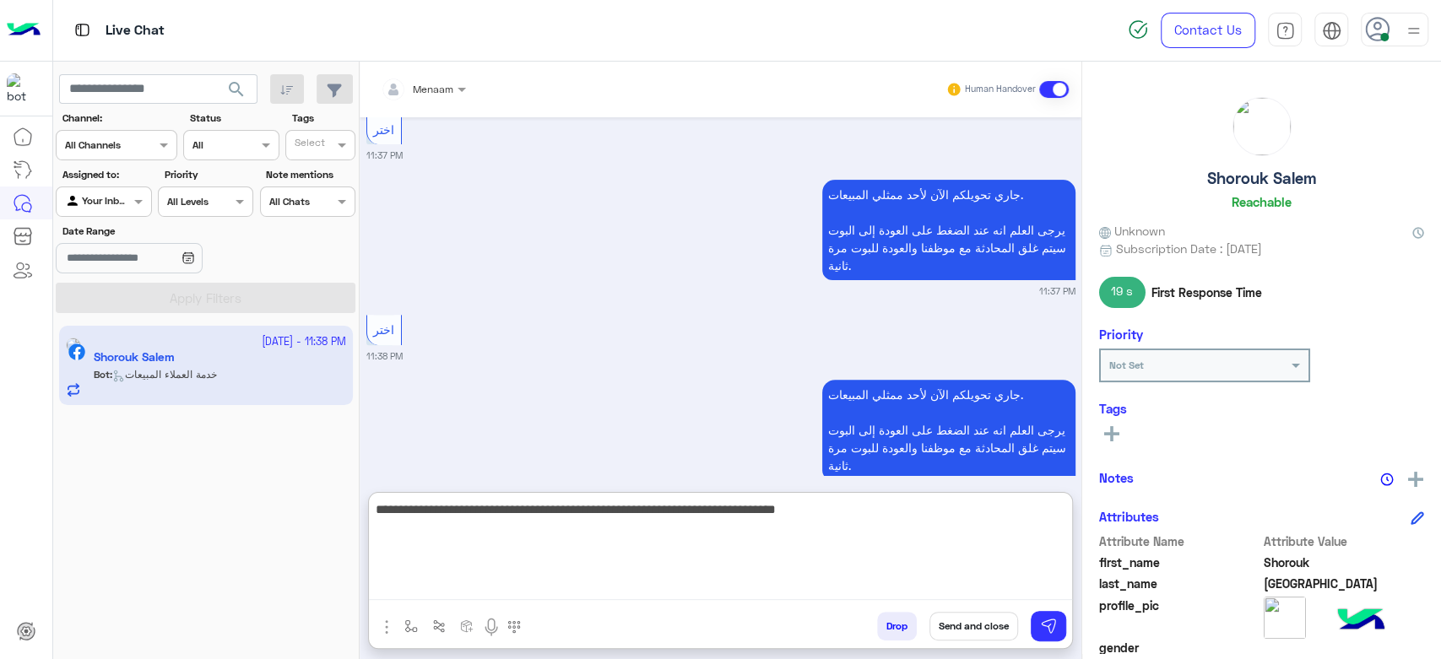
type textarea "**********"
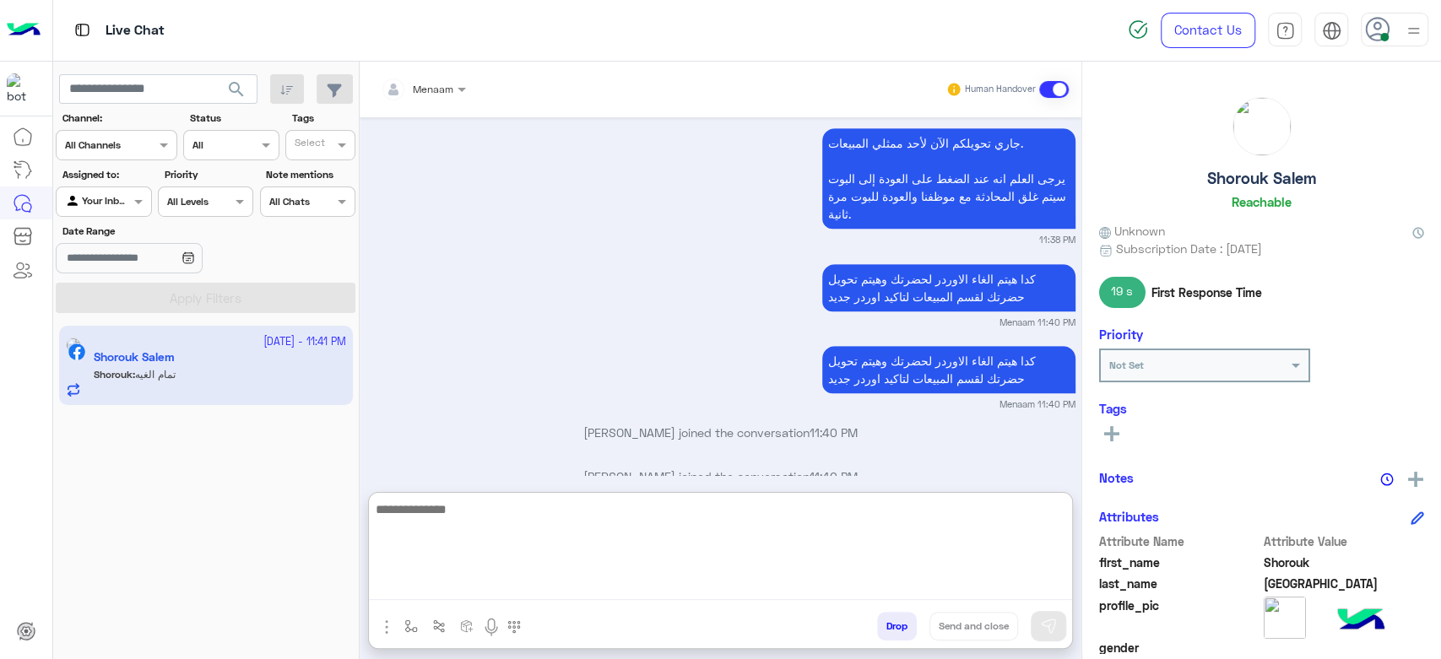
scroll to position [4988, 0]
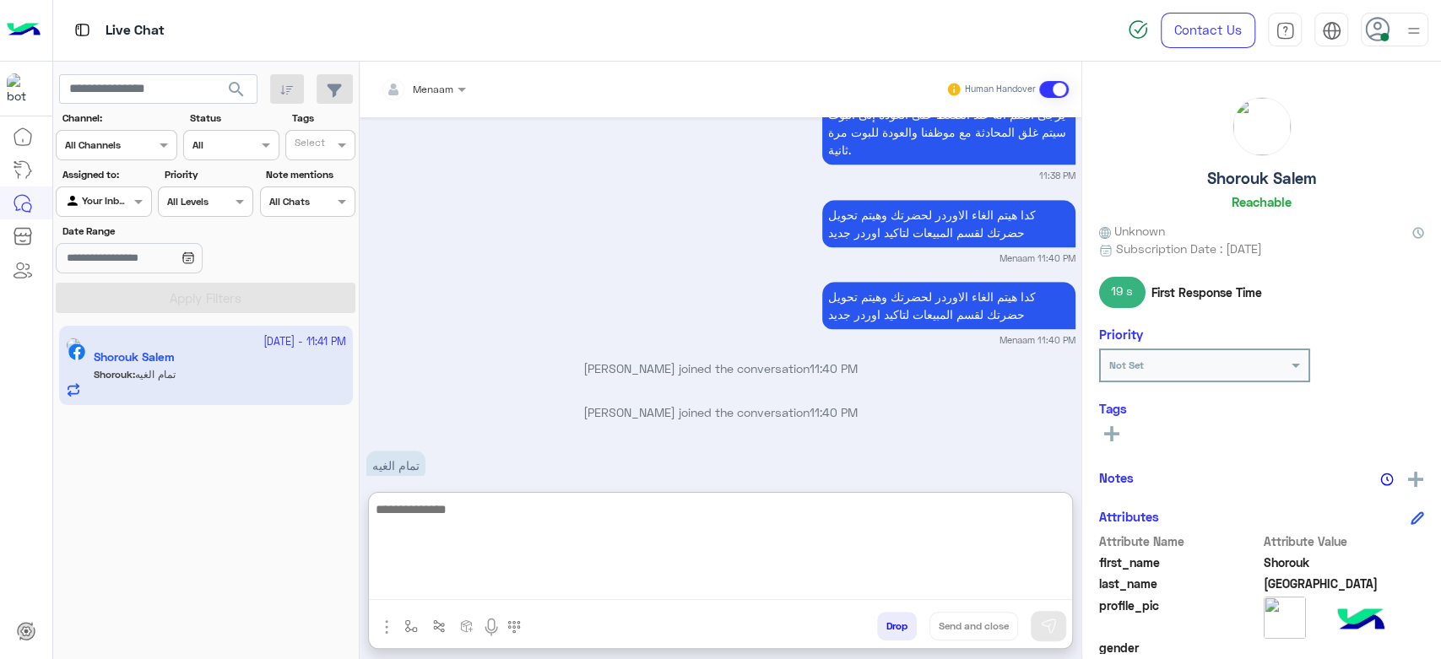
click at [470, 510] on textarea at bounding box center [720, 549] width 703 height 101
type textarea "**********"
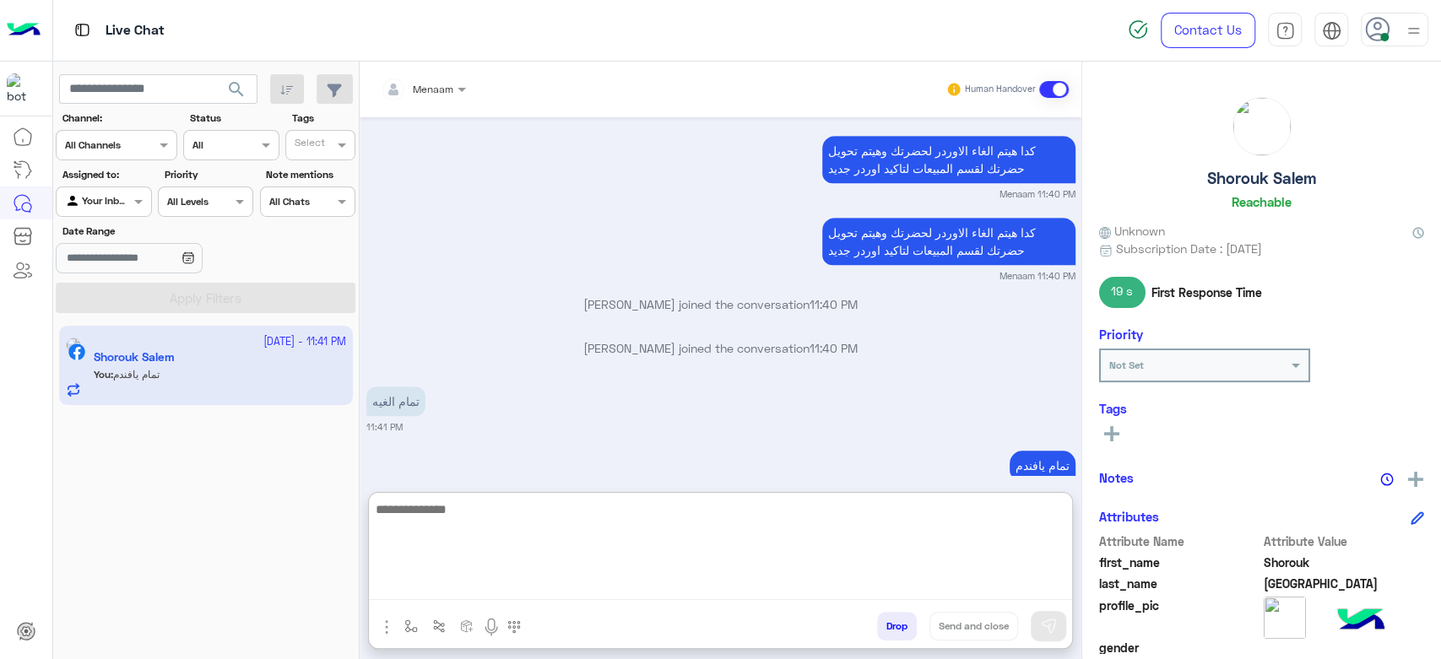
scroll to position [5118, 0]
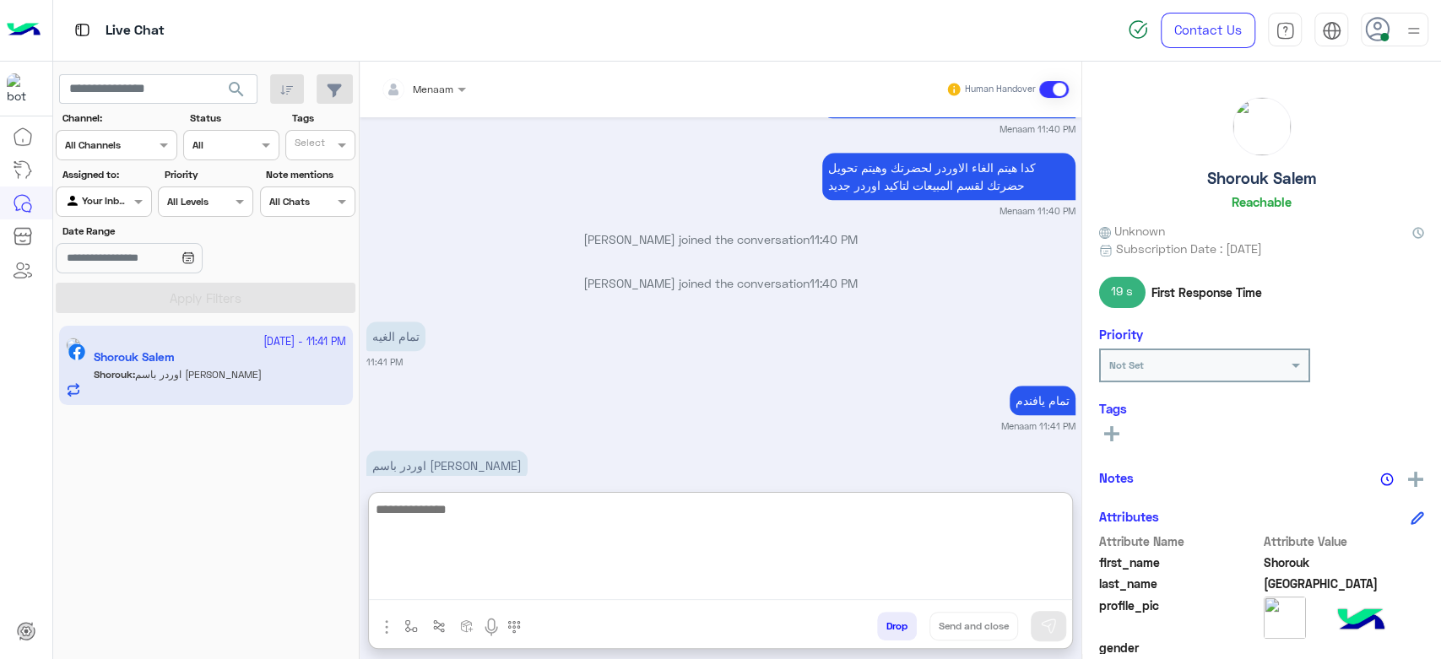
click at [480, 511] on textarea at bounding box center [720, 549] width 703 height 101
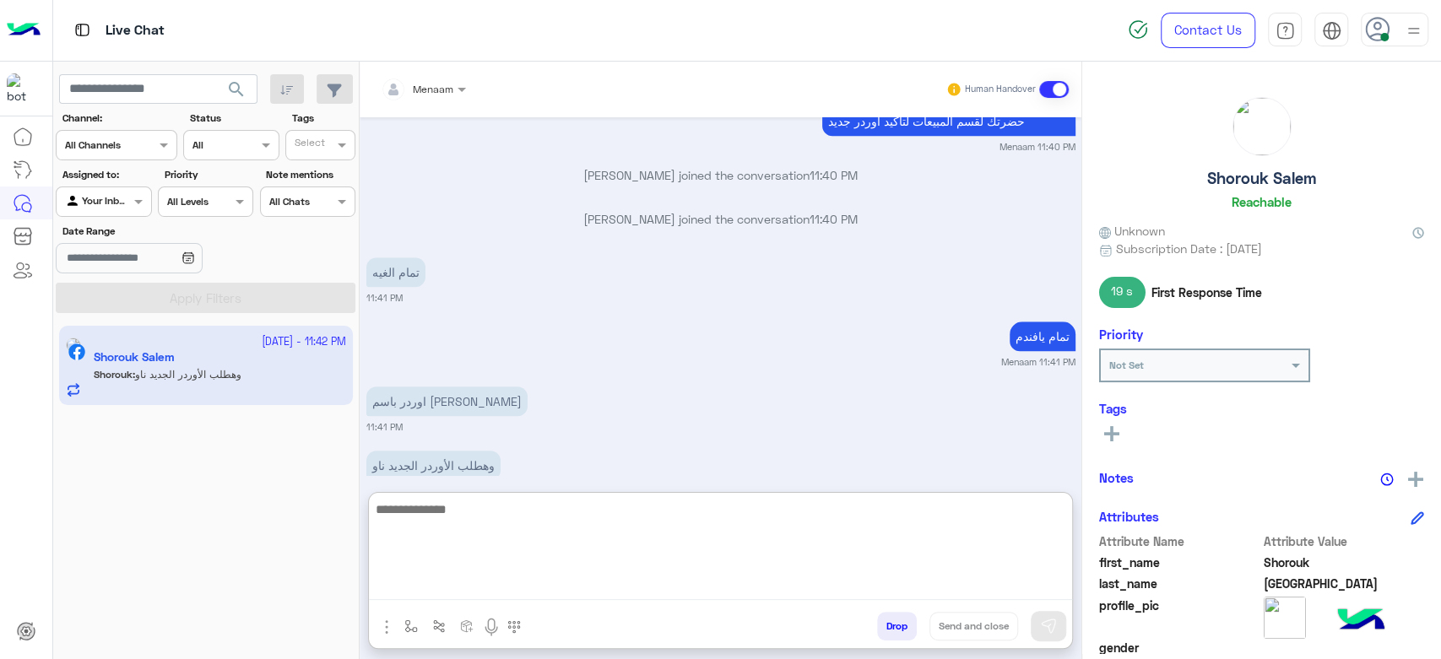
click at [460, 519] on textarea at bounding box center [720, 549] width 703 height 101
type textarea "****"
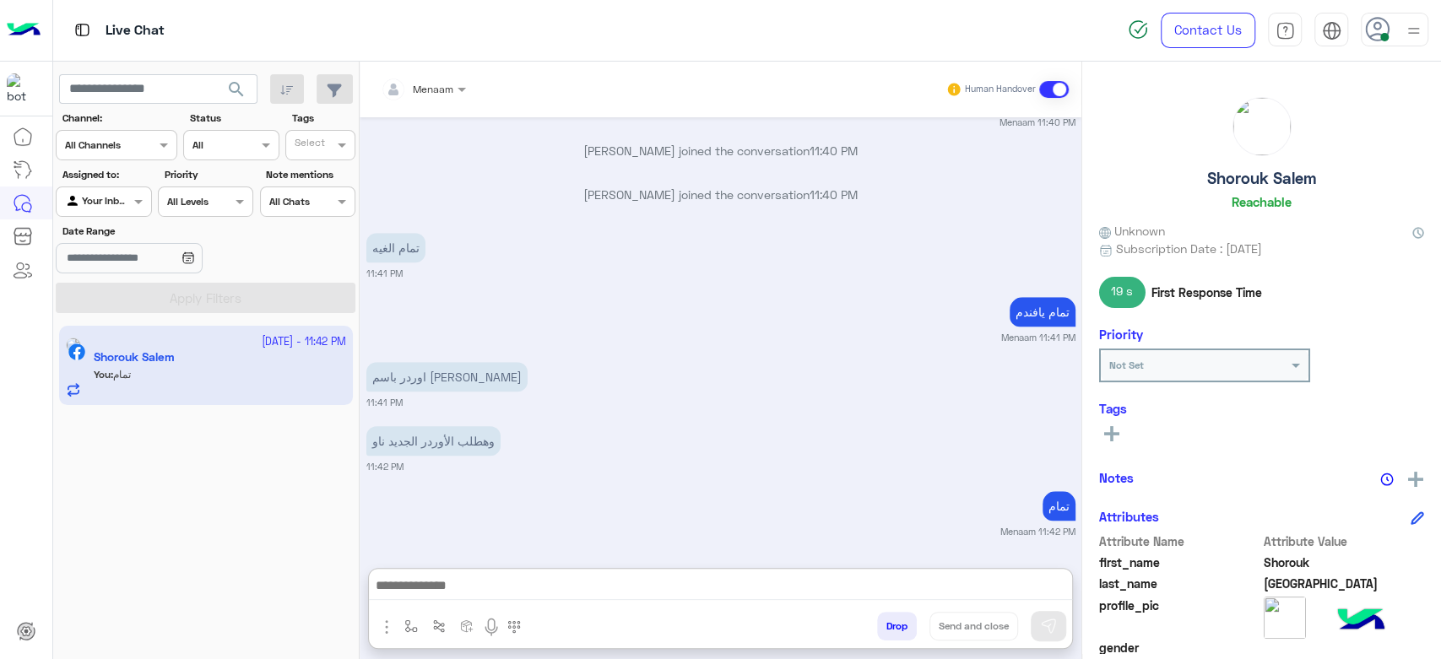
click at [891, 623] on button "Drop" at bounding box center [897, 626] width 40 height 29
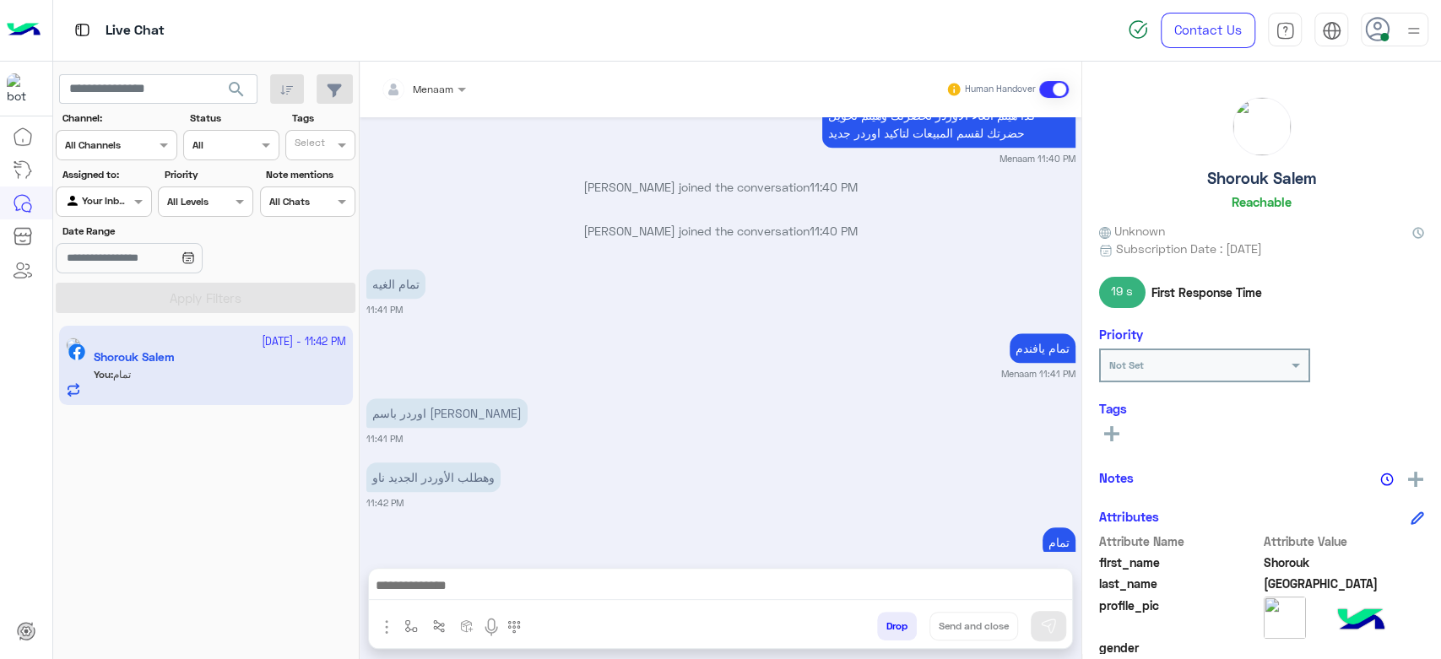
scroll to position [5214, 0]
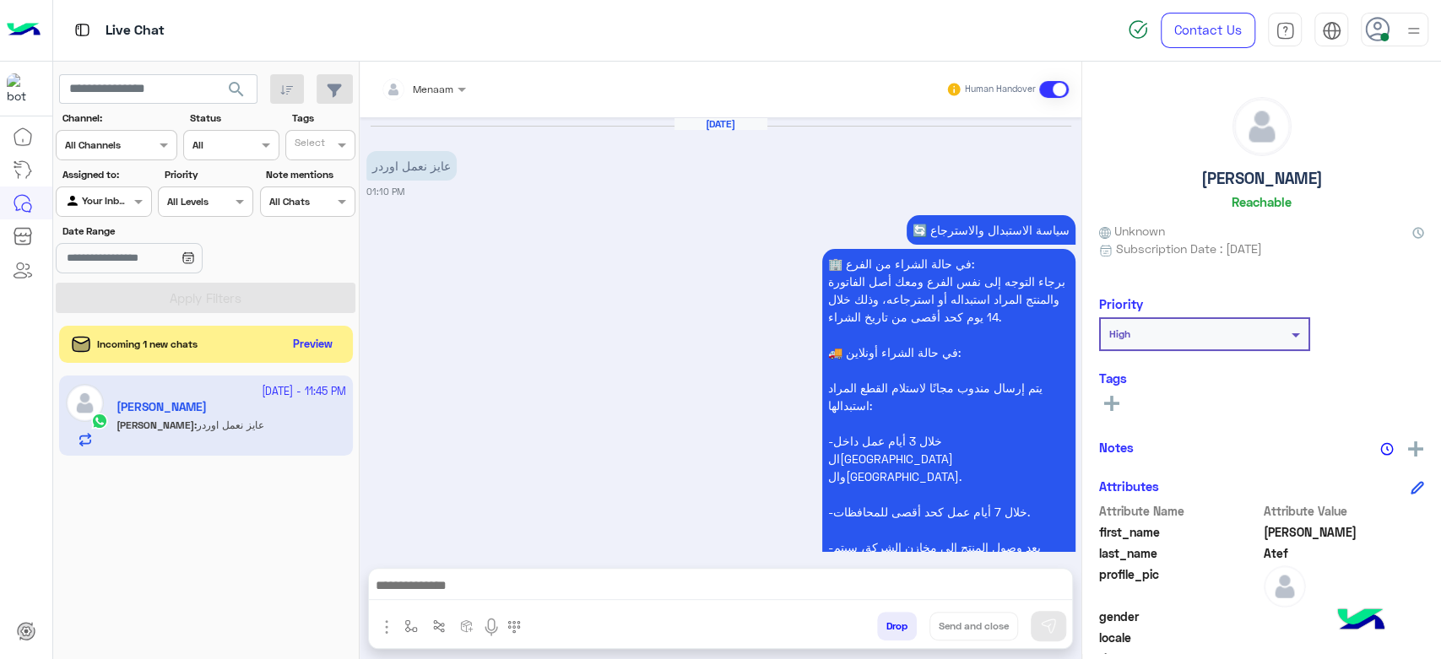
scroll to position [2198, 0]
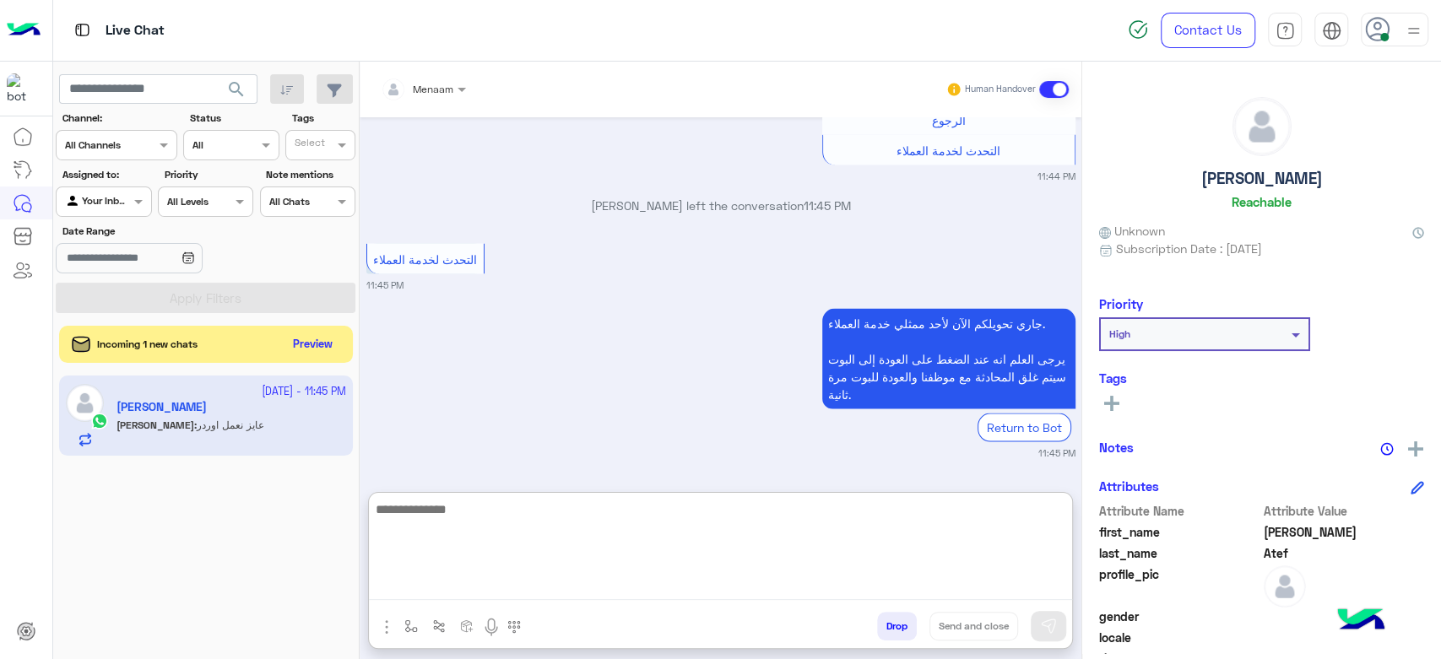
click at [459, 580] on textarea at bounding box center [720, 549] width 703 height 101
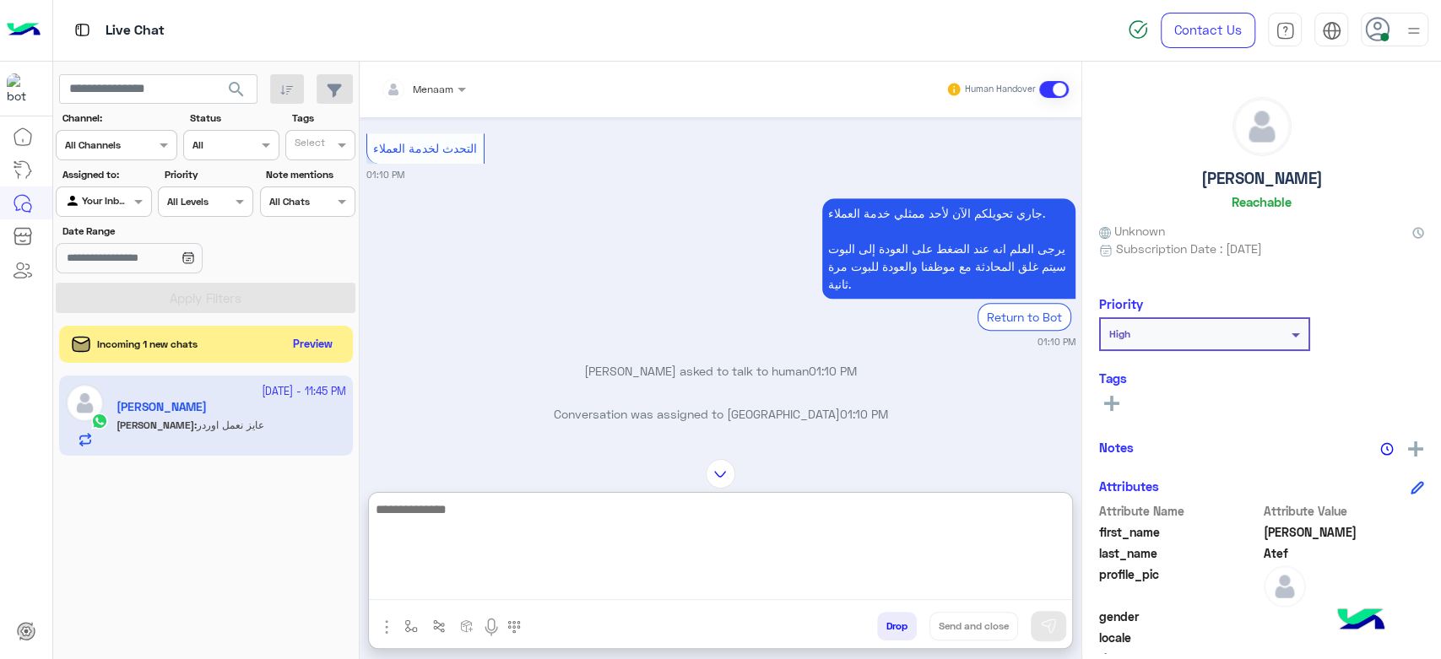
scroll to position [866, 0]
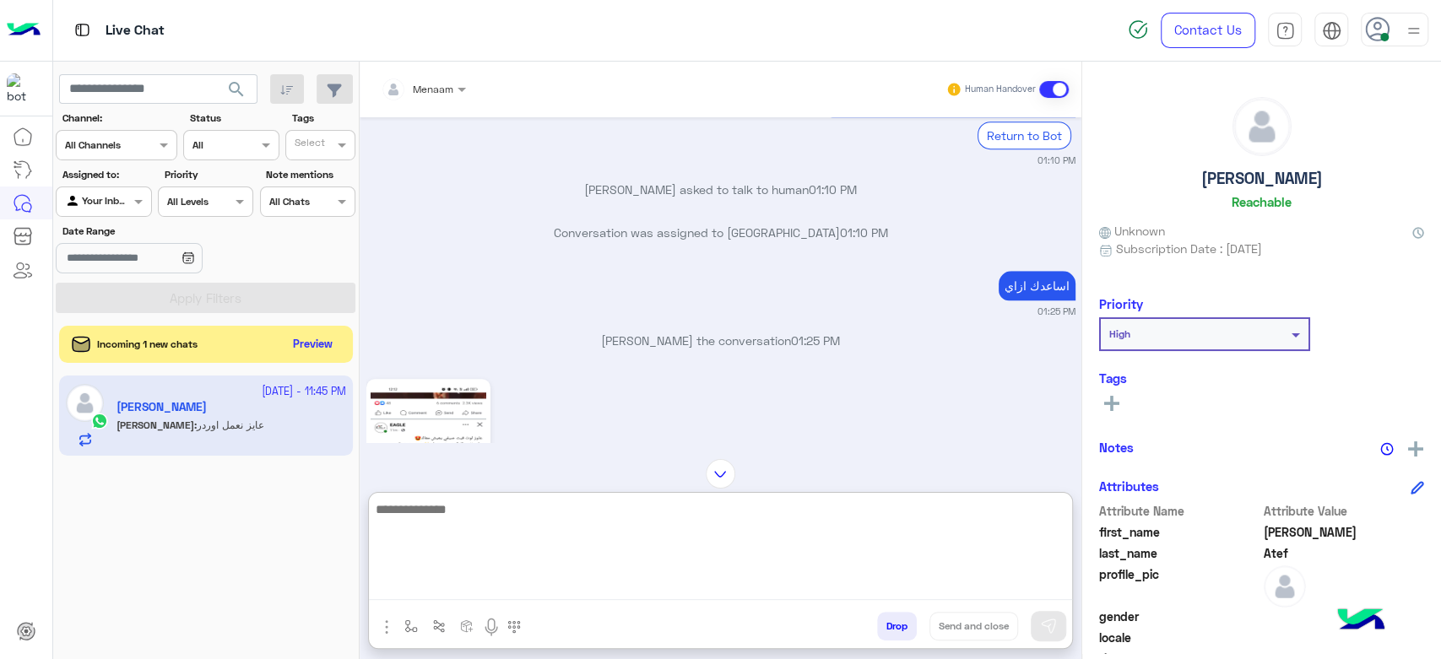
click at [458, 517] on textarea at bounding box center [720, 549] width 703 height 101
type textarea "**********"
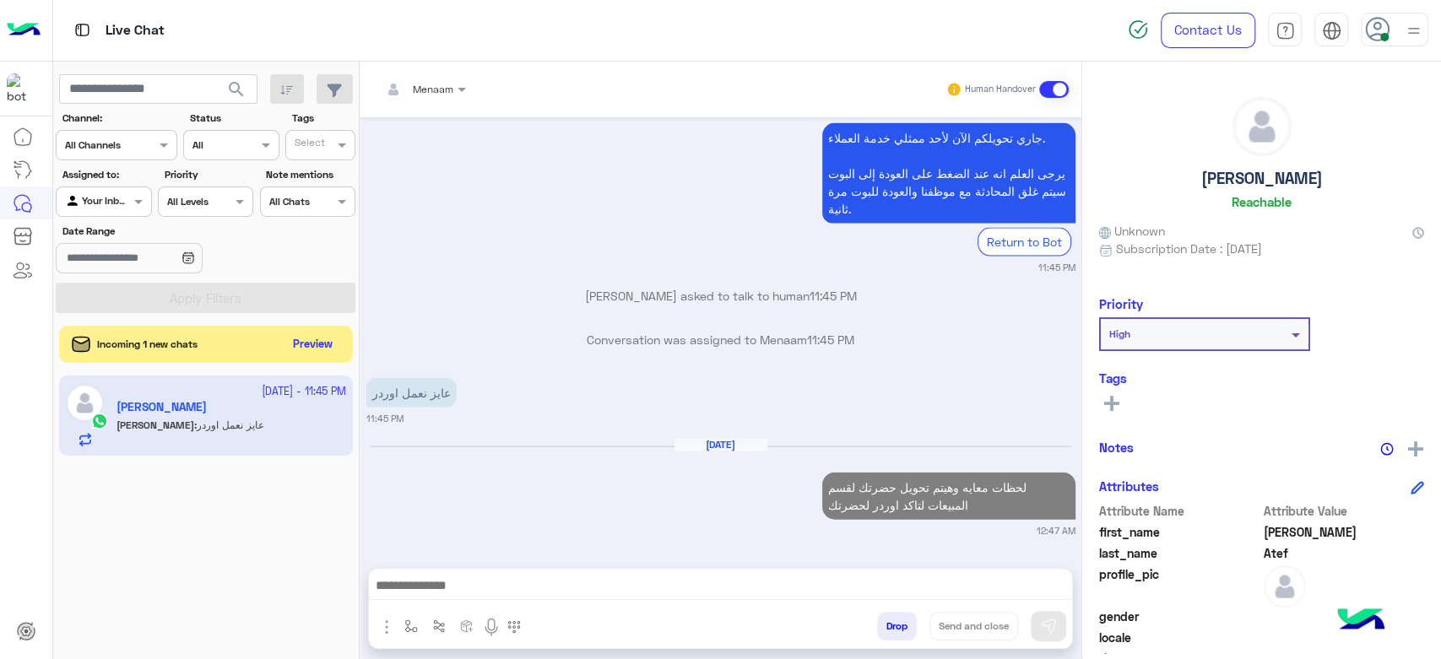
click at [1268, 175] on h5 "[PERSON_NAME]" at bounding box center [1262, 178] width 122 height 19
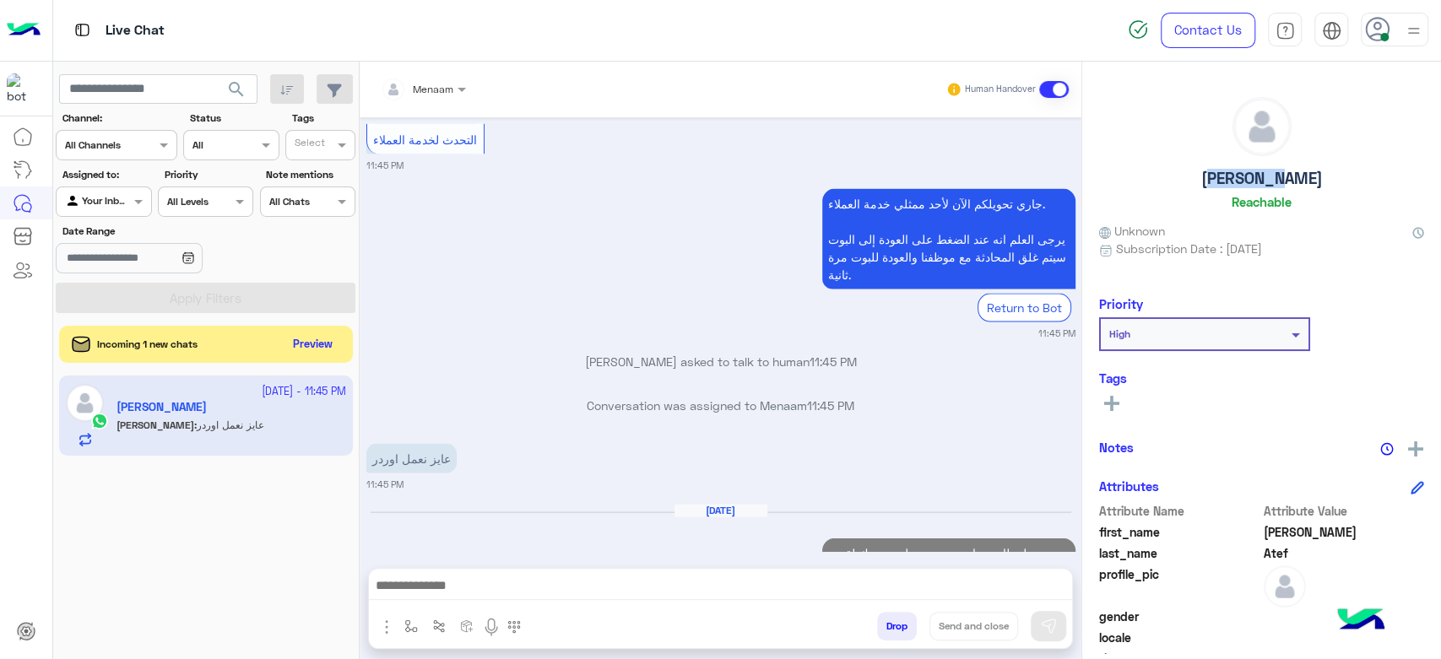
click at [1268, 175] on h5 "[PERSON_NAME]" at bounding box center [1262, 178] width 122 height 19
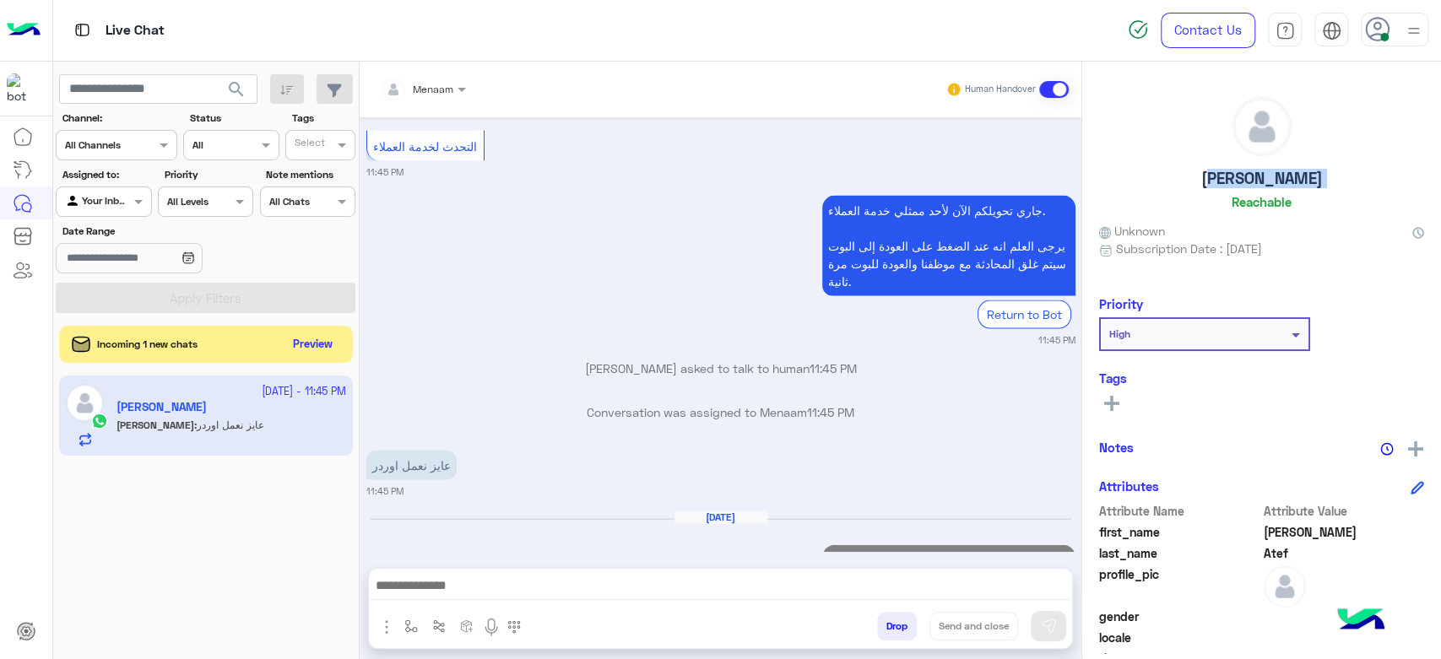
click at [1268, 175] on h5 "[PERSON_NAME]" at bounding box center [1262, 178] width 122 height 19
copy h5 "[PERSON_NAME]"
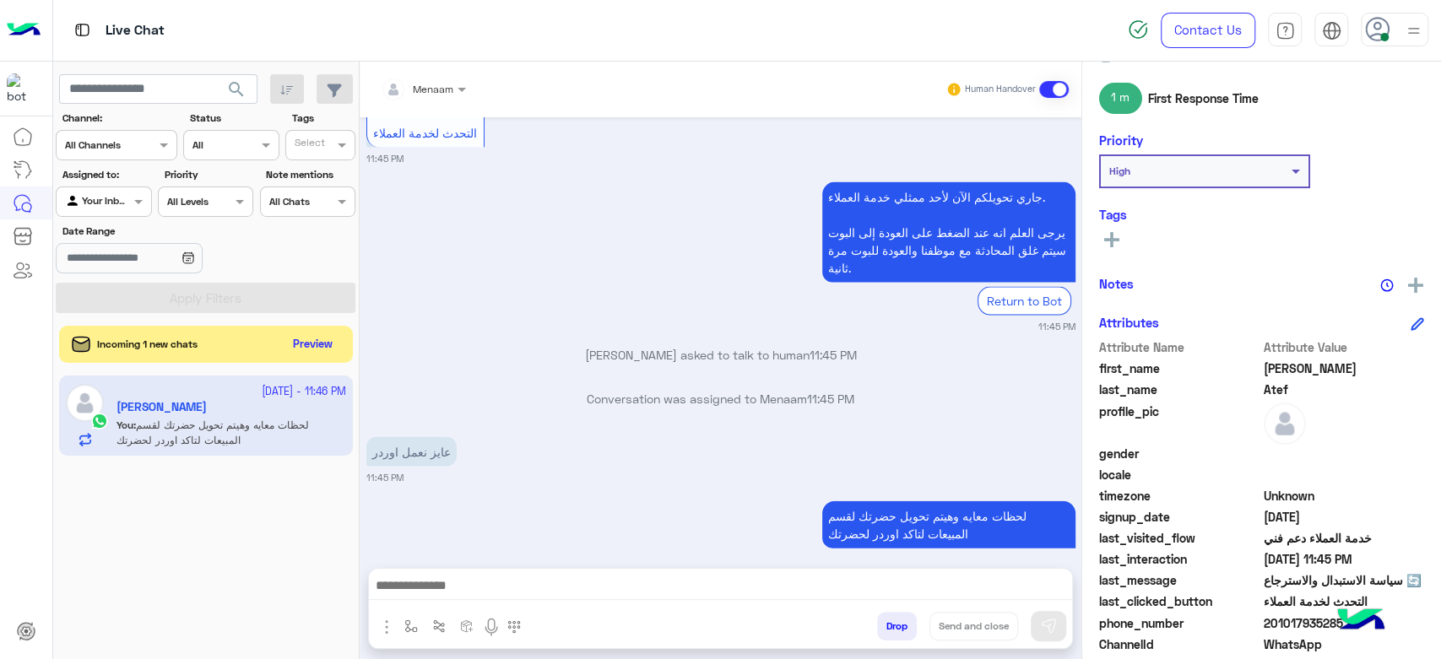
scroll to position [319, 0]
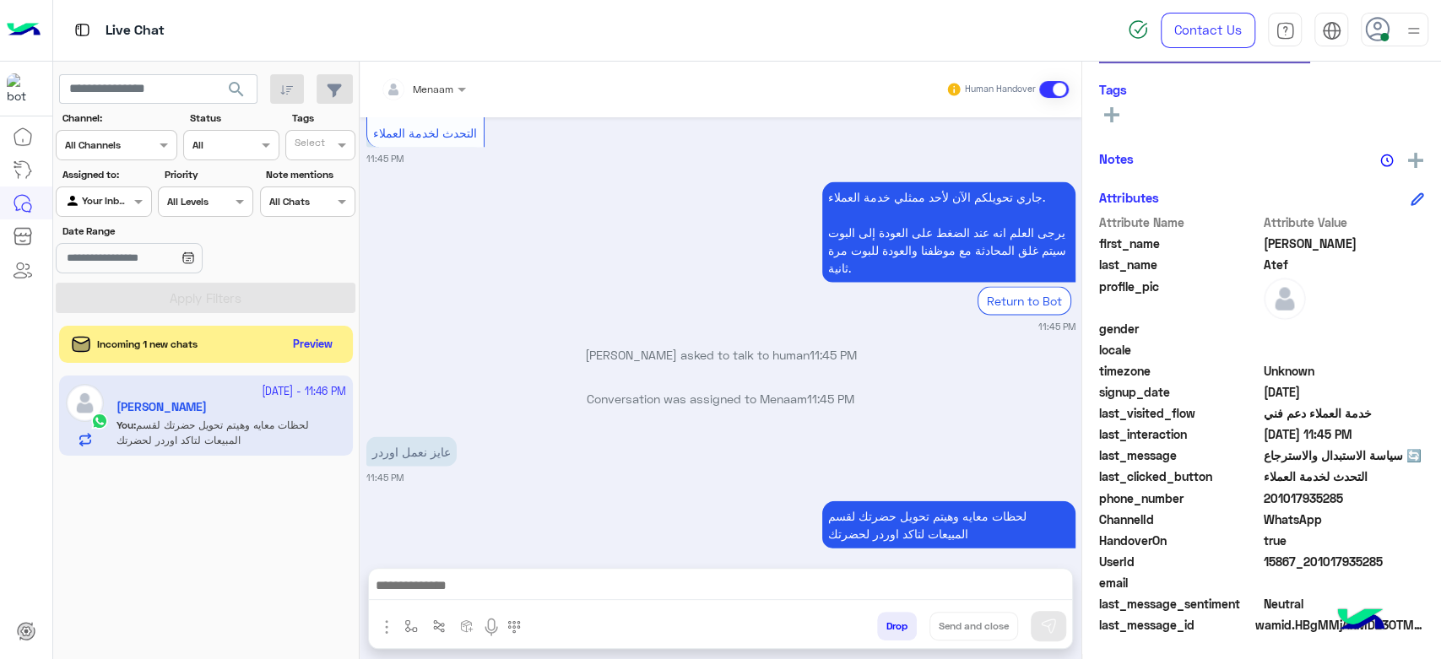
click at [1277, 556] on span "15867_201017935285" at bounding box center [1344, 562] width 161 height 18
copy span "15867_201017935285"
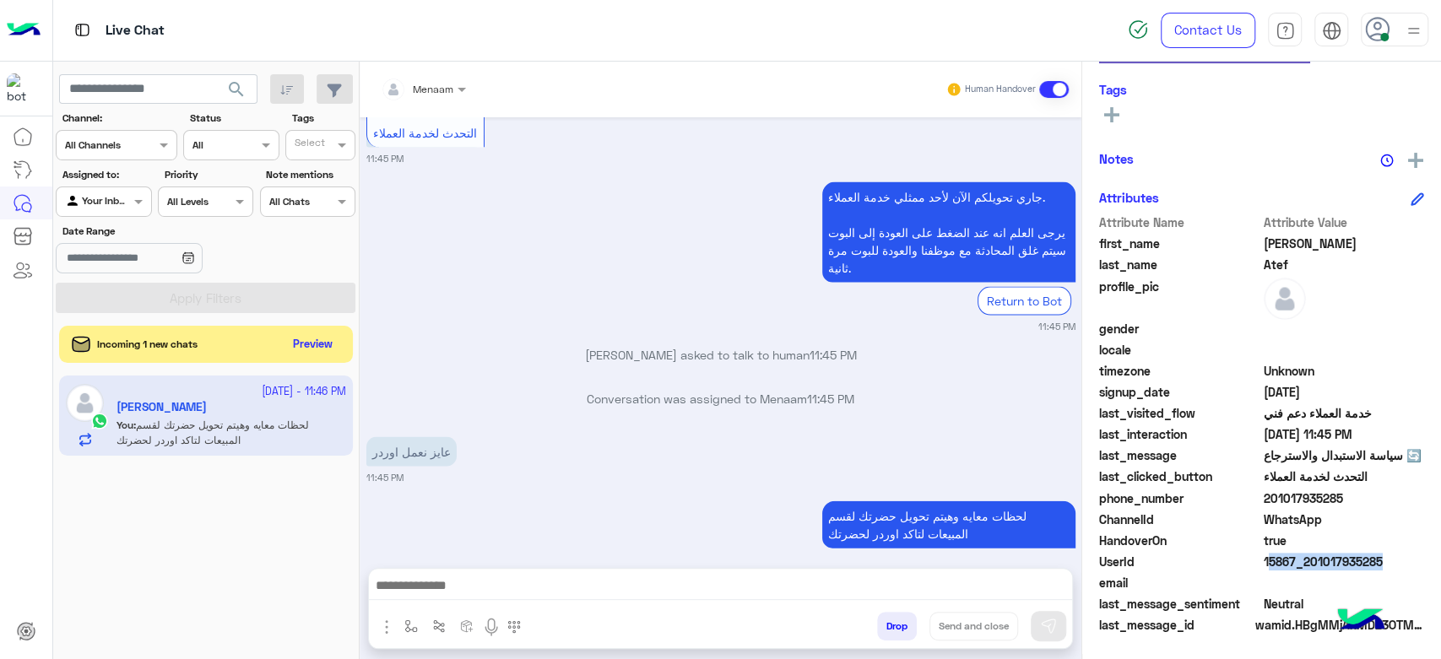
click at [448, 84] on div at bounding box center [423, 87] width 102 height 16
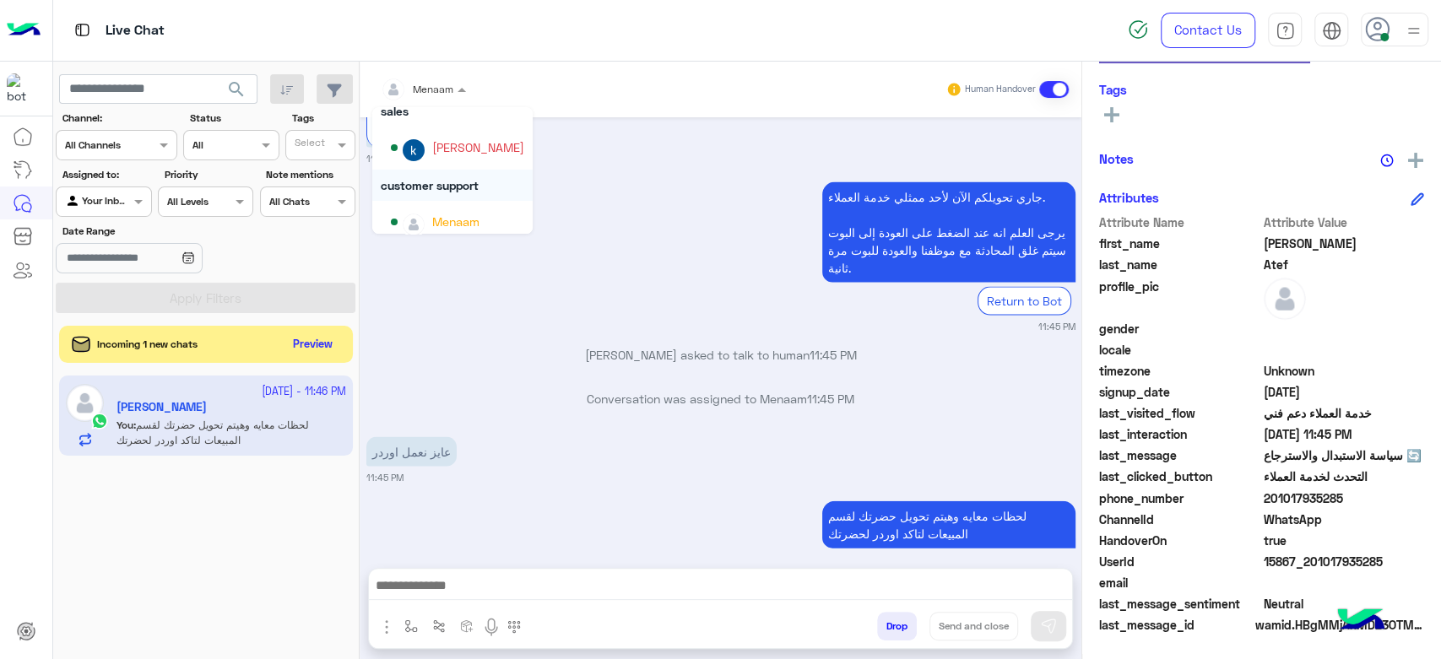
scroll to position [64, 0]
click at [470, 142] on div "[PERSON_NAME]" at bounding box center [478, 138] width 92 height 18
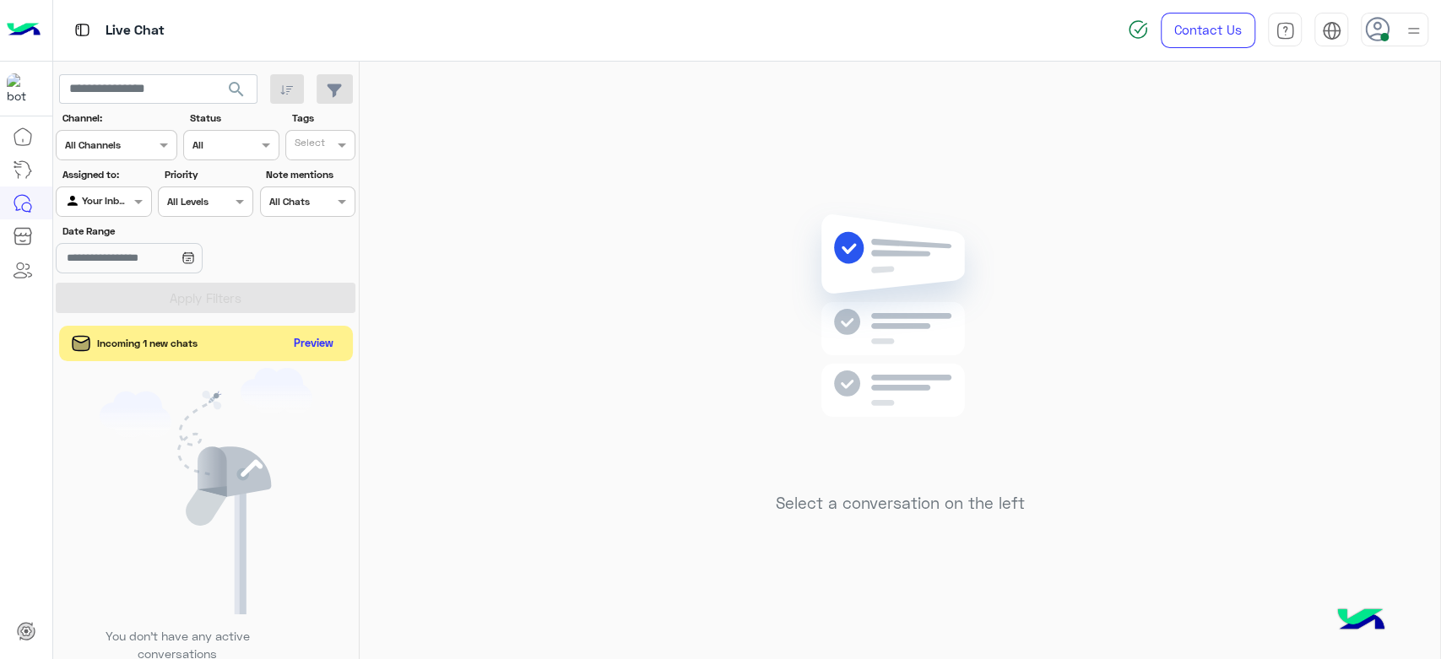
click at [316, 343] on button "Preview" at bounding box center [314, 344] width 52 height 23
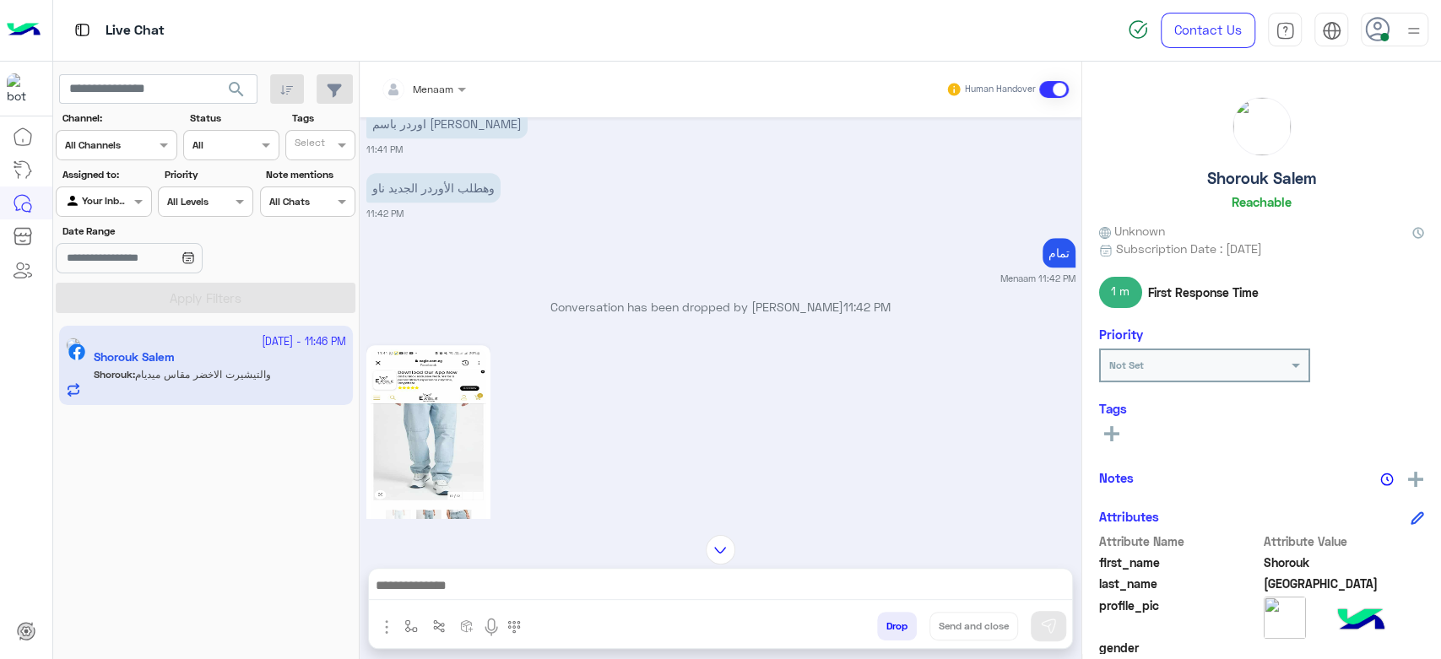
scroll to position [730, 0]
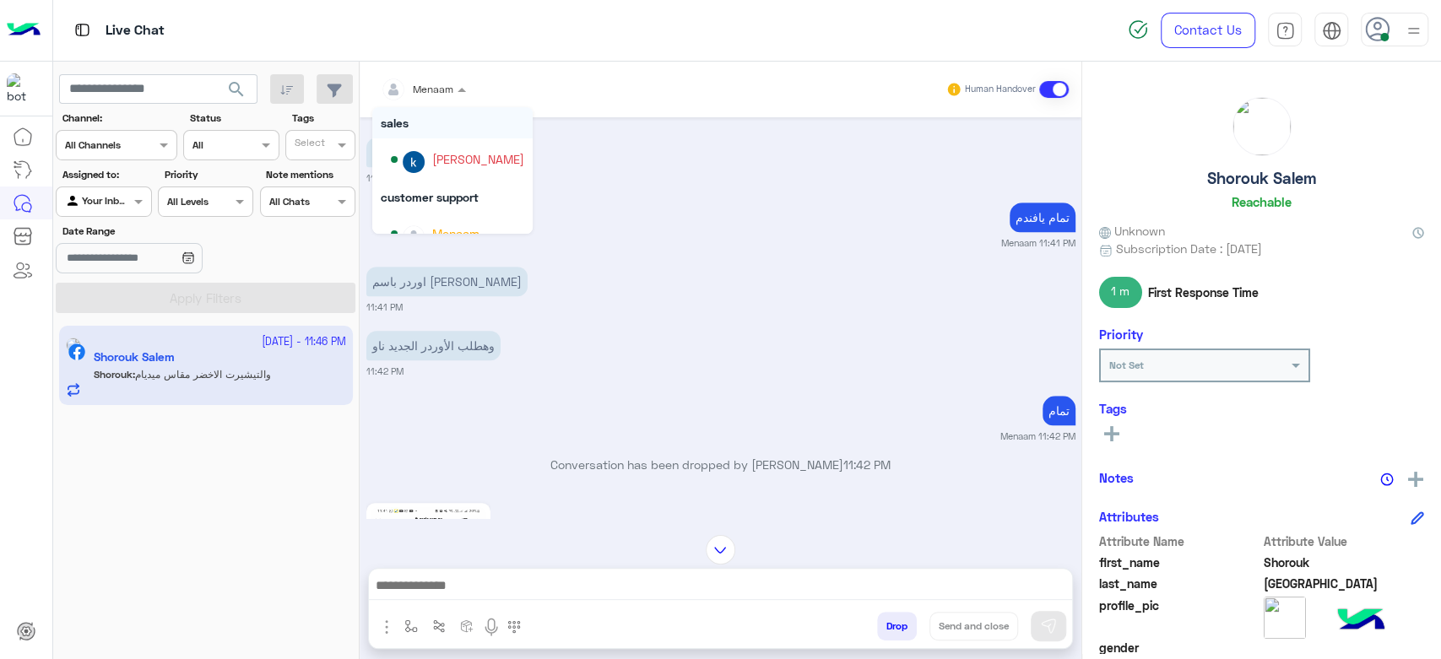
click at [453, 89] on span at bounding box center [463, 89] width 21 height 18
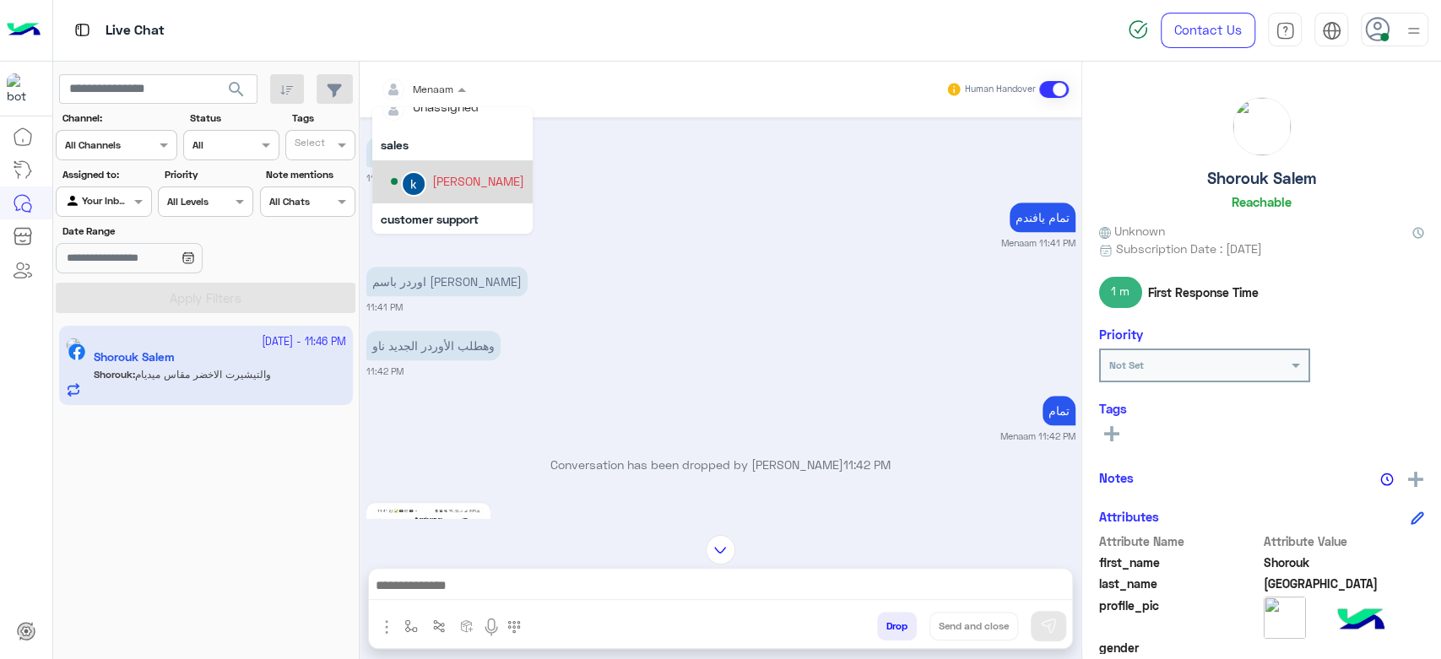
click at [480, 178] on div "[PERSON_NAME]" at bounding box center [478, 181] width 92 height 18
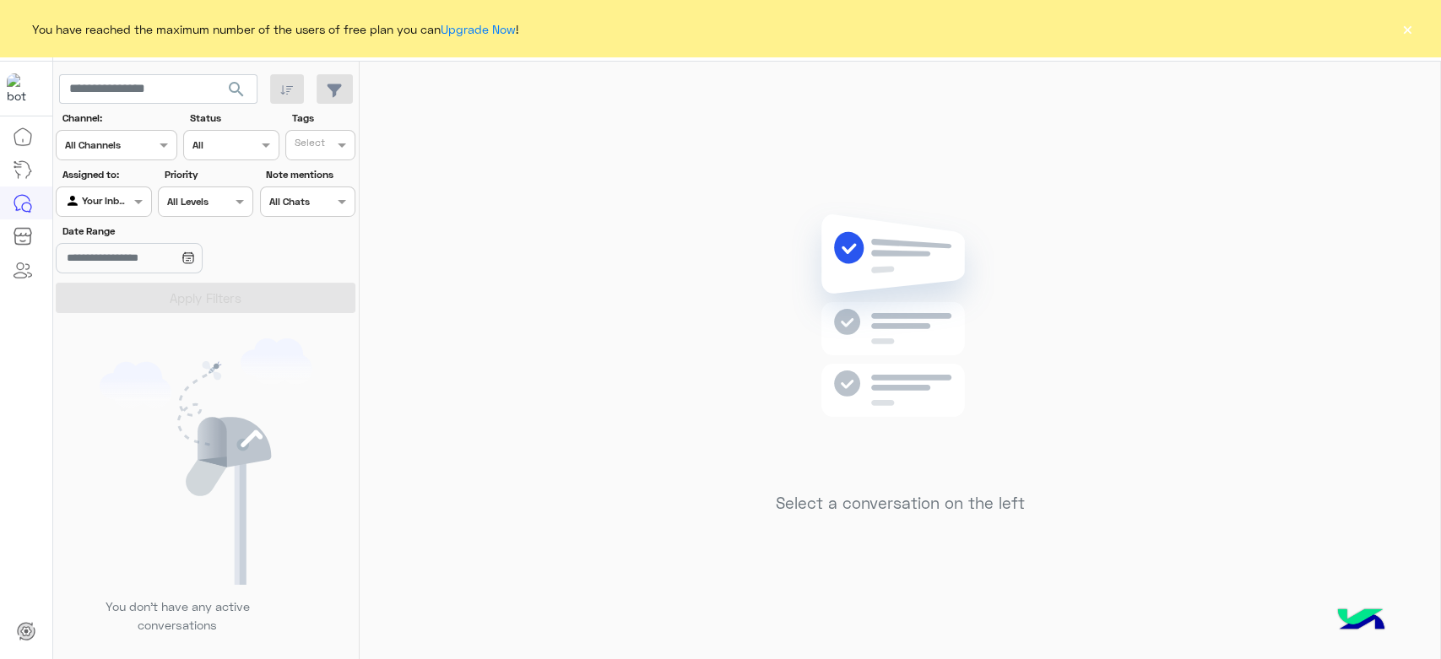
click at [1408, 28] on button "×" at bounding box center [1407, 28] width 17 height 17
